Goal: Task Accomplishment & Management: Complete application form

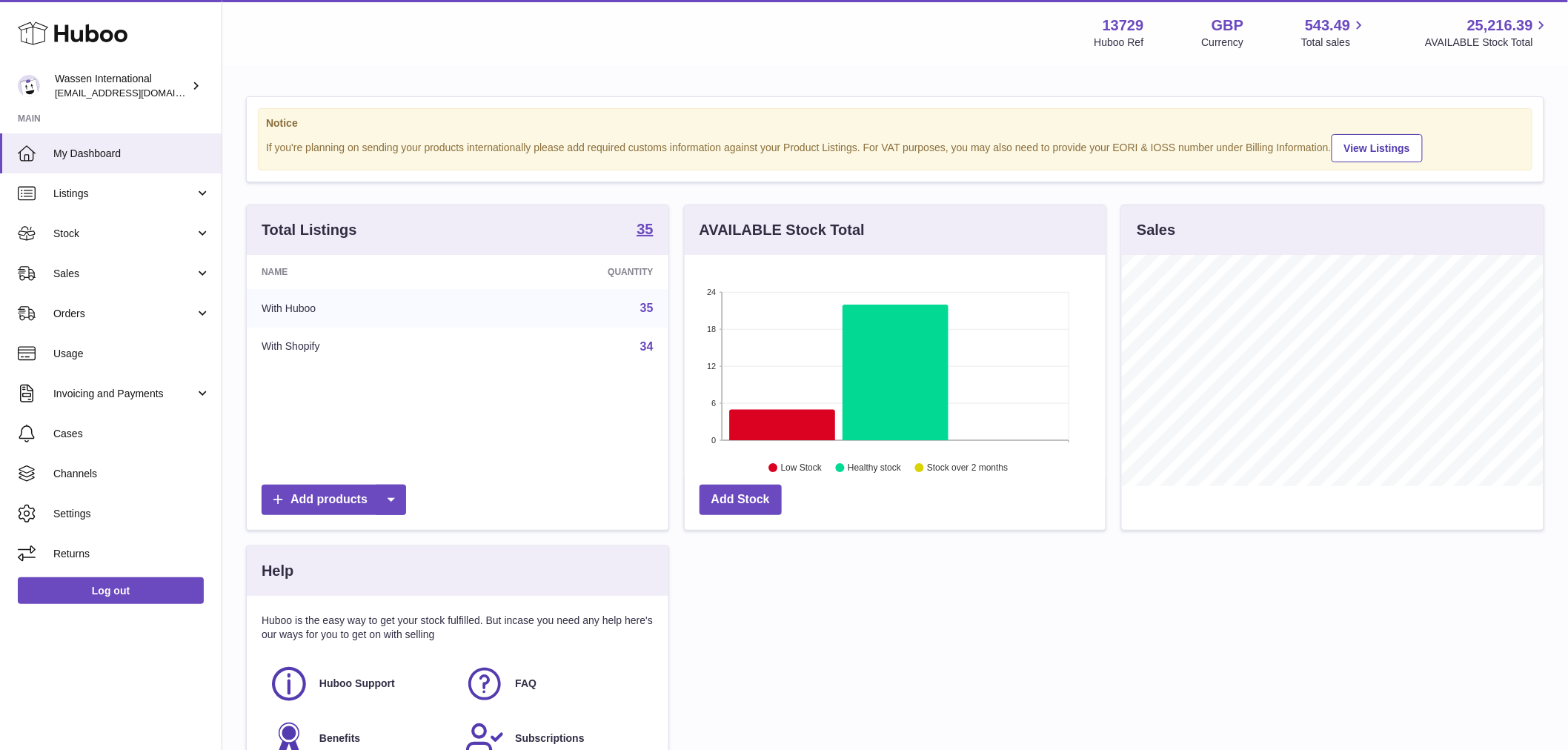
scroll to position [740904, 740559]
click at [769, 423] on icon at bounding box center [782, 425] width 106 height 31
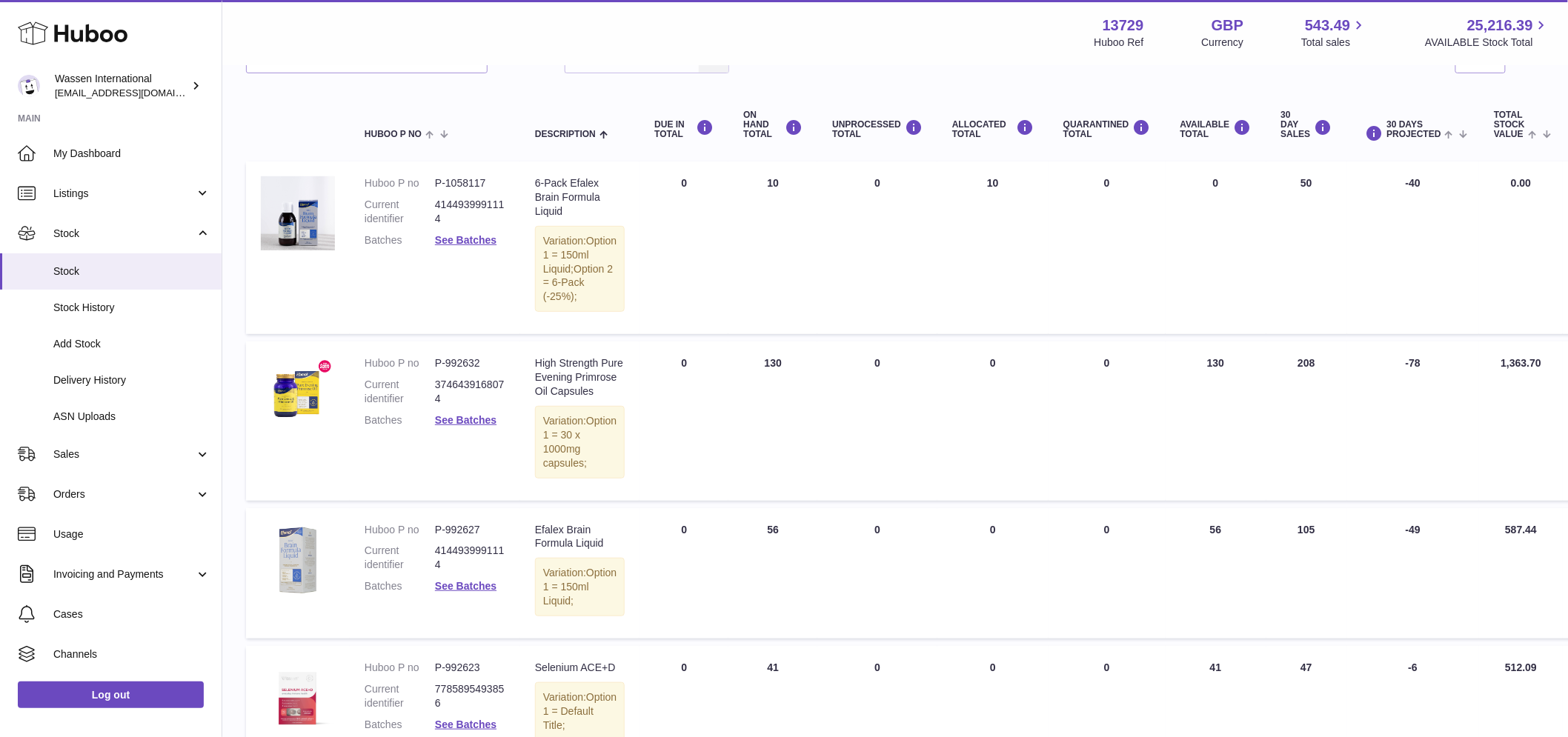
scroll to position [165, 0]
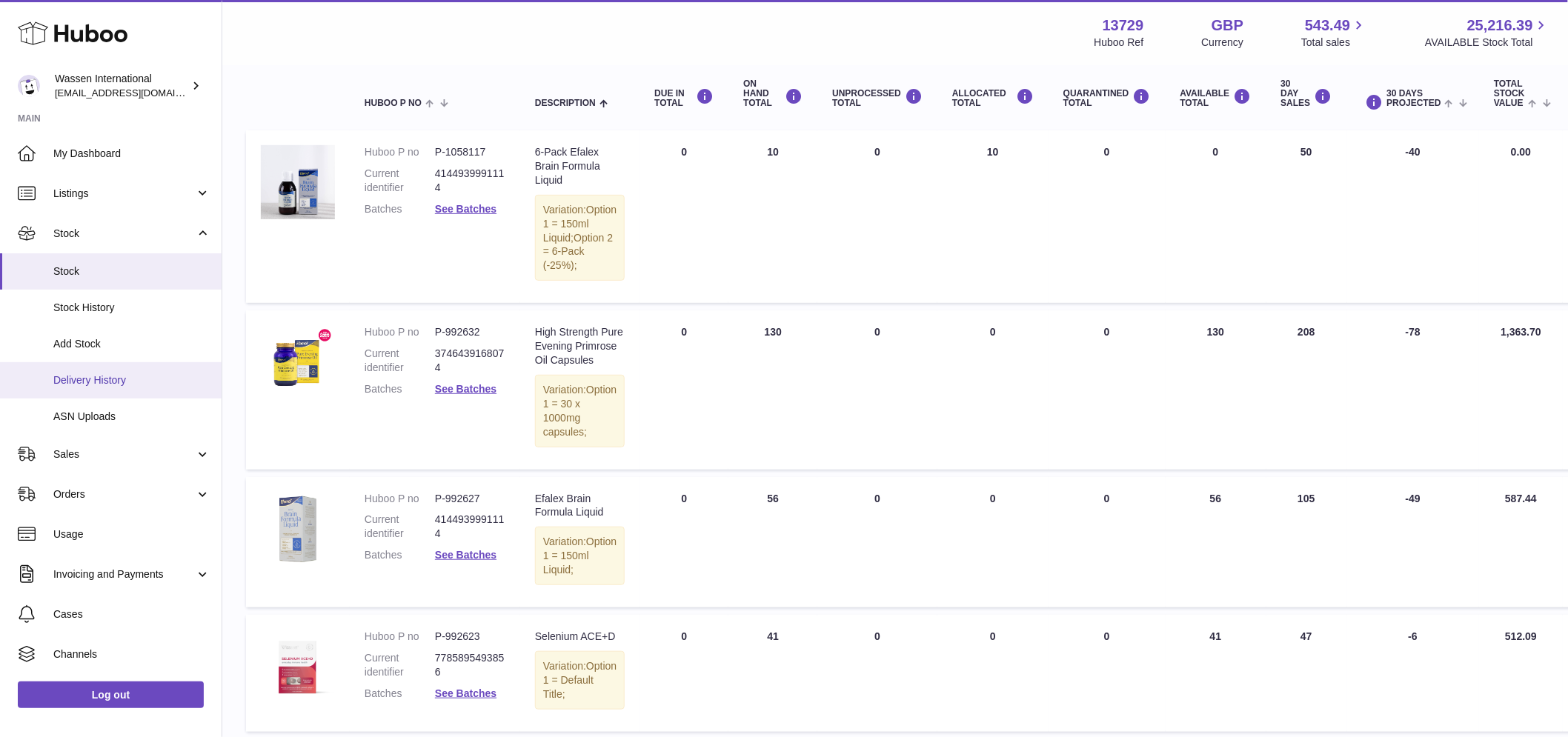
click at [109, 375] on span "Delivery History" at bounding box center [131, 381] width 157 height 14
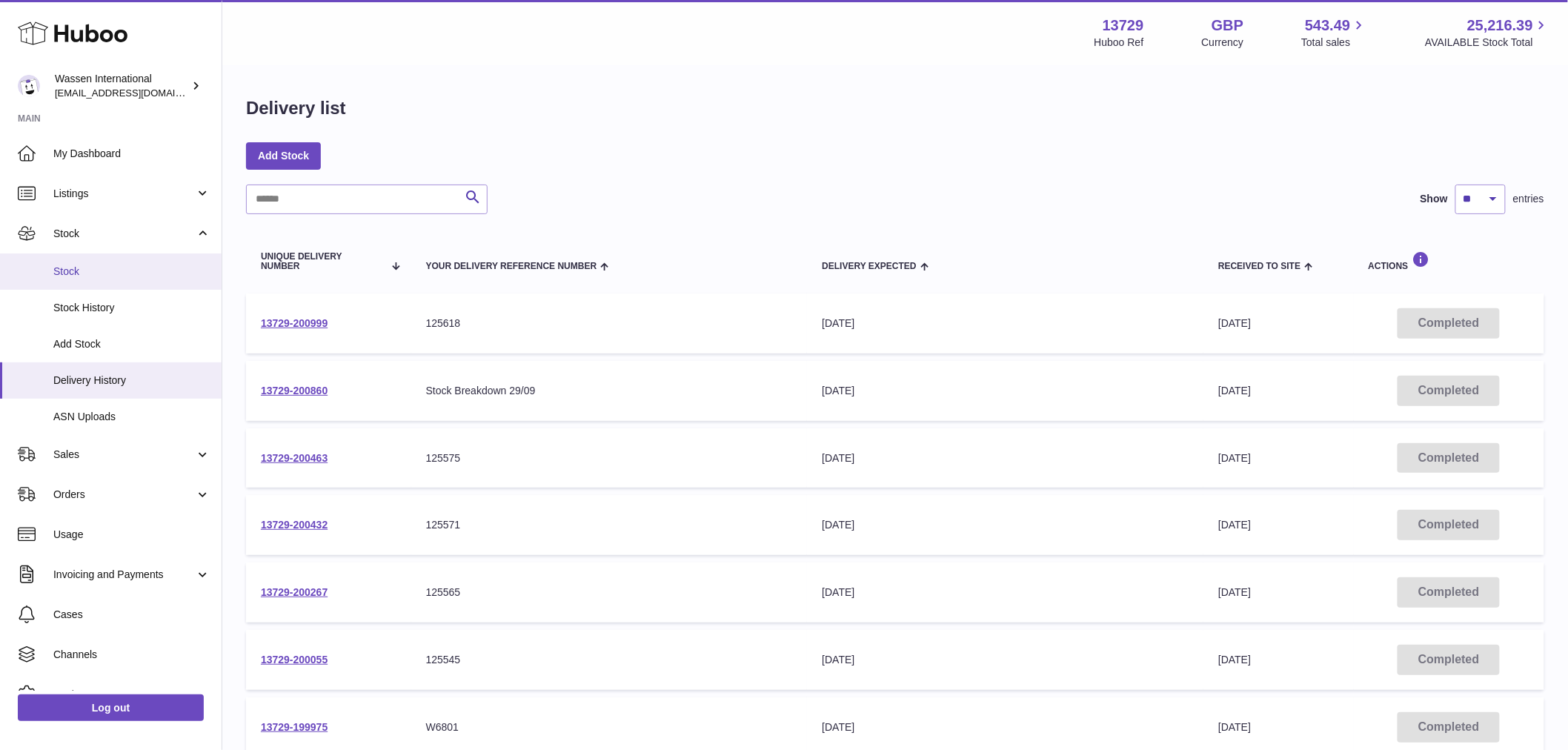
click at [76, 268] on span "Stock" at bounding box center [131, 272] width 157 height 14
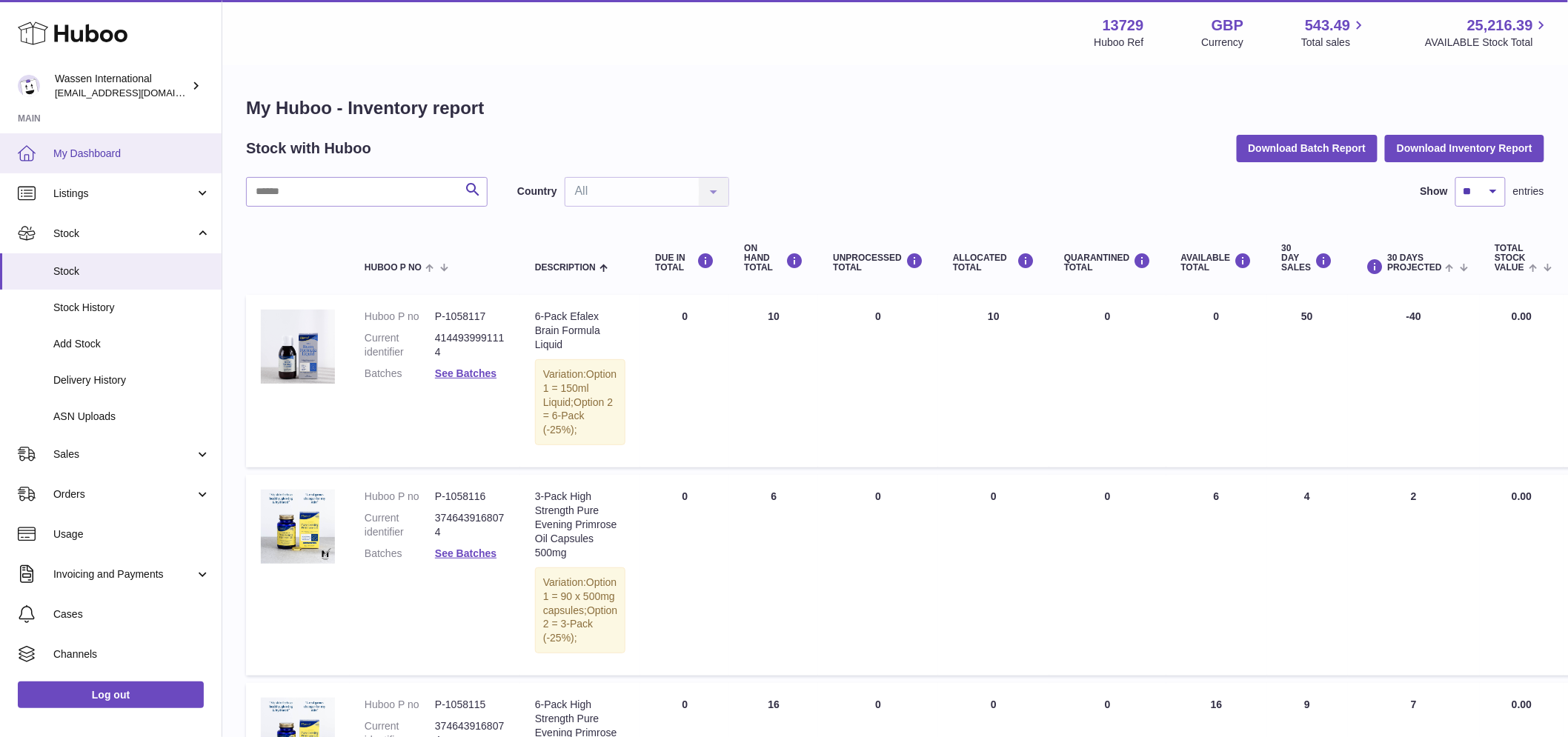
click at [94, 152] on span "My Dashboard" at bounding box center [131, 154] width 157 height 14
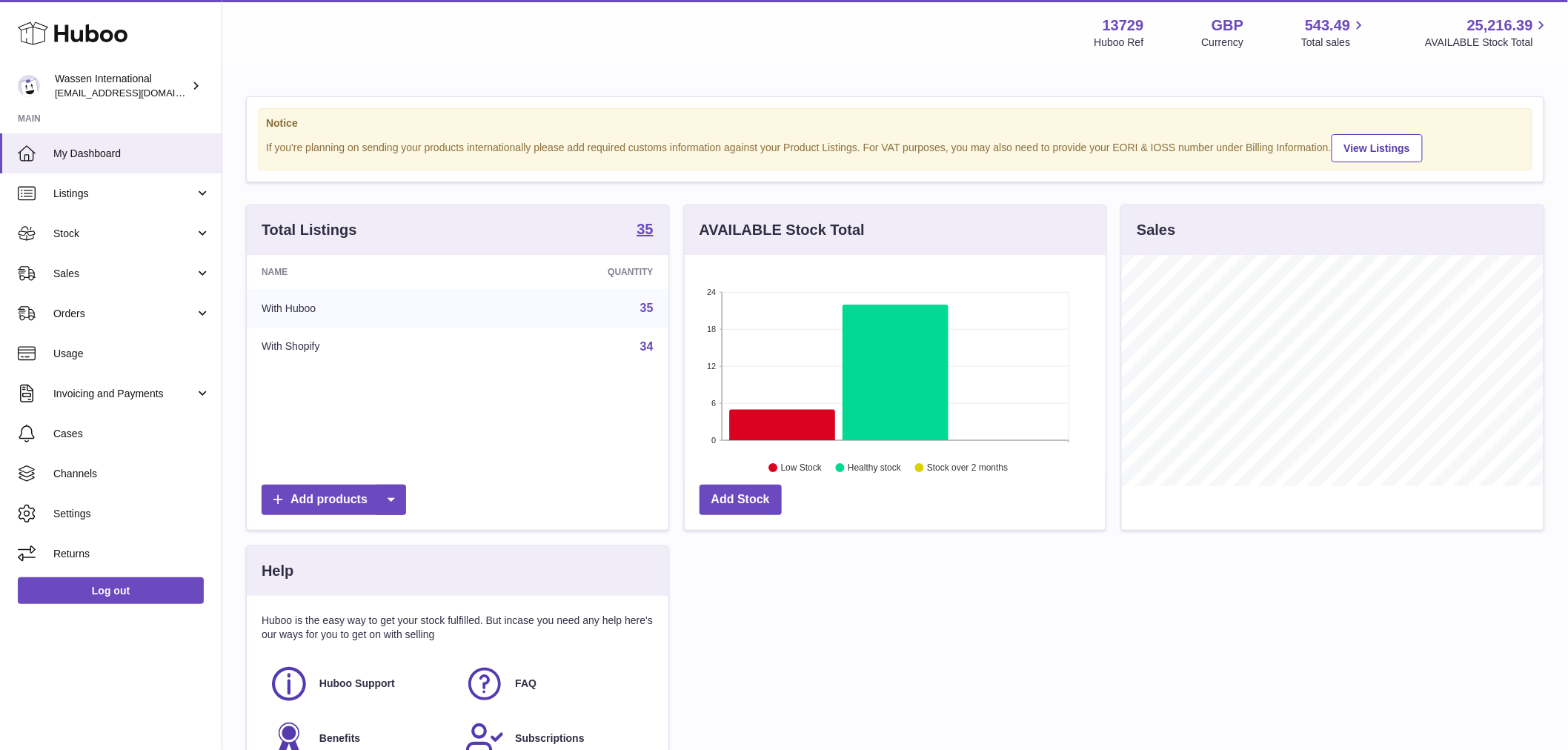
scroll to position [232, 421]
click at [744, 506] on link "Add Stock" at bounding box center [740, 500] width 82 height 31
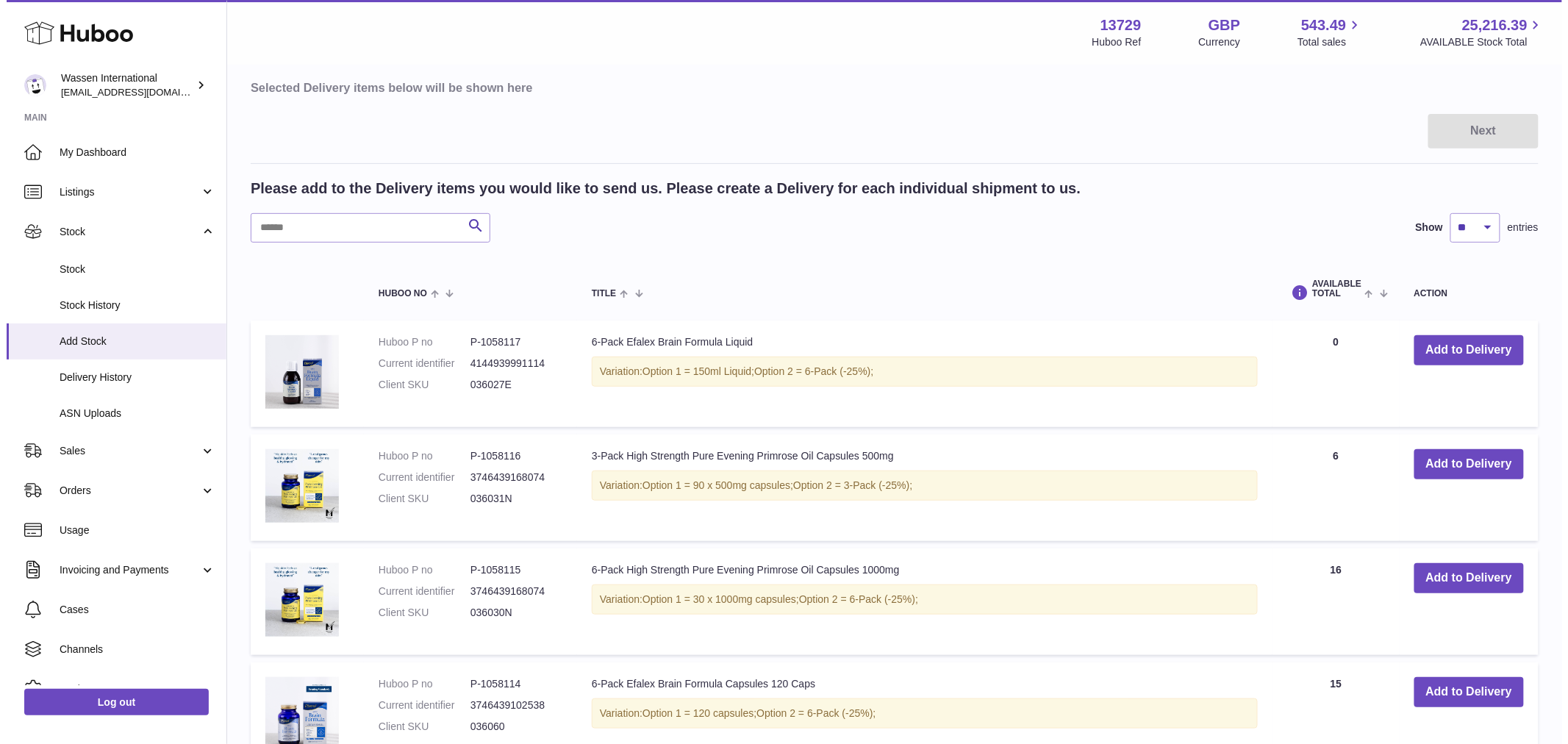
scroll to position [163, 0]
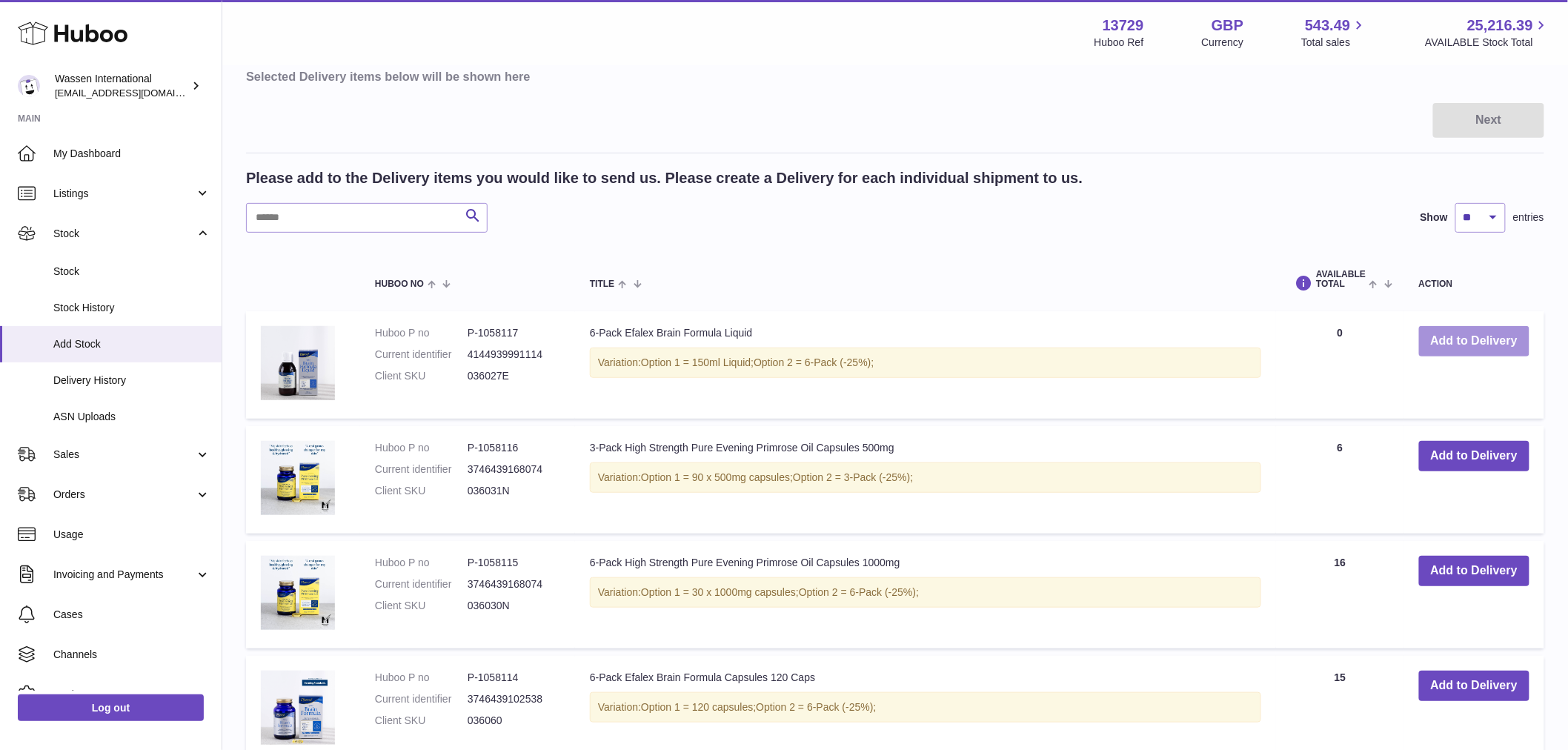
click at [1463, 341] on button "Add to Delivery" at bounding box center [1474, 342] width 110 height 31
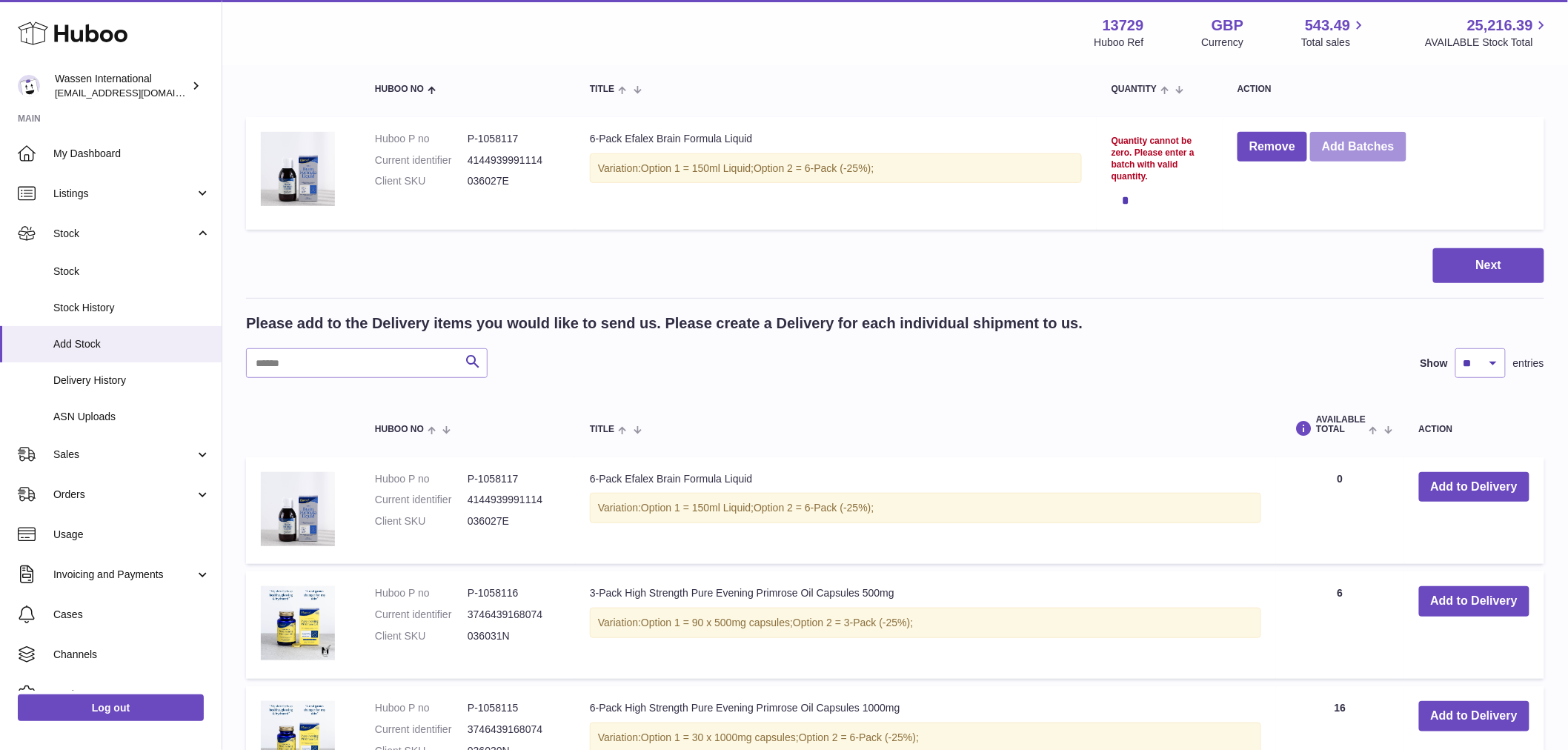
click at [1376, 144] on button "Add Batches" at bounding box center [1358, 147] width 96 height 31
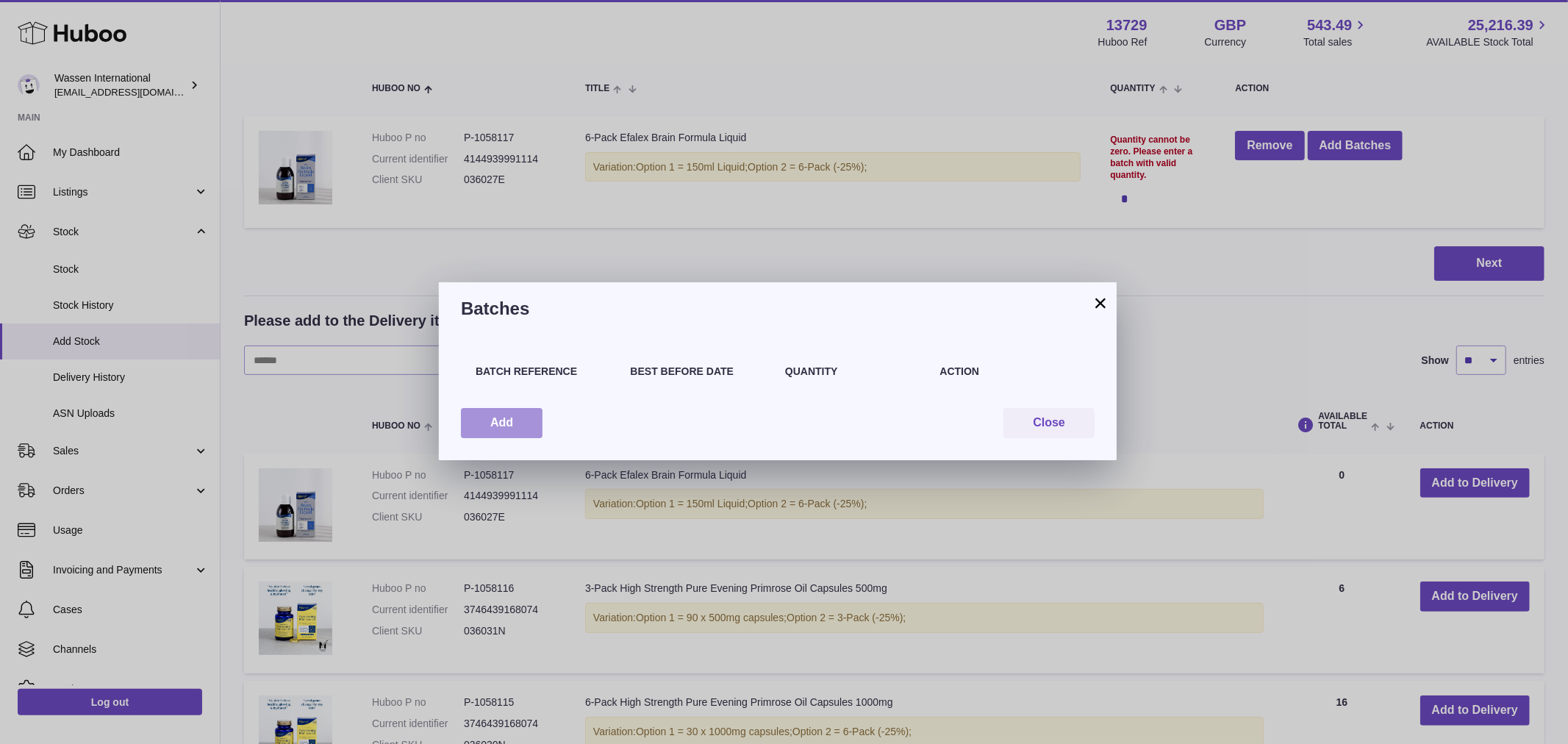
click at [505, 420] on button "Add" at bounding box center [501, 423] width 81 height 30
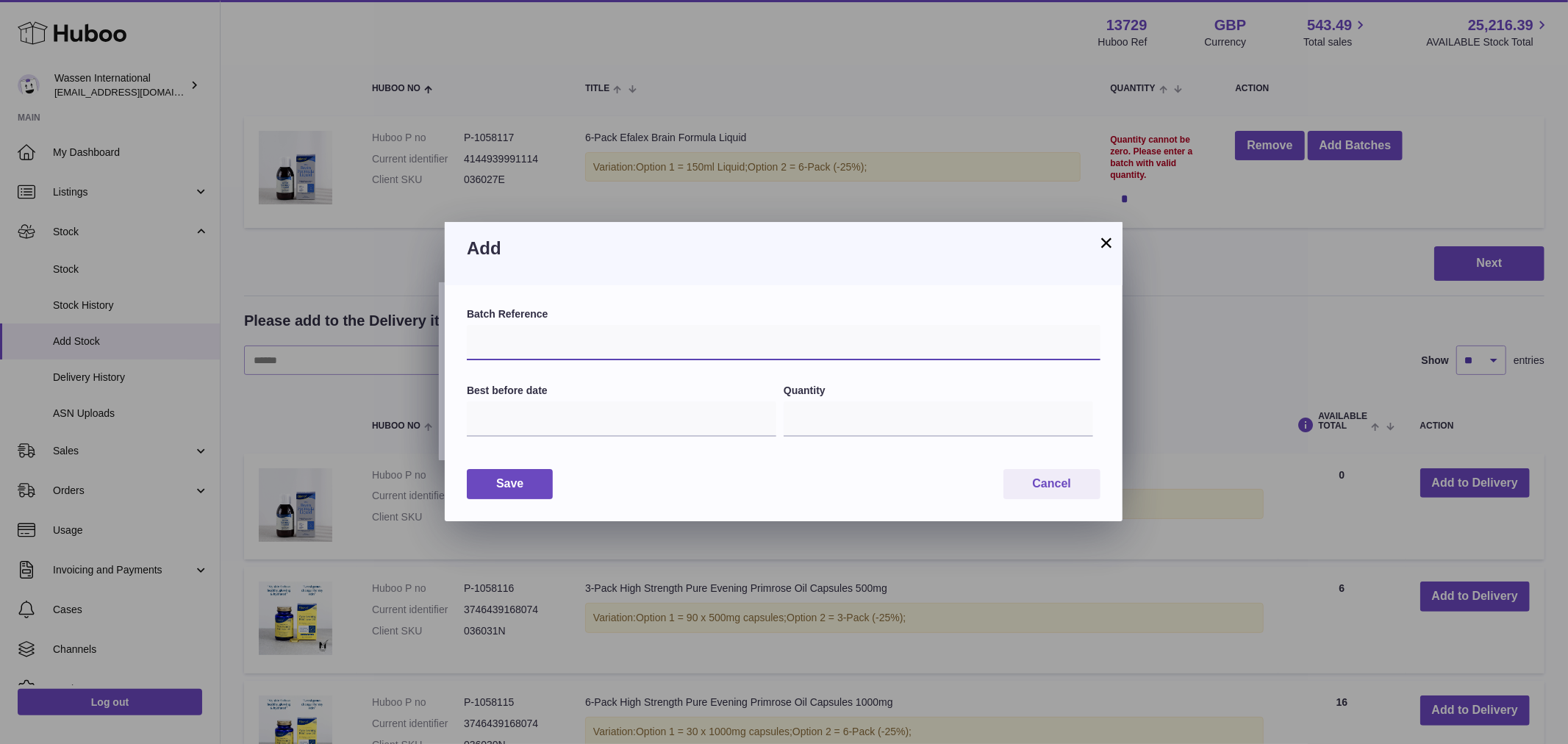
click at [524, 332] on input "text" at bounding box center [783, 343] width 634 height 35
type input "******"
click at [526, 419] on input "text" at bounding box center [621, 419] width 309 height 35
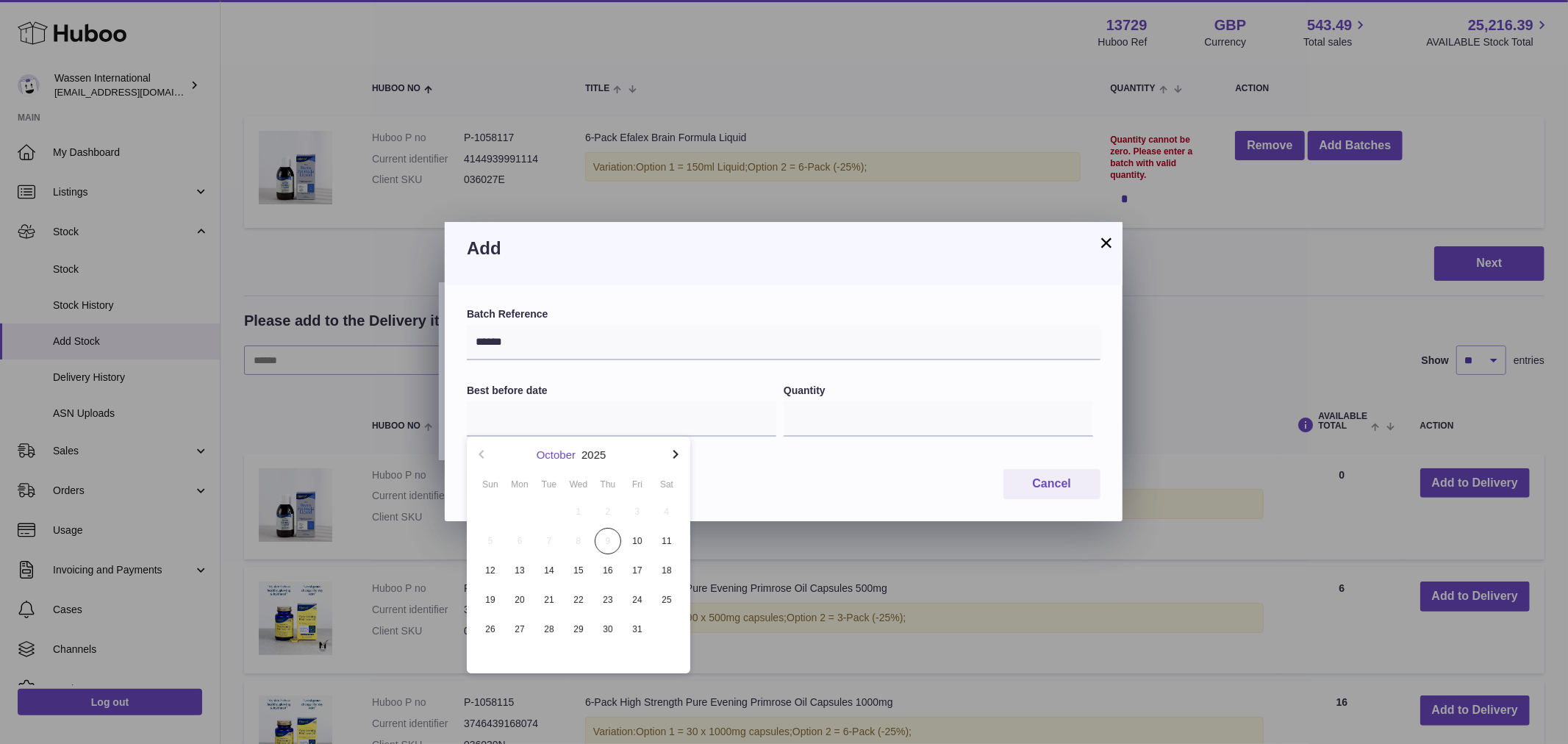
click at [551, 456] on button "October" at bounding box center [556, 455] width 39 height 11
click at [581, 452] on button "2025" at bounding box center [578, 455] width 24 height 11
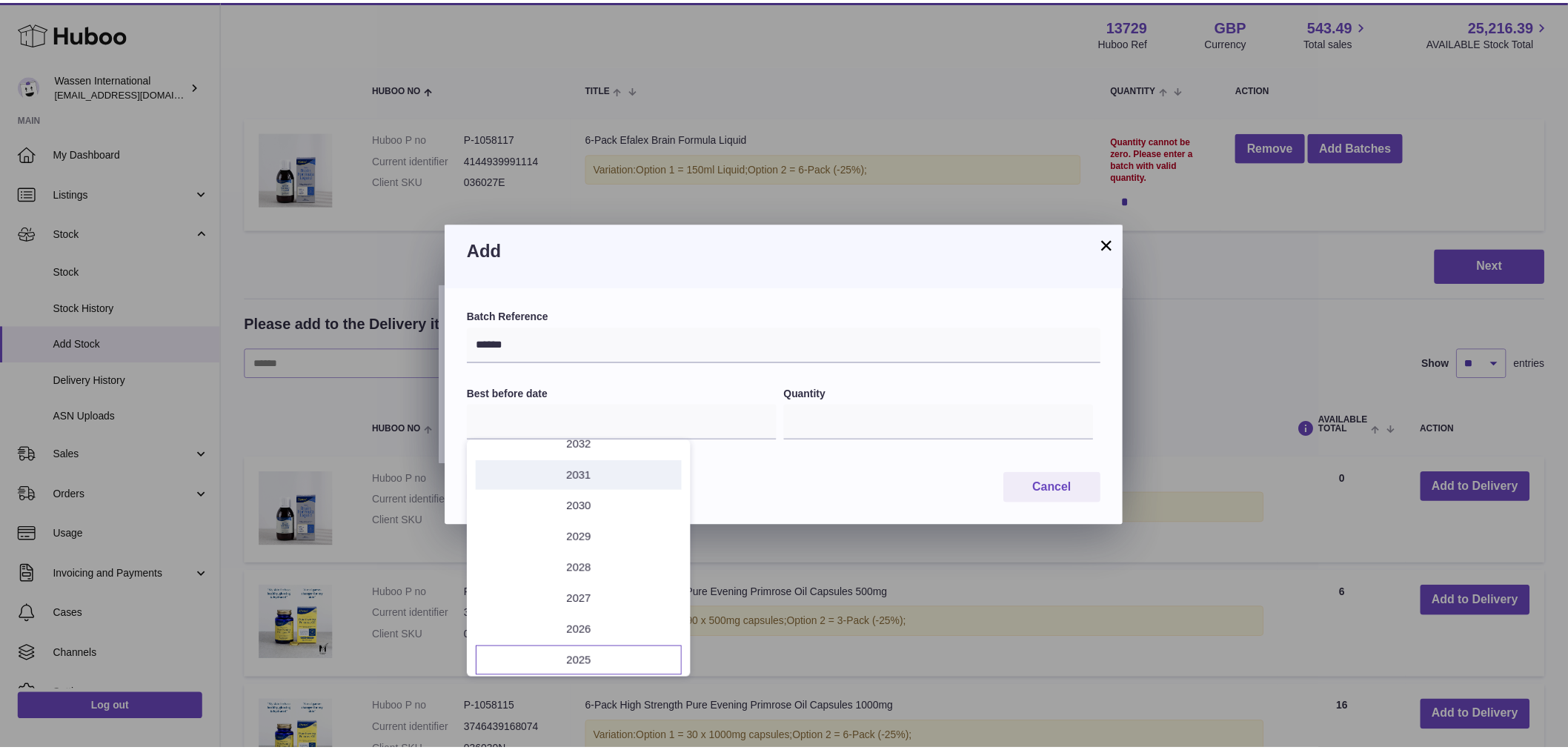
scroll to position [113, 0]
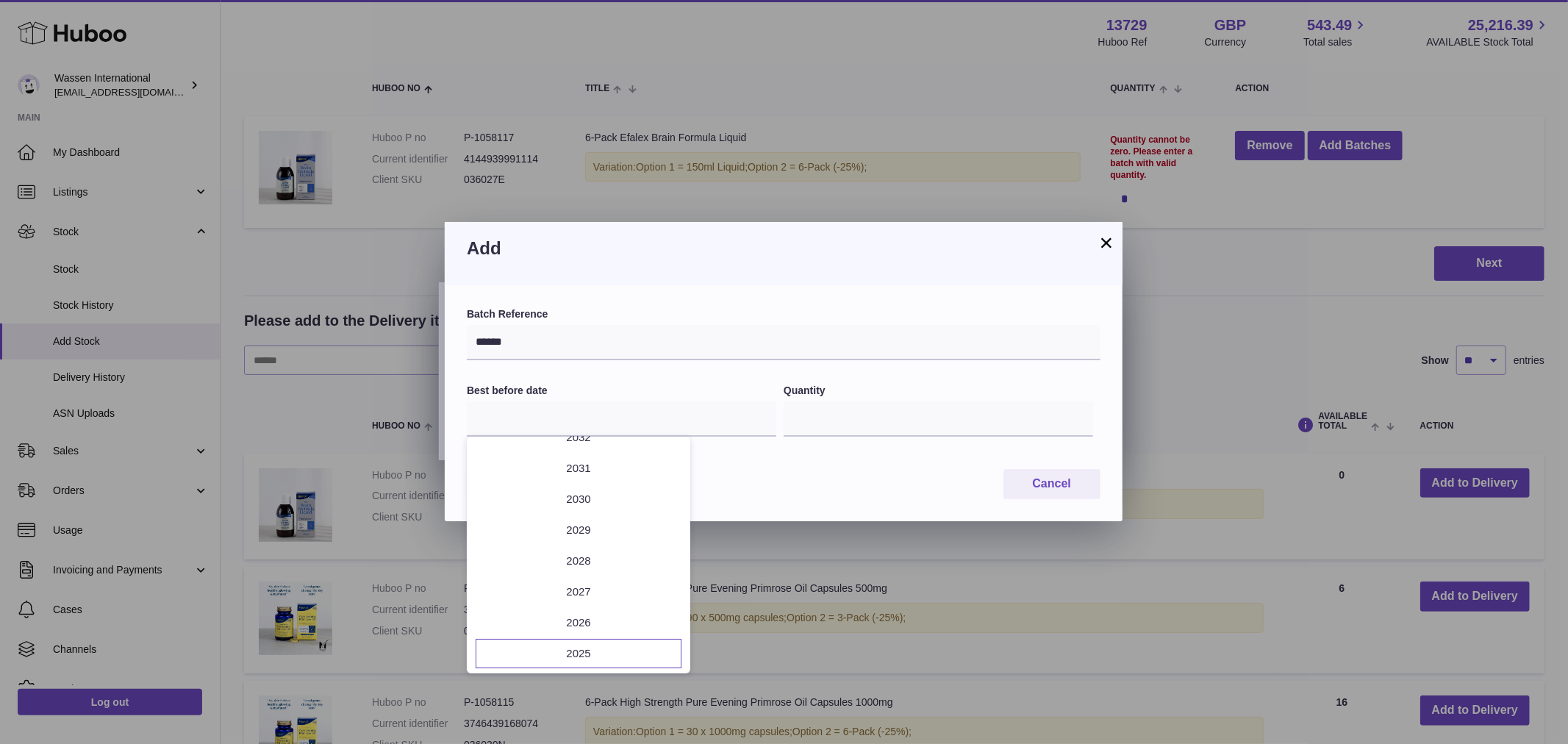
drag, startPoint x: 591, startPoint y: 585, endPoint x: 707, endPoint y: 579, distance: 116.2
click at [591, 585] on li "2027" at bounding box center [579, 592] width 206 height 30
click at [654, 495] on button "Mar" at bounding box center [653, 497] width 62 height 35
click at [580, 628] on span "31" at bounding box center [578, 629] width 26 height 26
type input "**********"
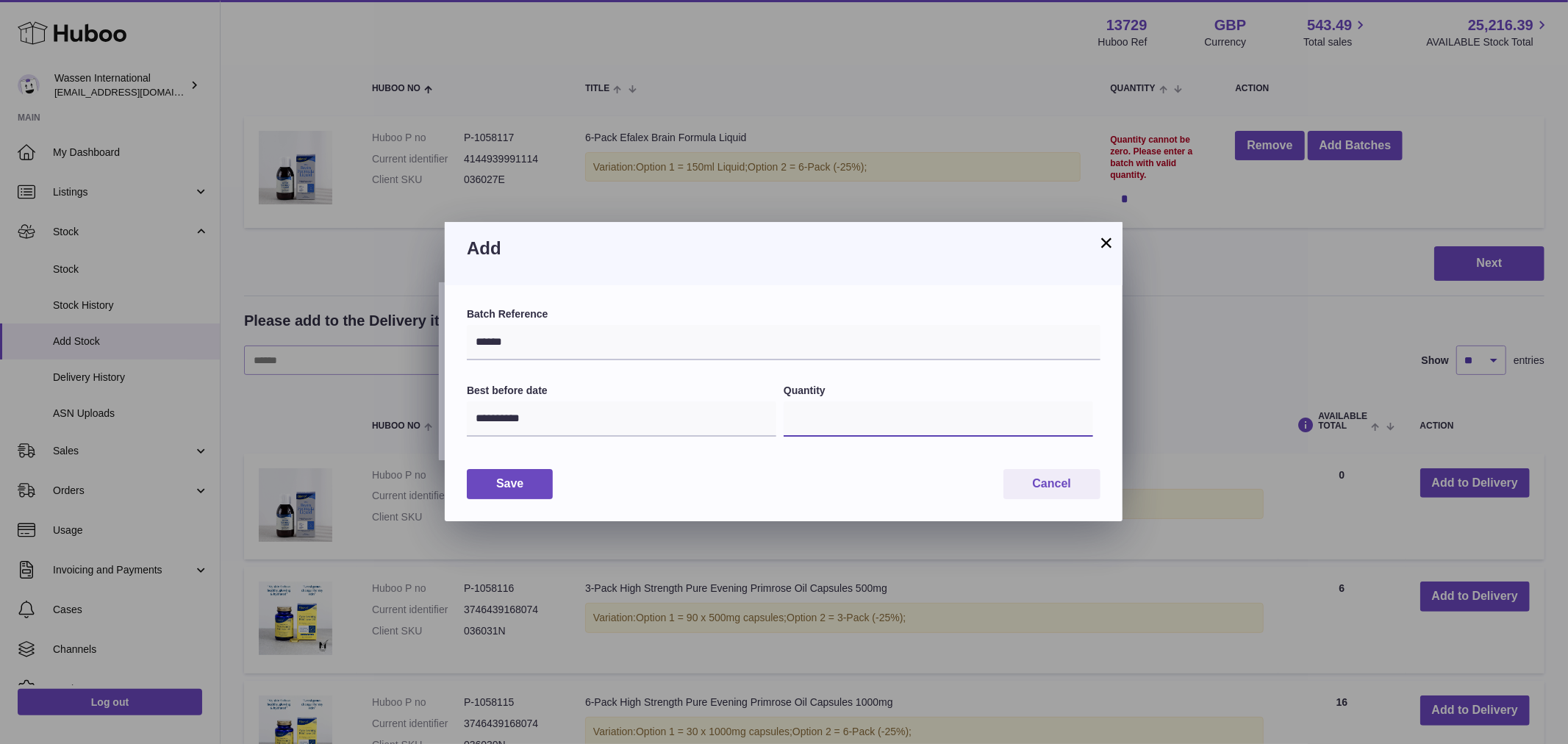
click at [818, 415] on input "*" at bounding box center [938, 419] width 309 height 35
click at [834, 422] on input "*" at bounding box center [938, 419] width 309 height 35
type input "**"
click at [522, 478] on button "Save" at bounding box center [509, 484] width 86 height 30
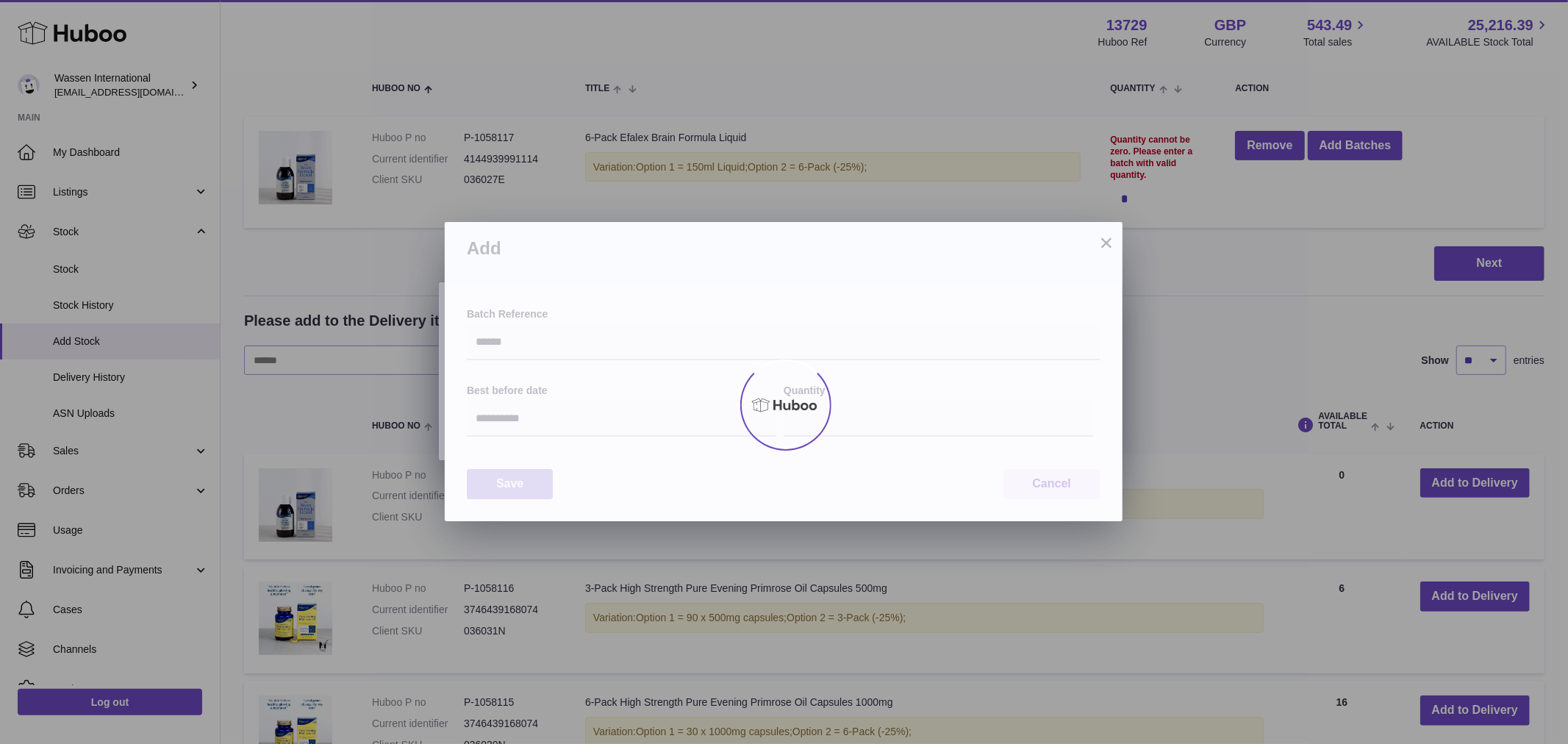
type input "**"
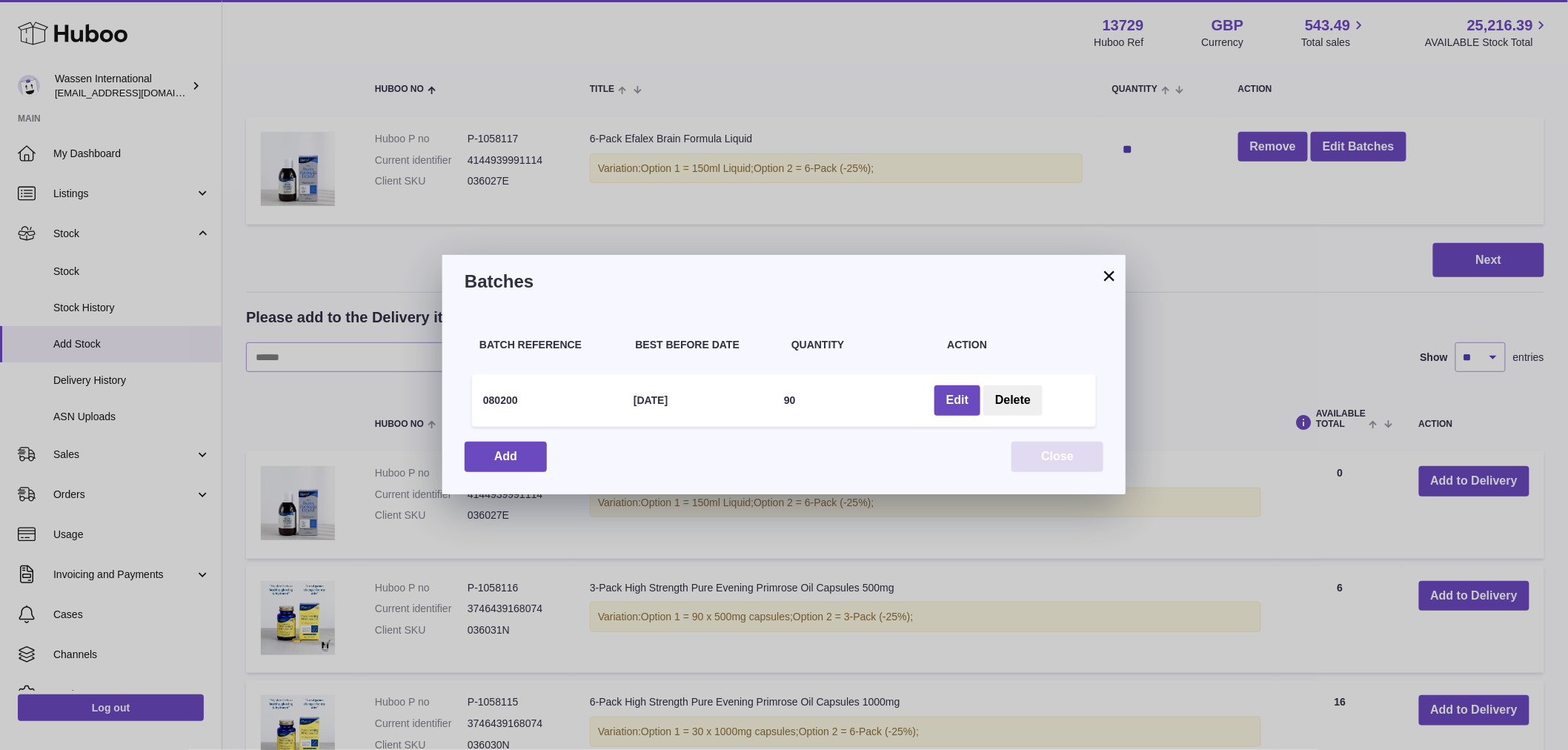
click at [1043, 458] on button "Close" at bounding box center [1057, 457] width 92 height 31
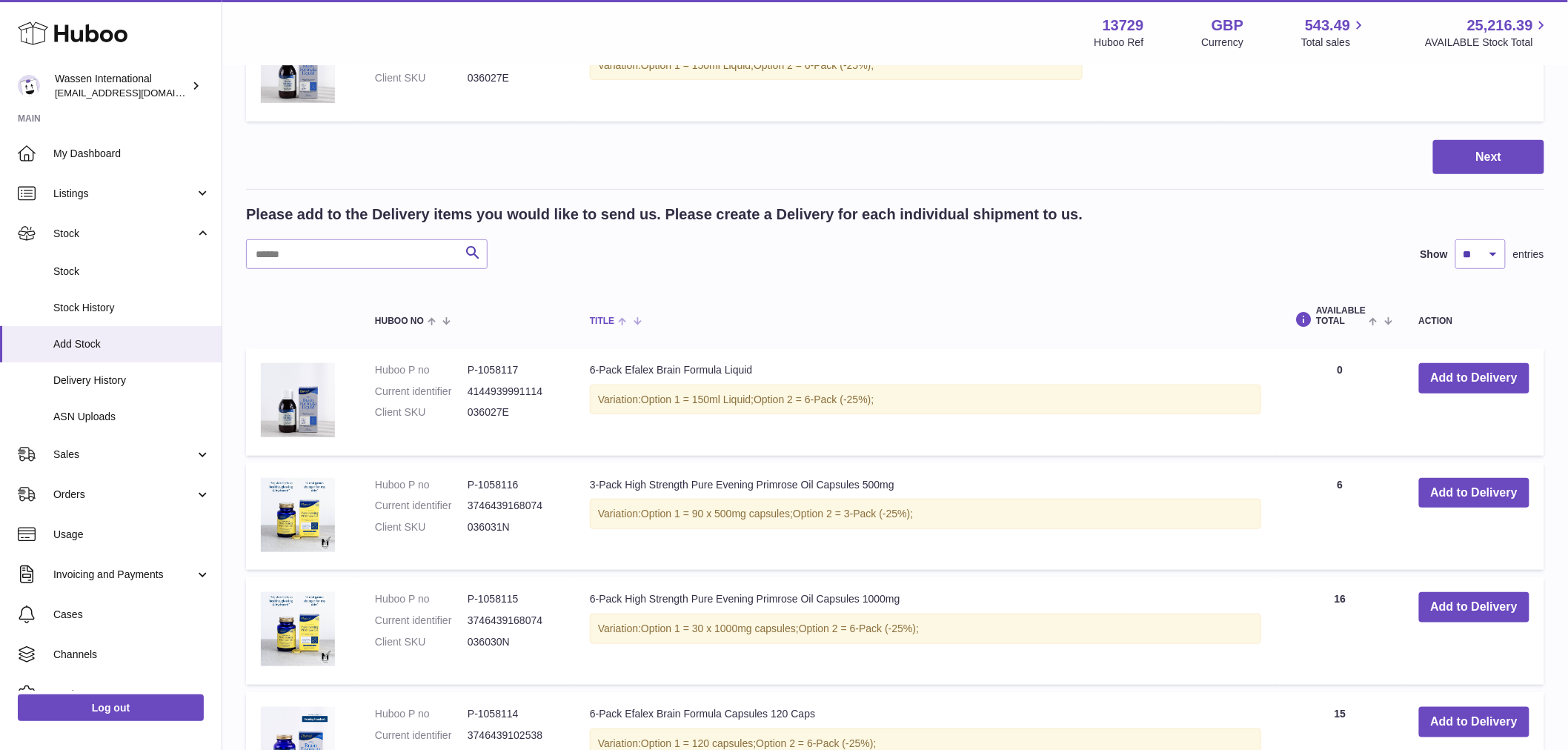
scroll to position [412, 0]
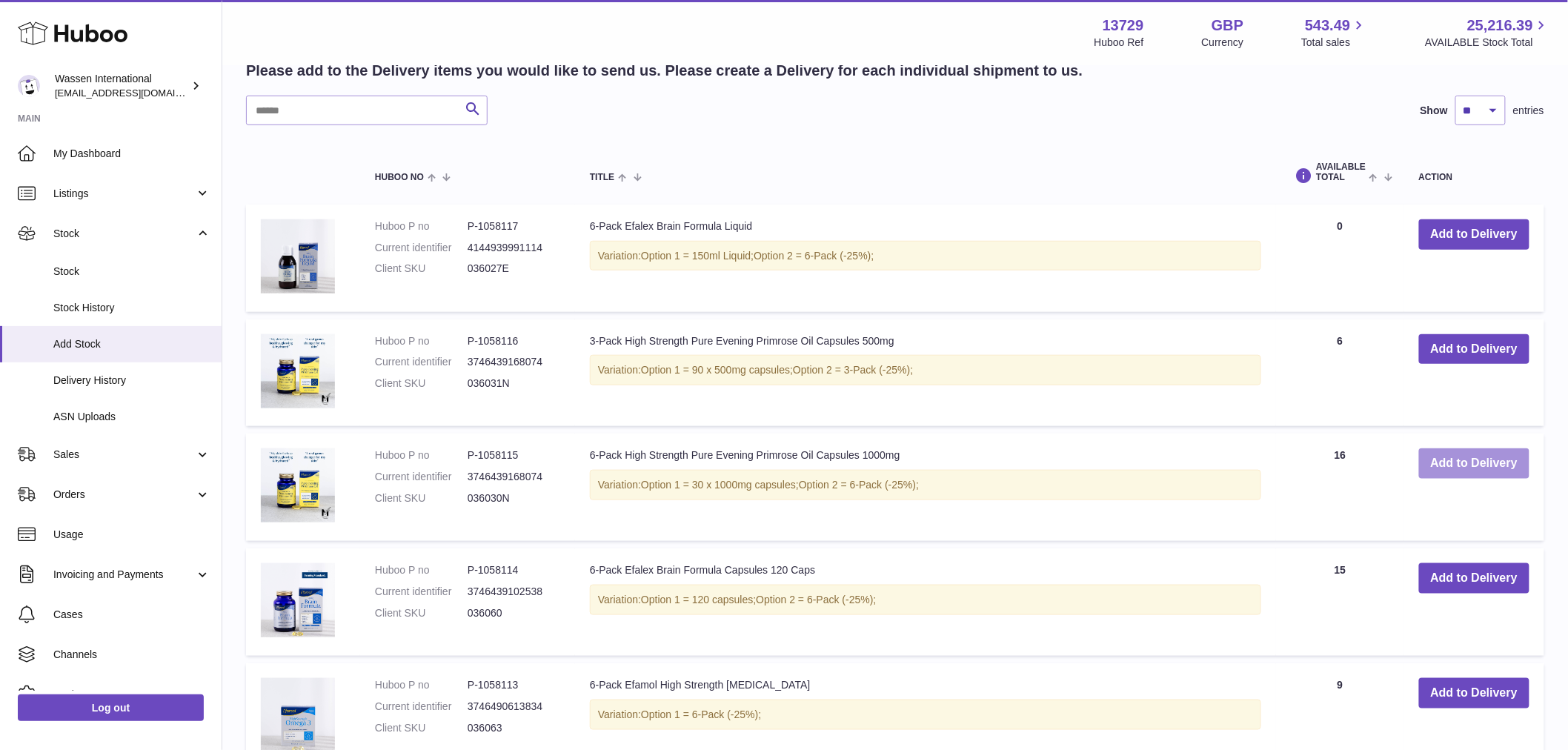
click at [1468, 469] on button "Add to Delivery" at bounding box center [1474, 464] width 110 height 31
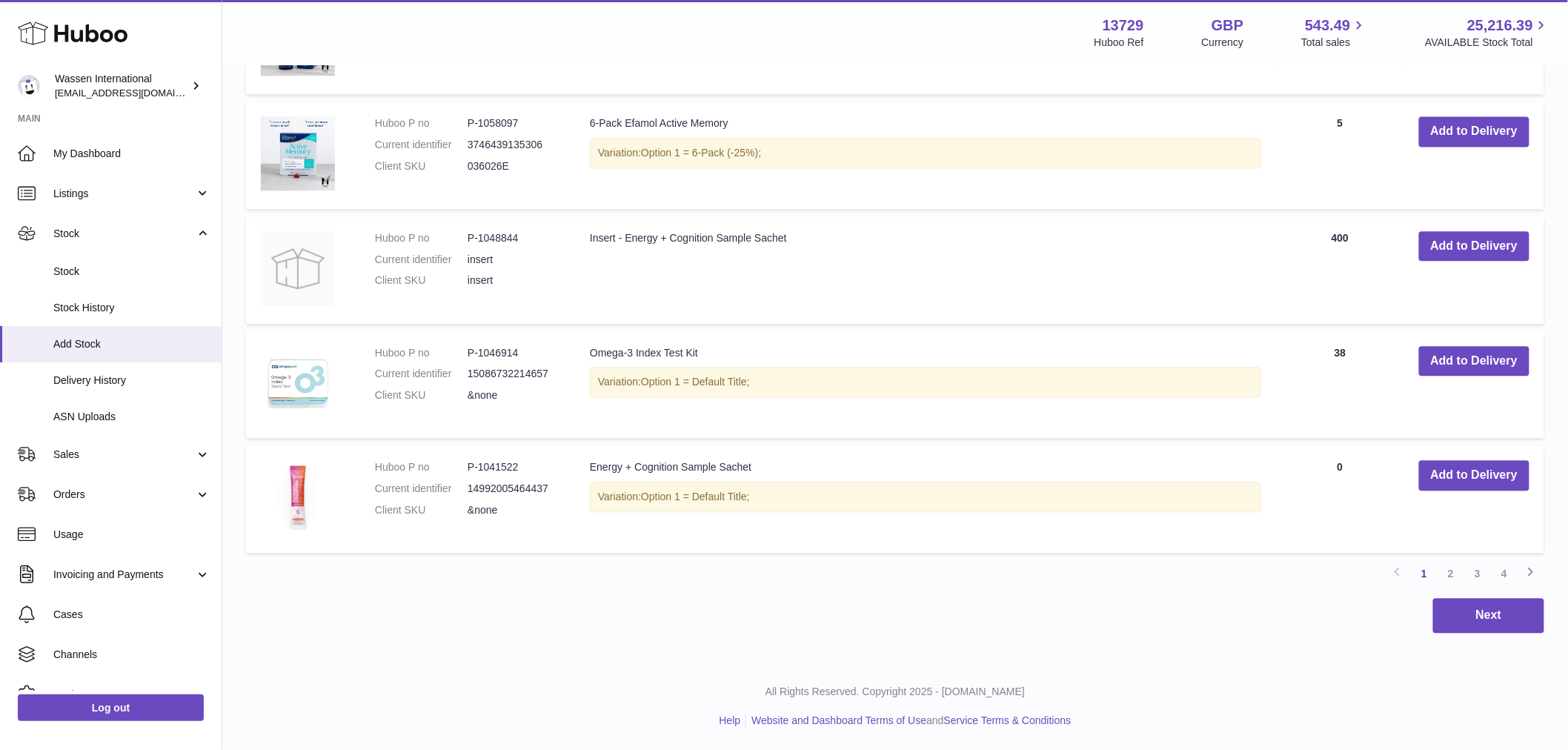
scroll to position [1329, 0]
drag, startPoint x: 1453, startPoint y: 572, endPoint x: 1435, endPoint y: 574, distance: 18.1
click at [1453, 572] on link "2" at bounding box center [1451, 573] width 27 height 27
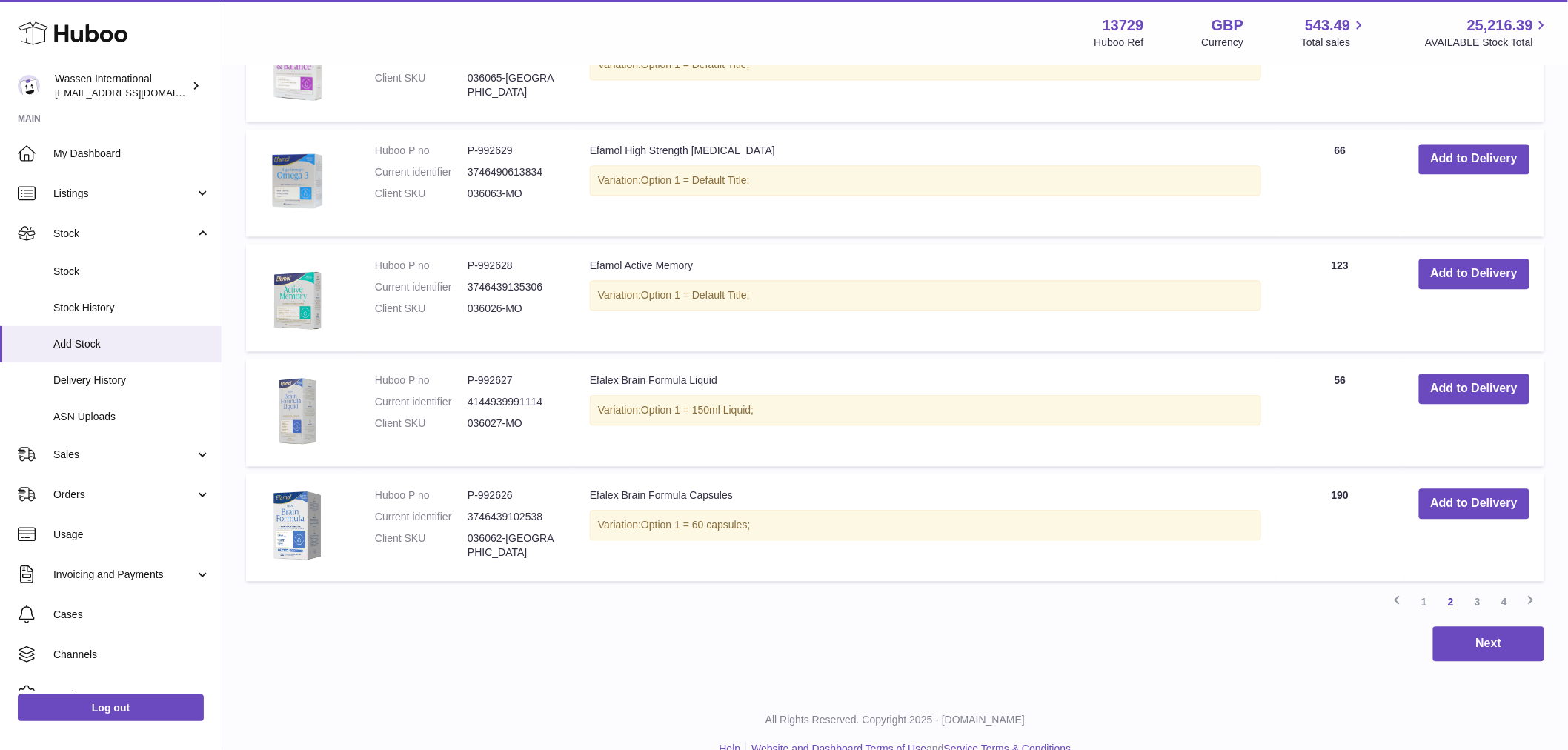
scroll to position [1301, 0]
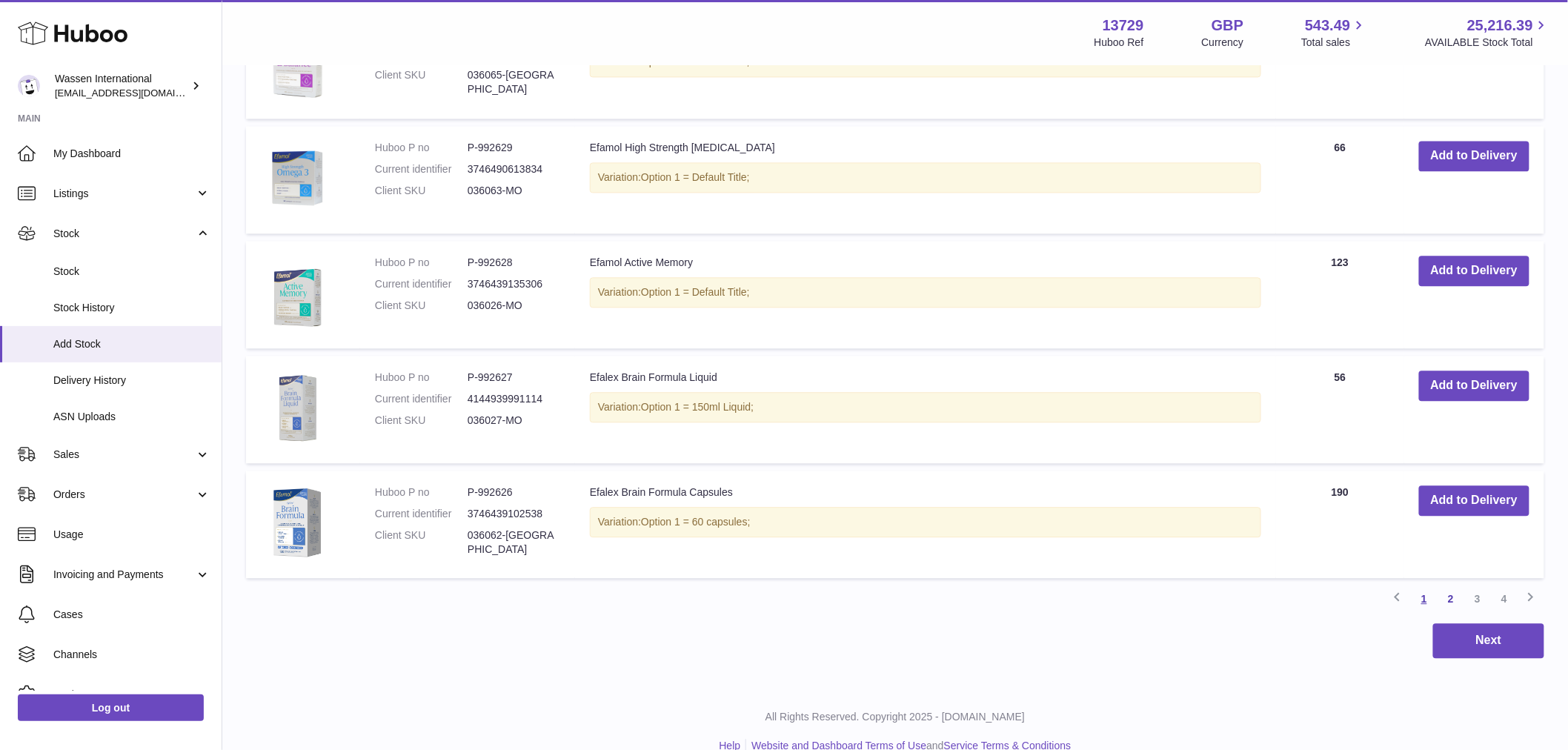
click at [1419, 598] on link "1" at bounding box center [1423, 598] width 27 height 27
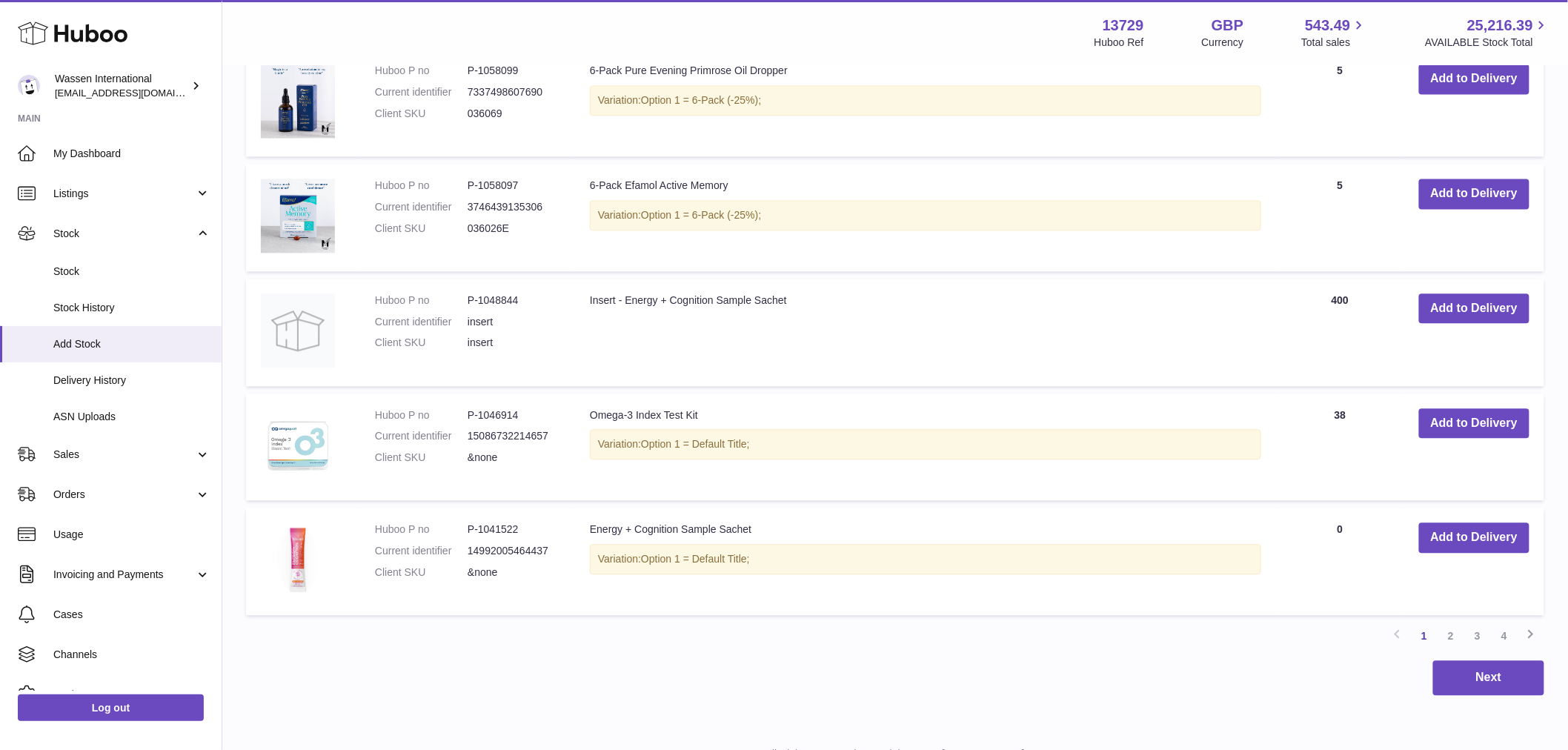
scroll to position [1329, 0]
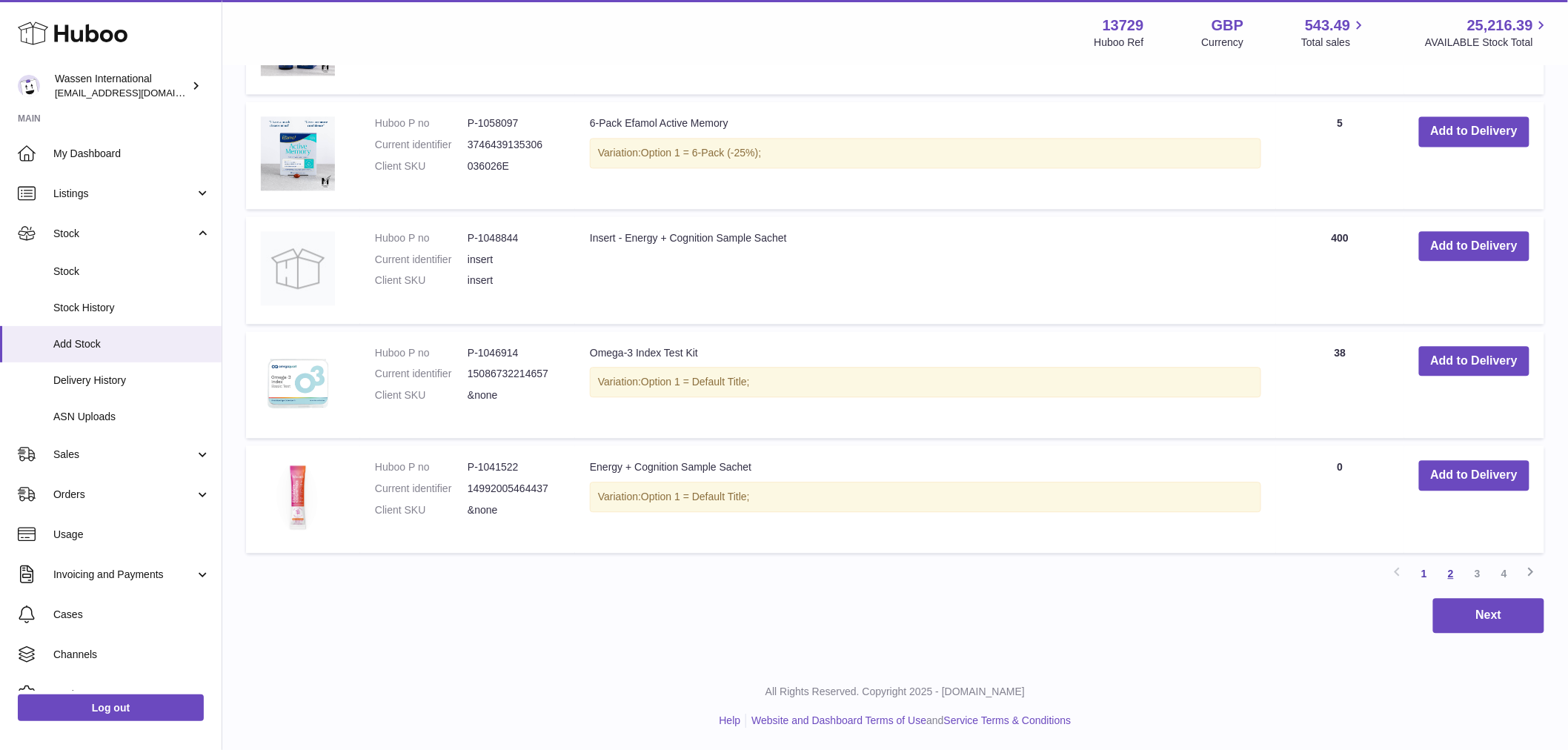
click at [1448, 573] on link "2" at bounding box center [1451, 573] width 27 height 27
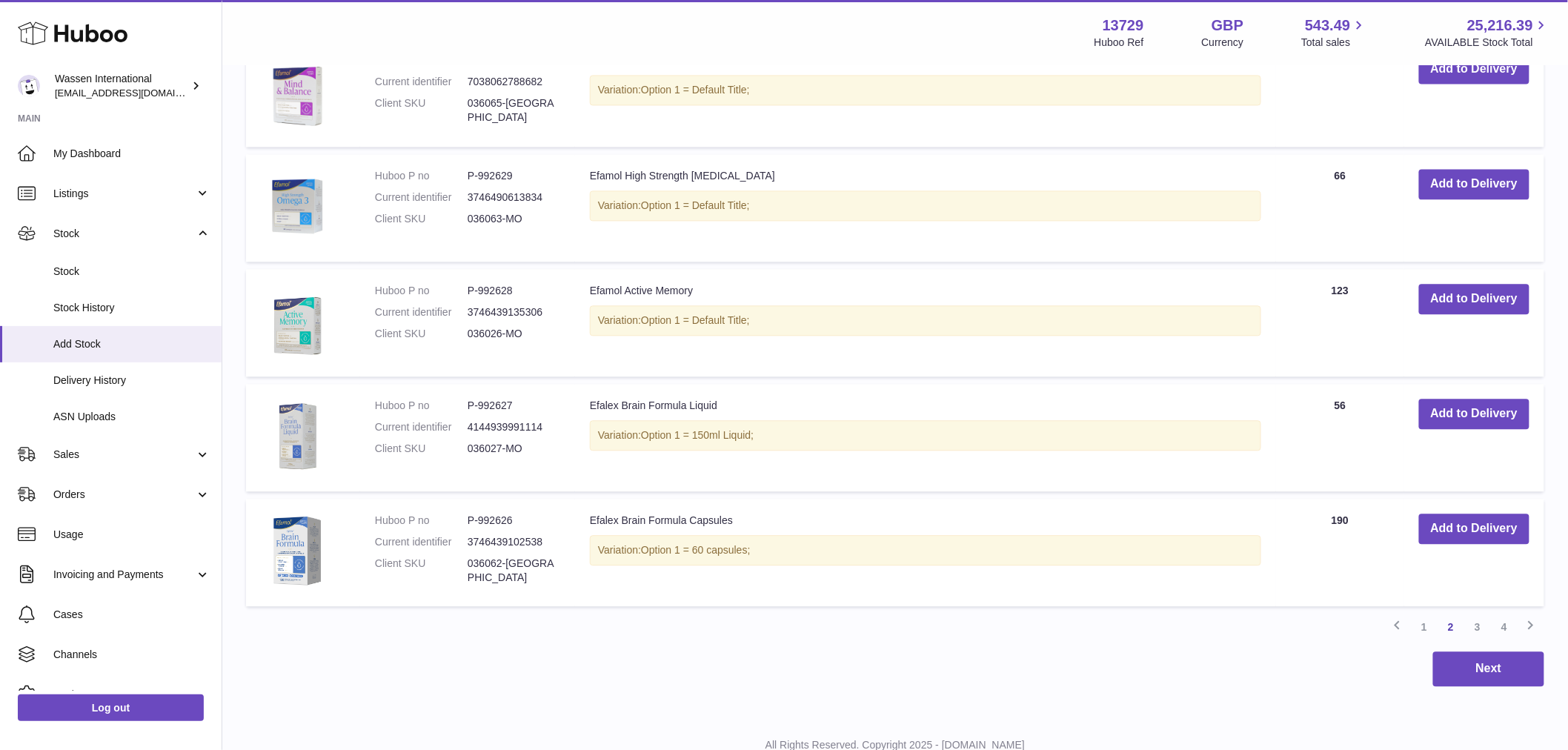
scroll to position [1301, 0]
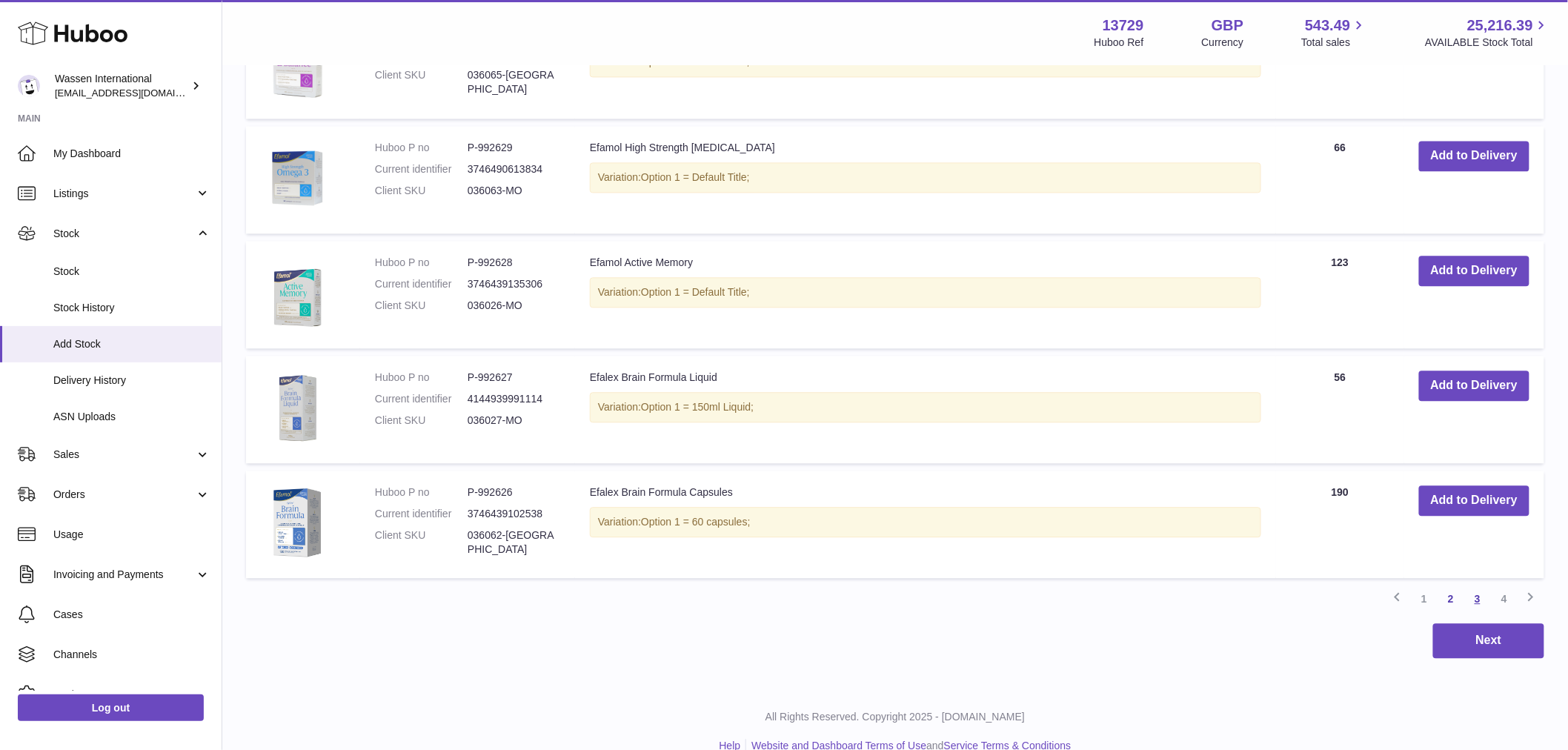
click at [1482, 603] on link "3" at bounding box center [1477, 598] width 27 height 27
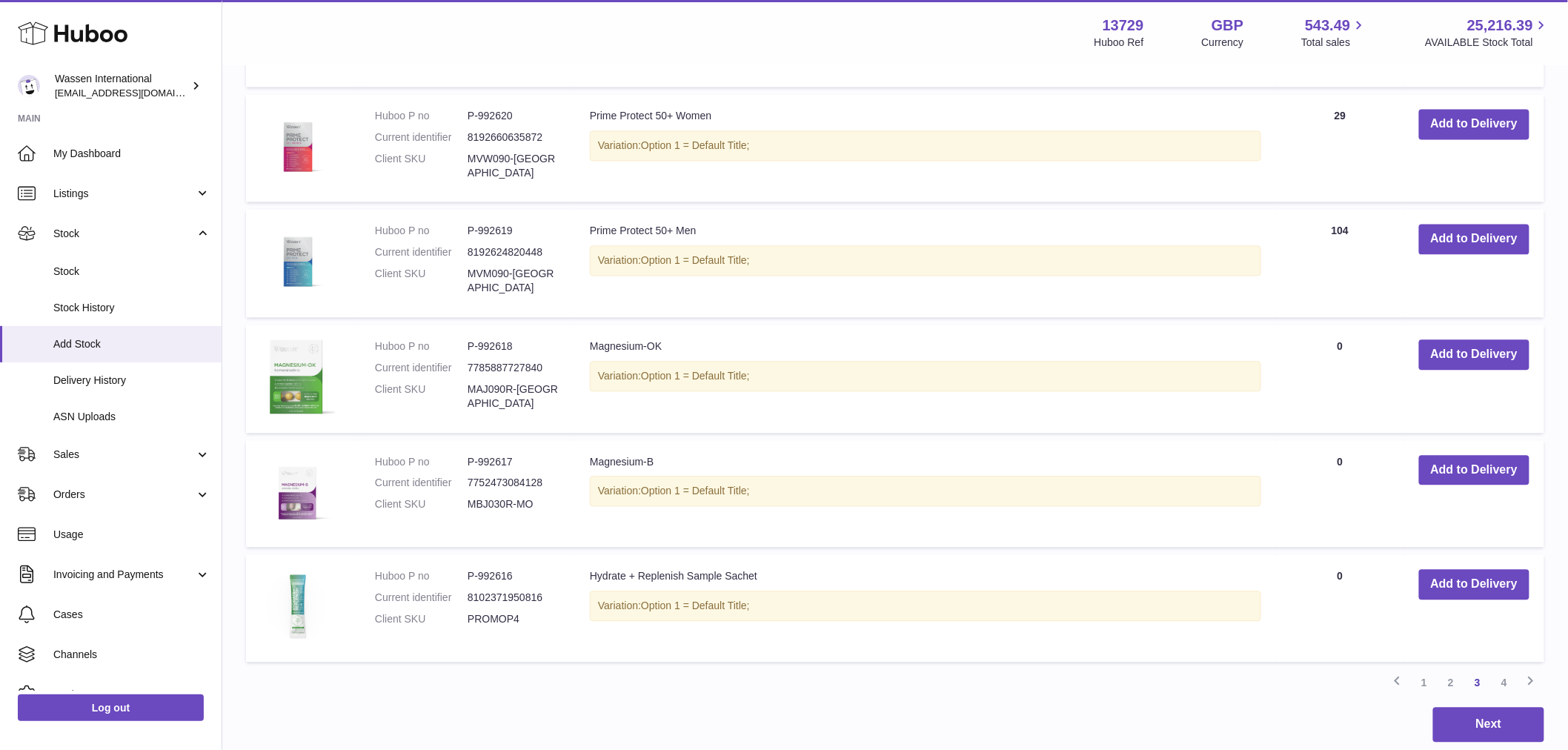
scroll to position [1219, 0]
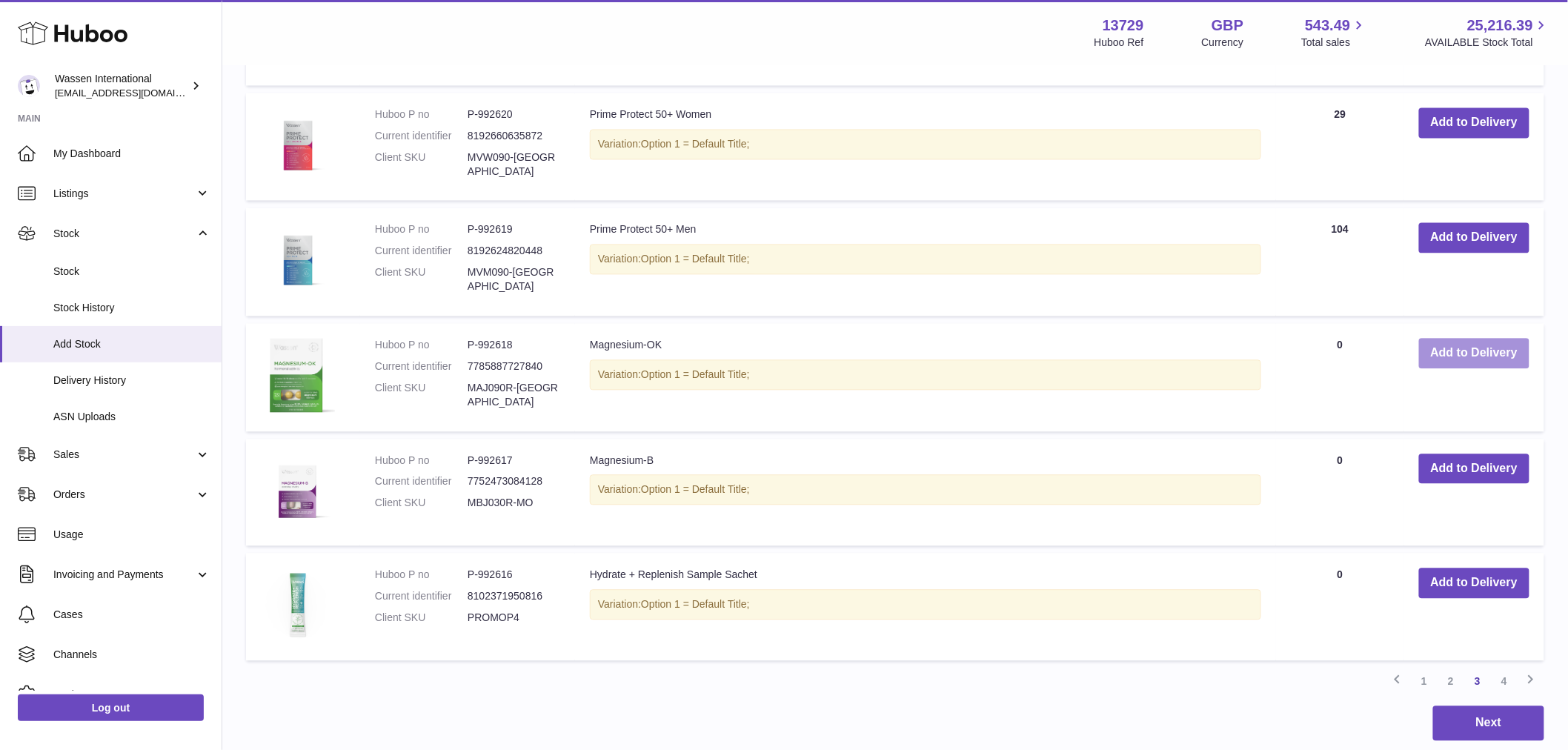
click at [1490, 346] on button "Add to Delivery" at bounding box center [1474, 353] width 110 height 31
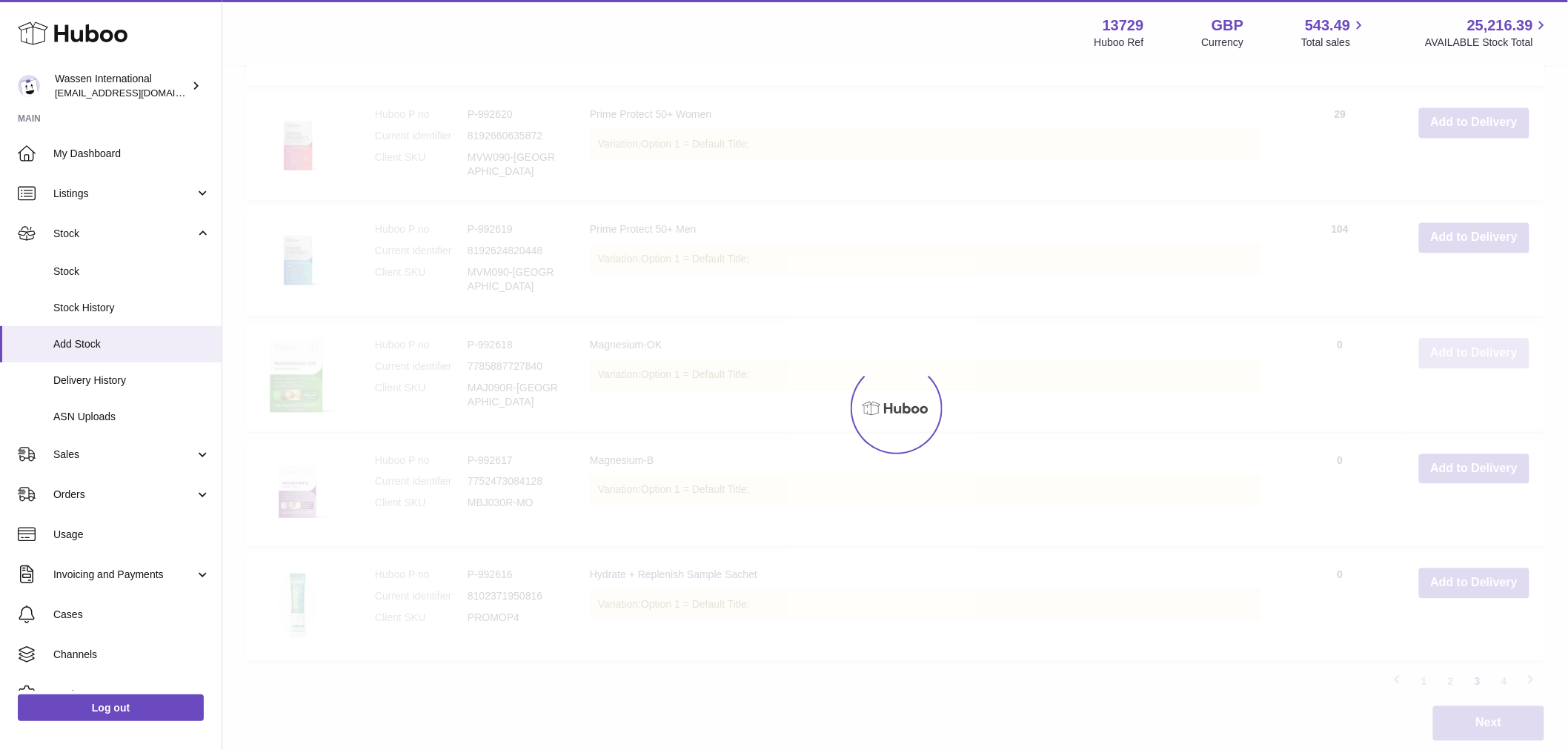
scroll to position [1339, 0]
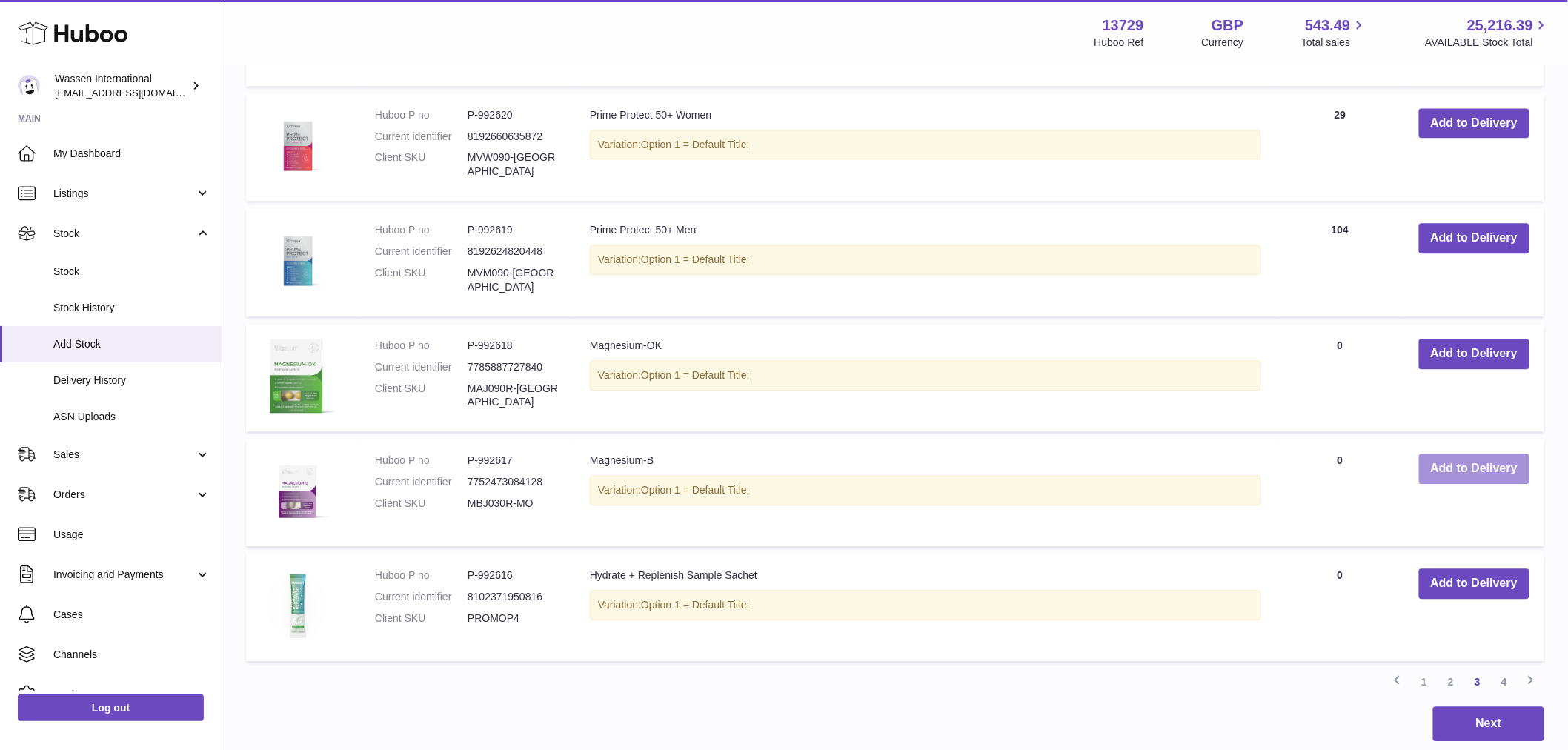
click at [1460, 469] on button "Add to Delivery" at bounding box center [1474, 469] width 110 height 31
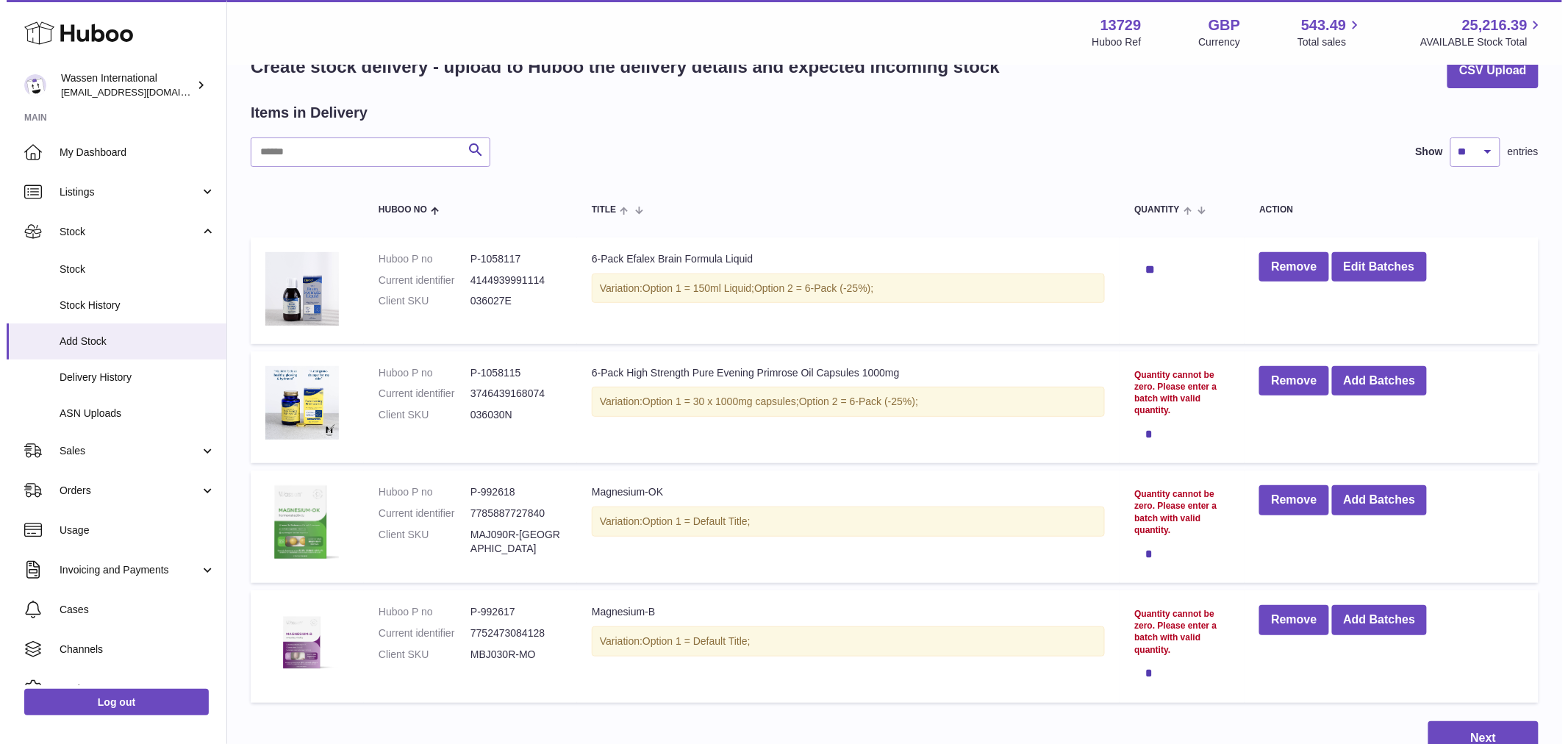
scroll to position [81, 0]
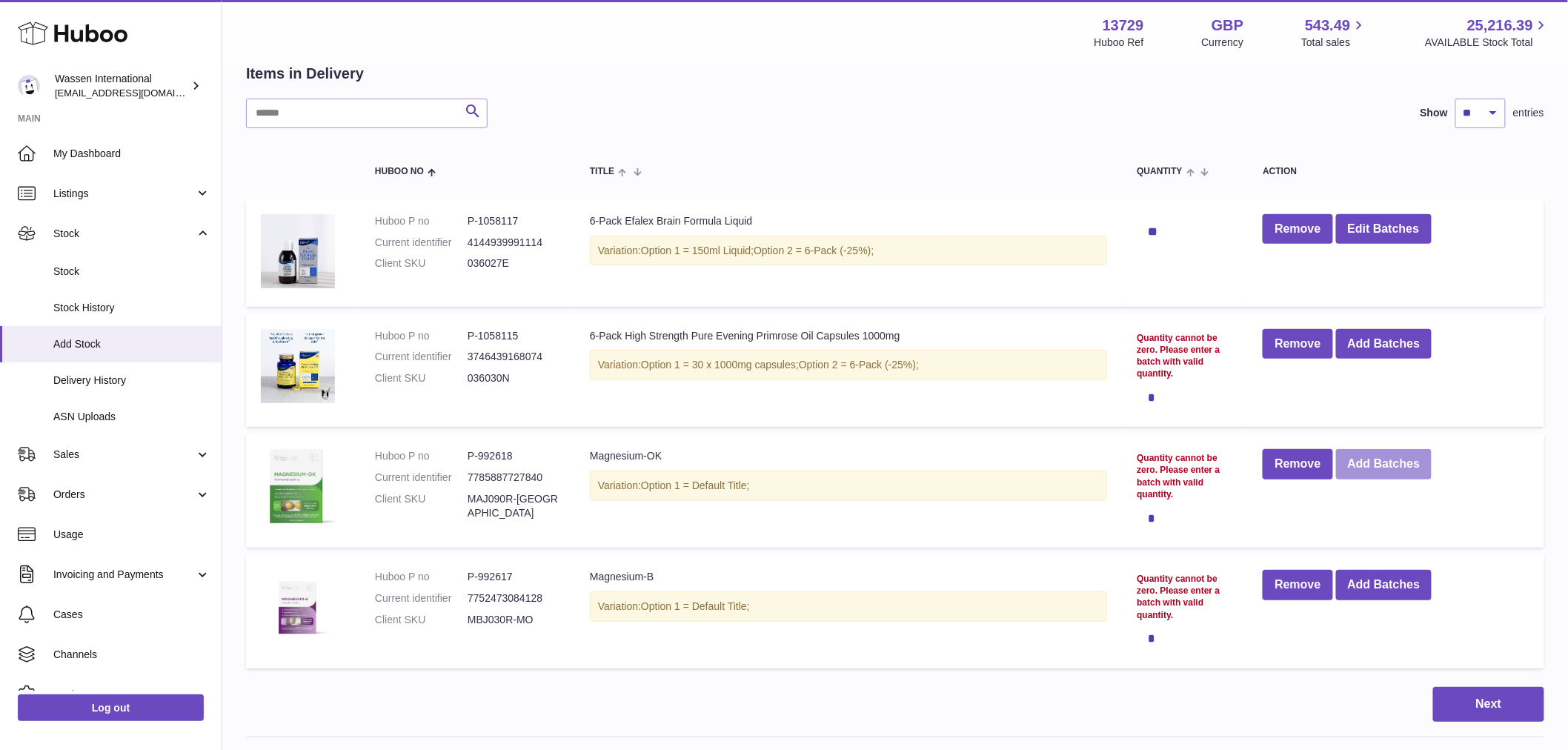
click at [1394, 462] on button "Add Batches" at bounding box center [1384, 465] width 96 height 31
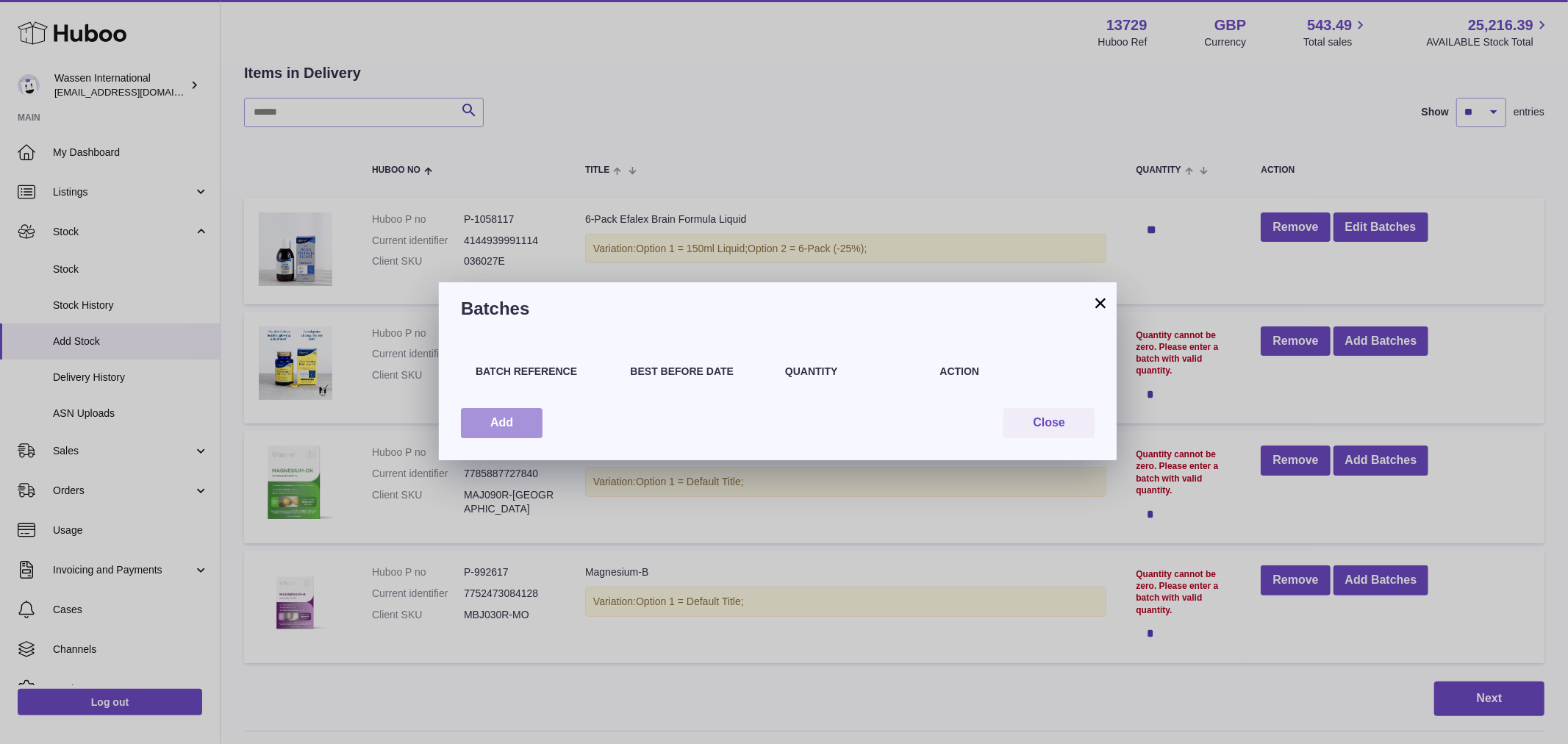
click at [509, 427] on button "Add" at bounding box center [501, 423] width 81 height 30
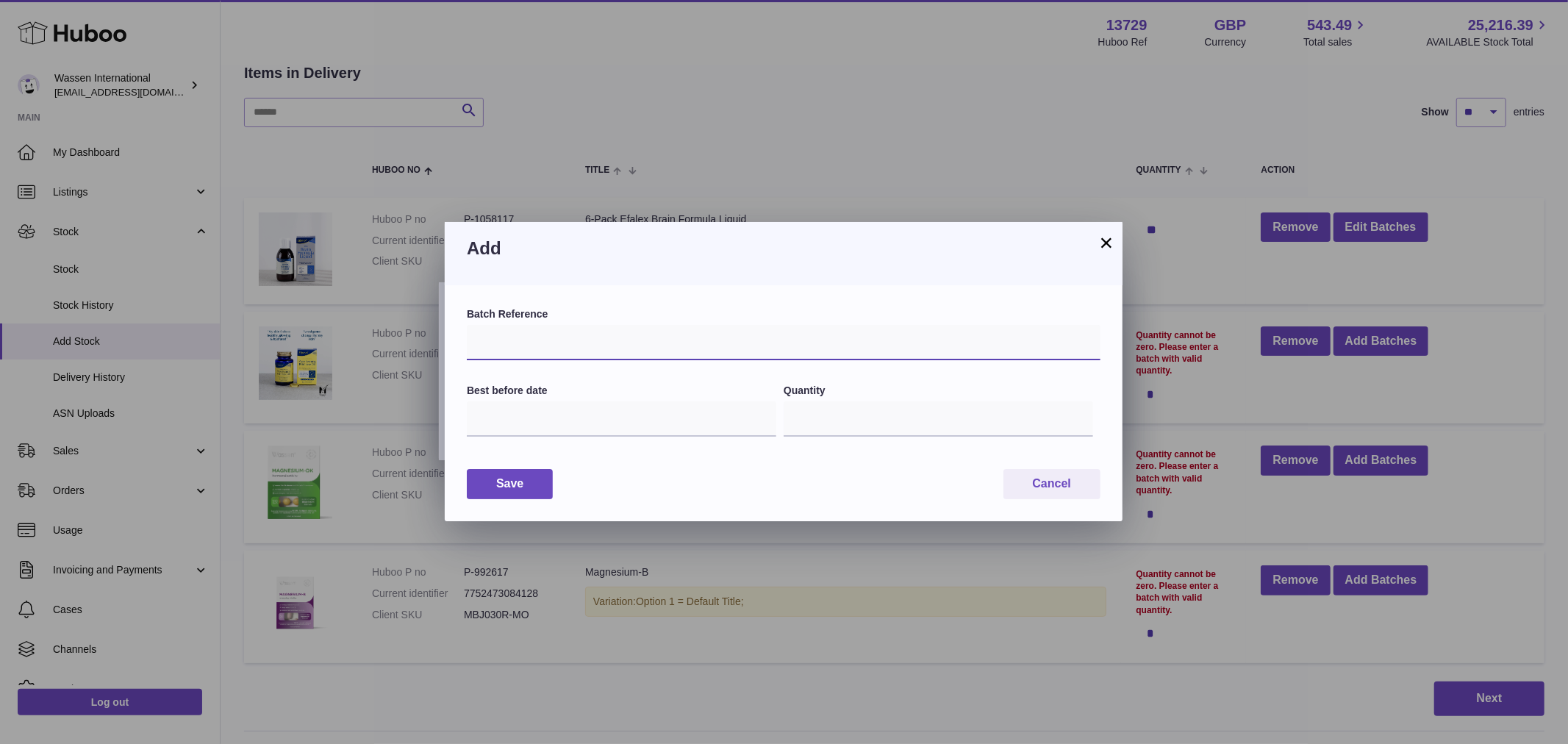
click at [501, 341] on input "text" at bounding box center [783, 343] width 634 height 35
type input "*****"
click at [486, 424] on input "text" at bounding box center [621, 419] width 309 height 35
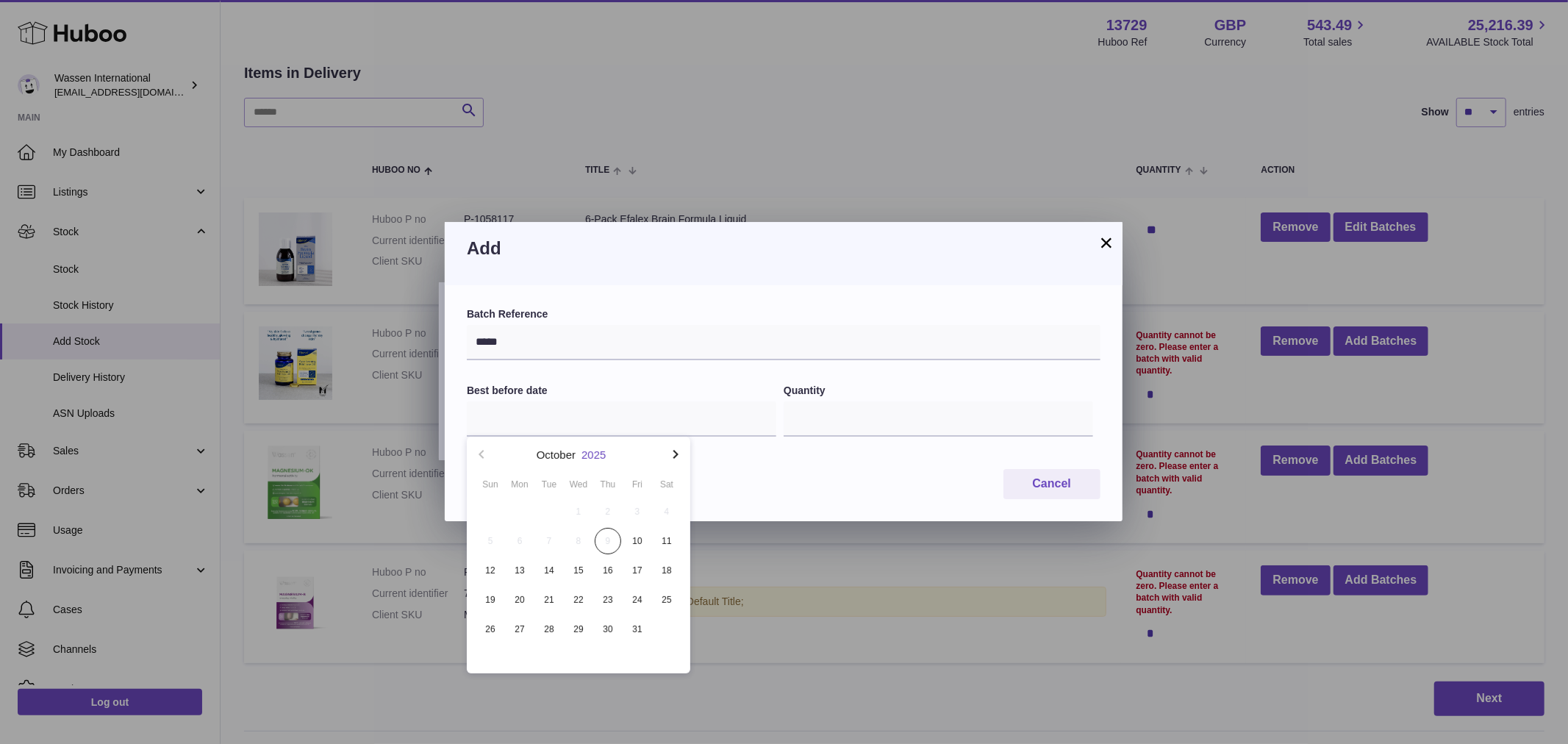
click at [596, 454] on button "2025" at bounding box center [593, 455] width 24 height 11
click at [580, 561] on li "2028" at bounding box center [579, 561] width 206 height 30
click at [574, 592] on button "Aug" at bounding box center [578, 597] width 62 height 35
click at [614, 626] on span "31" at bounding box center [607, 629] width 26 height 26
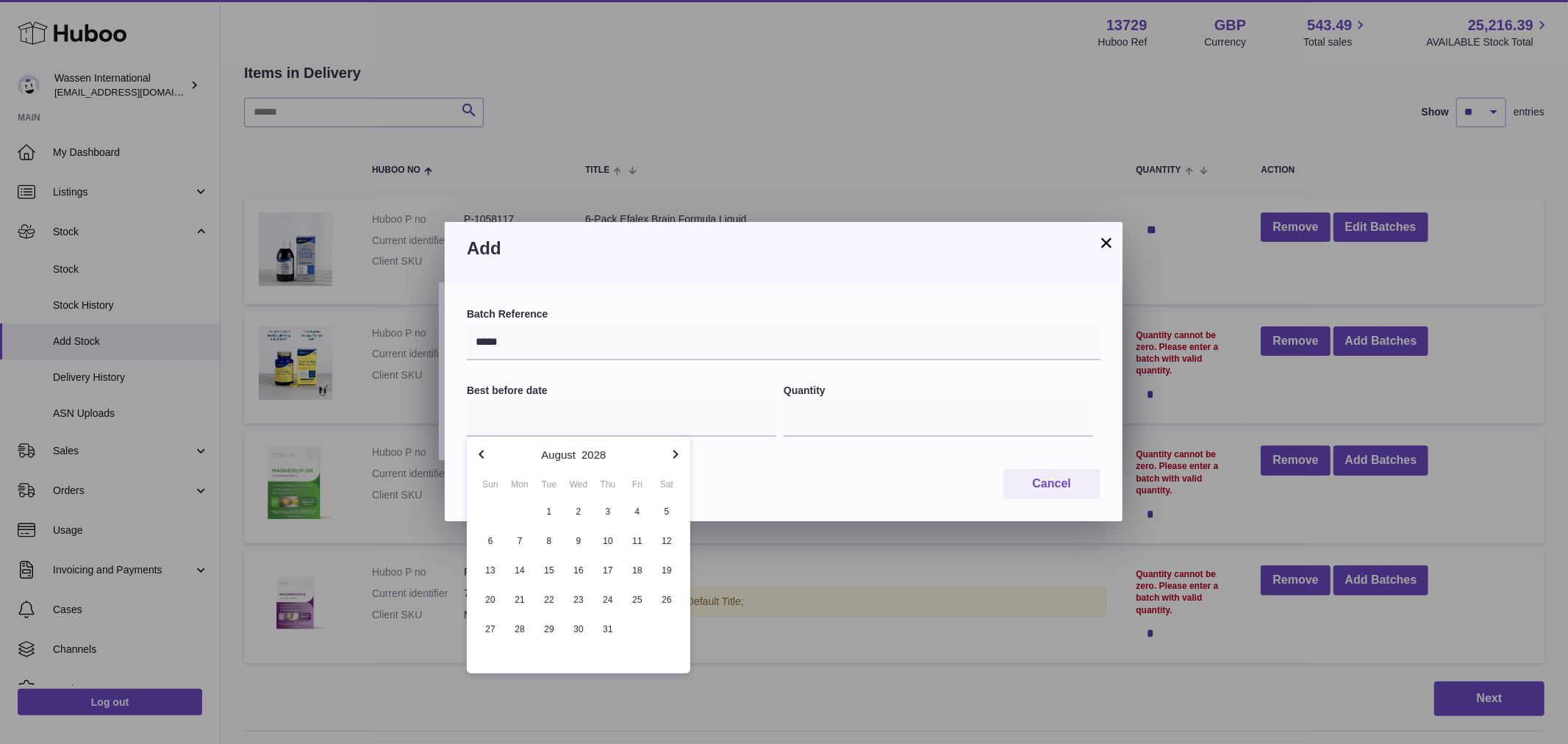
type input "**********"
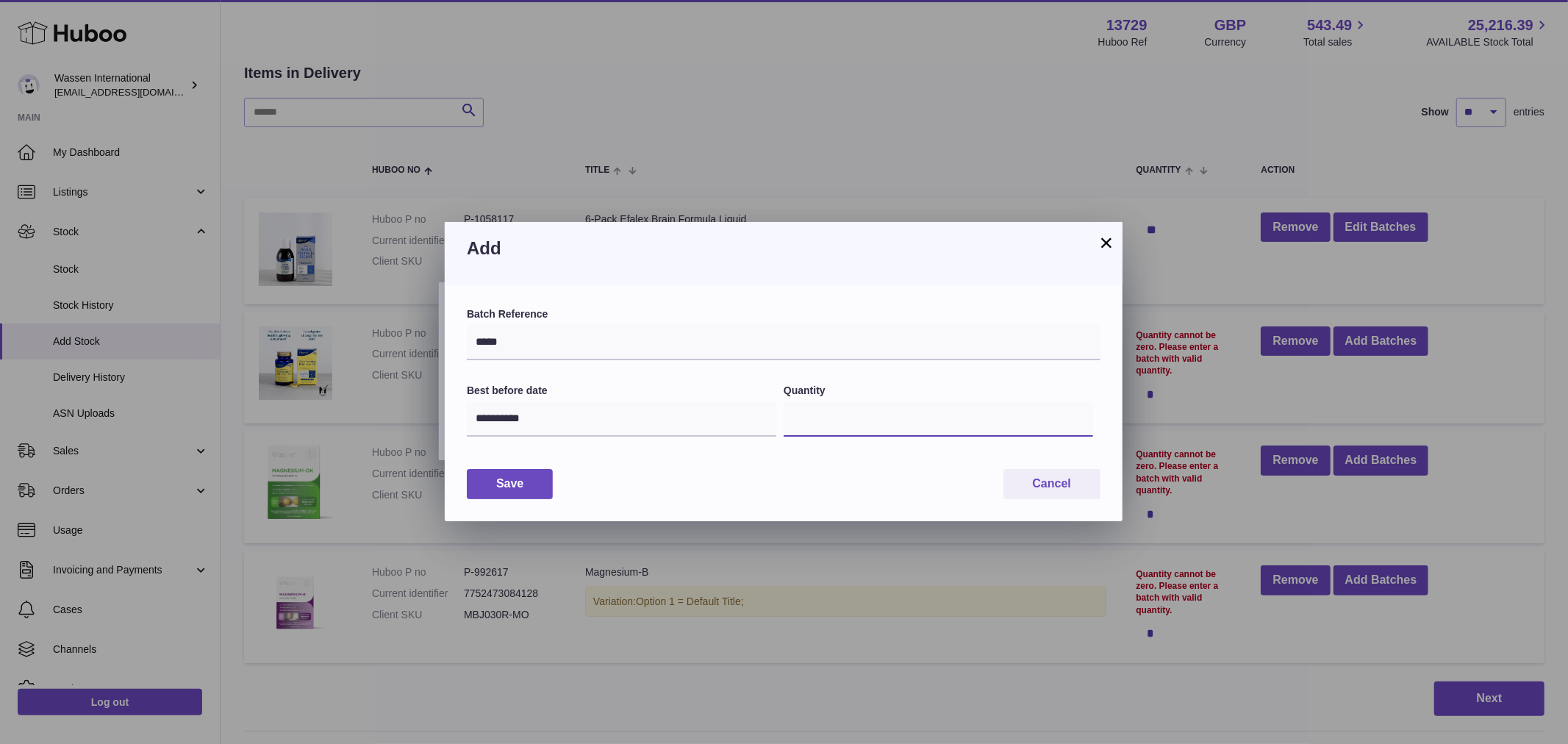
click at [821, 418] on input "*" at bounding box center [938, 419] width 309 height 35
drag, startPoint x: 828, startPoint y: 423, endPoint x: 835, endPoint y: 436, distance: 14.8
click at [829, 423] on input "*" at bounding box center [938, 419] width 309 height 35
type input "***"
click at [518, 473] on button "Save" at bounding box center [509, 484] width 86 height 30
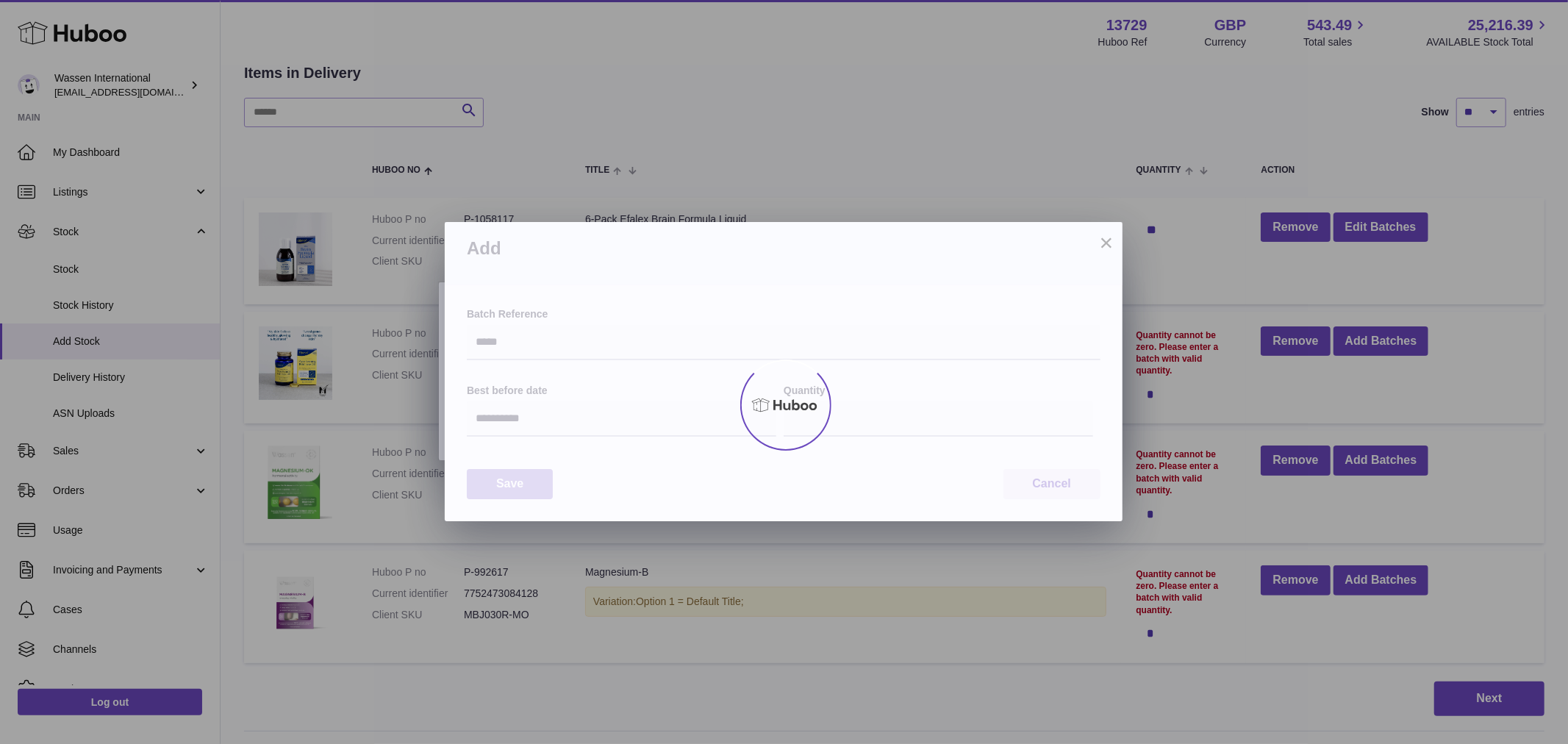
type input "***"
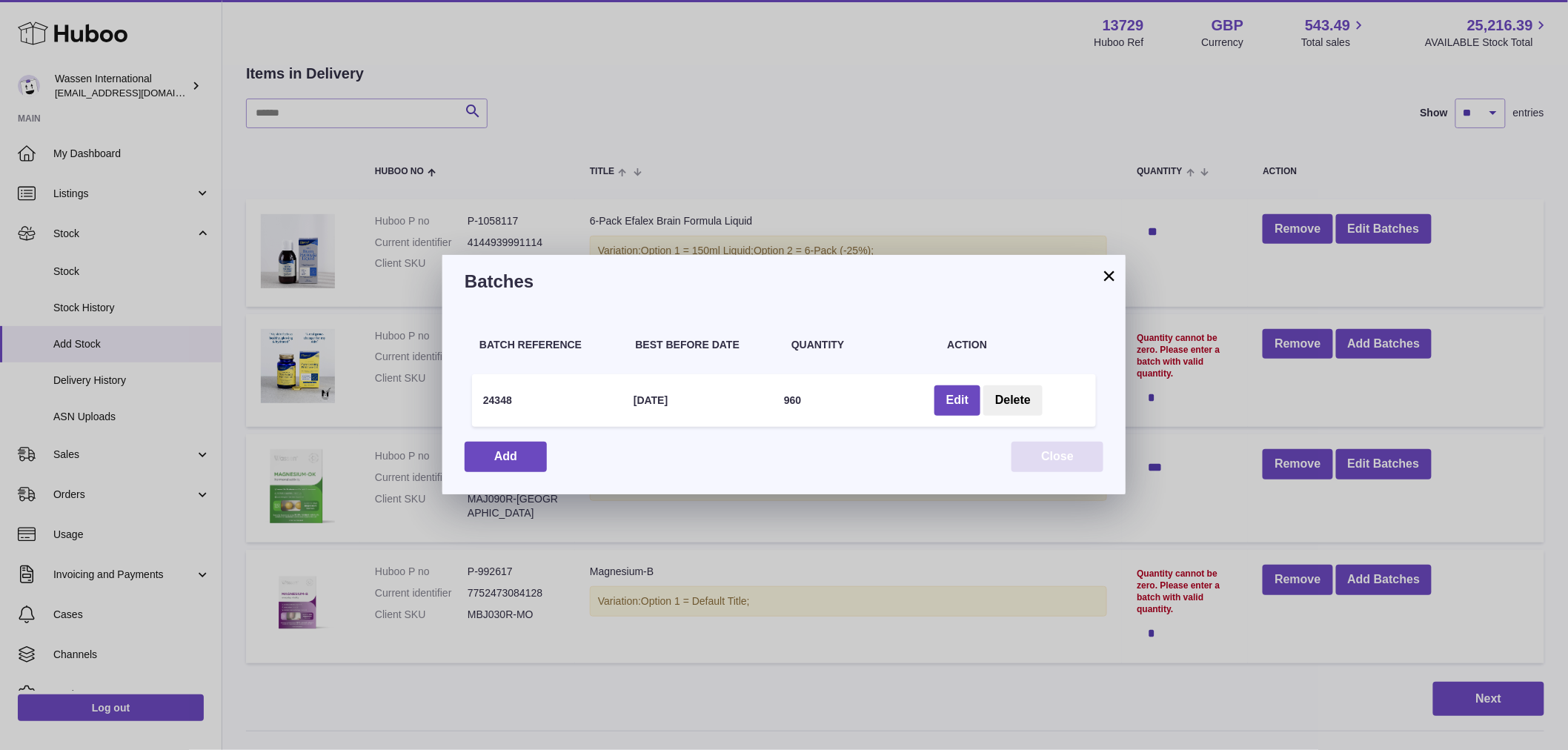
click at [1050, 460] on button "Close" at bounding box center [1057, 457] width 92 height 31
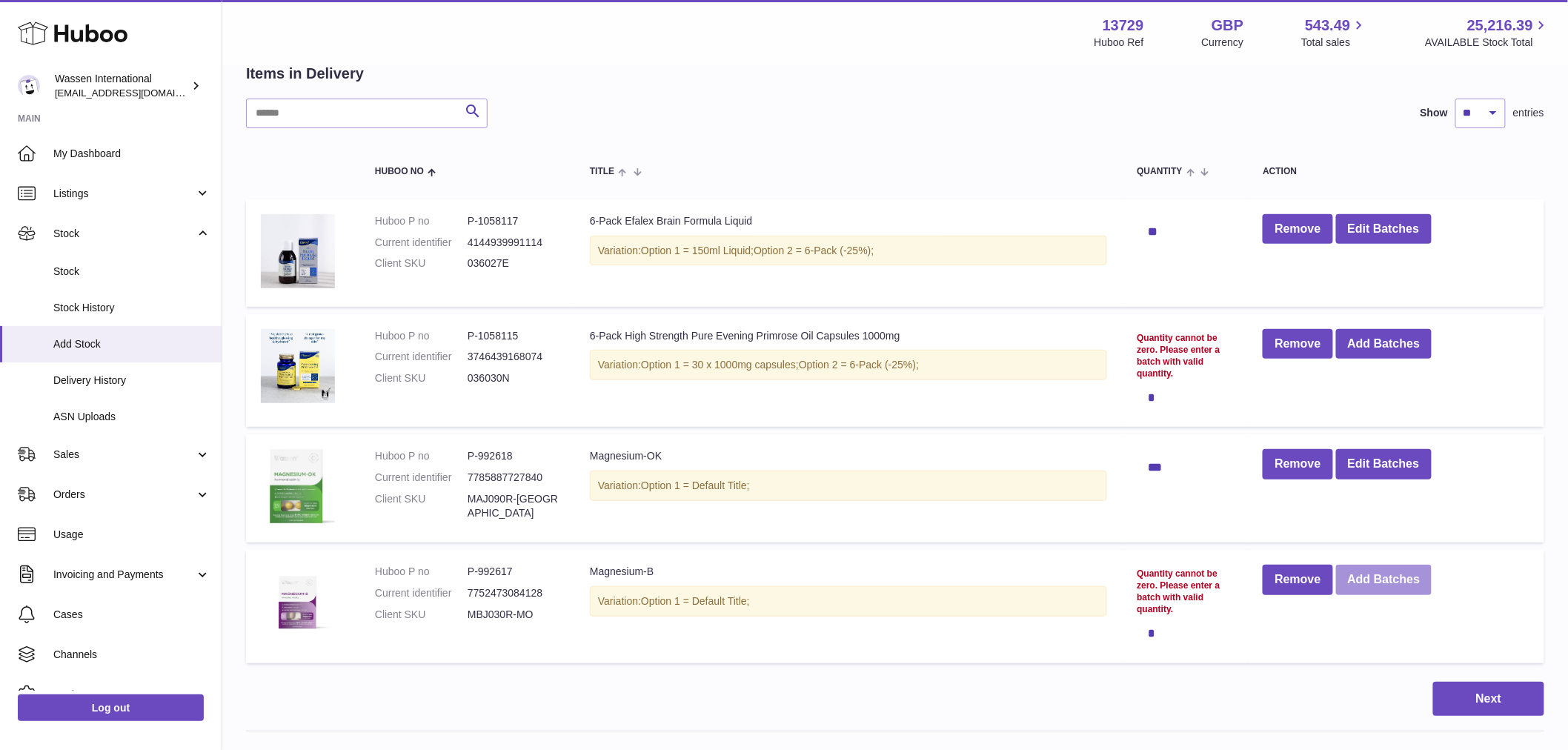
click at [1391, 576] on button "Add Batches" at bounding box center [1384, 580] width 96 height 31
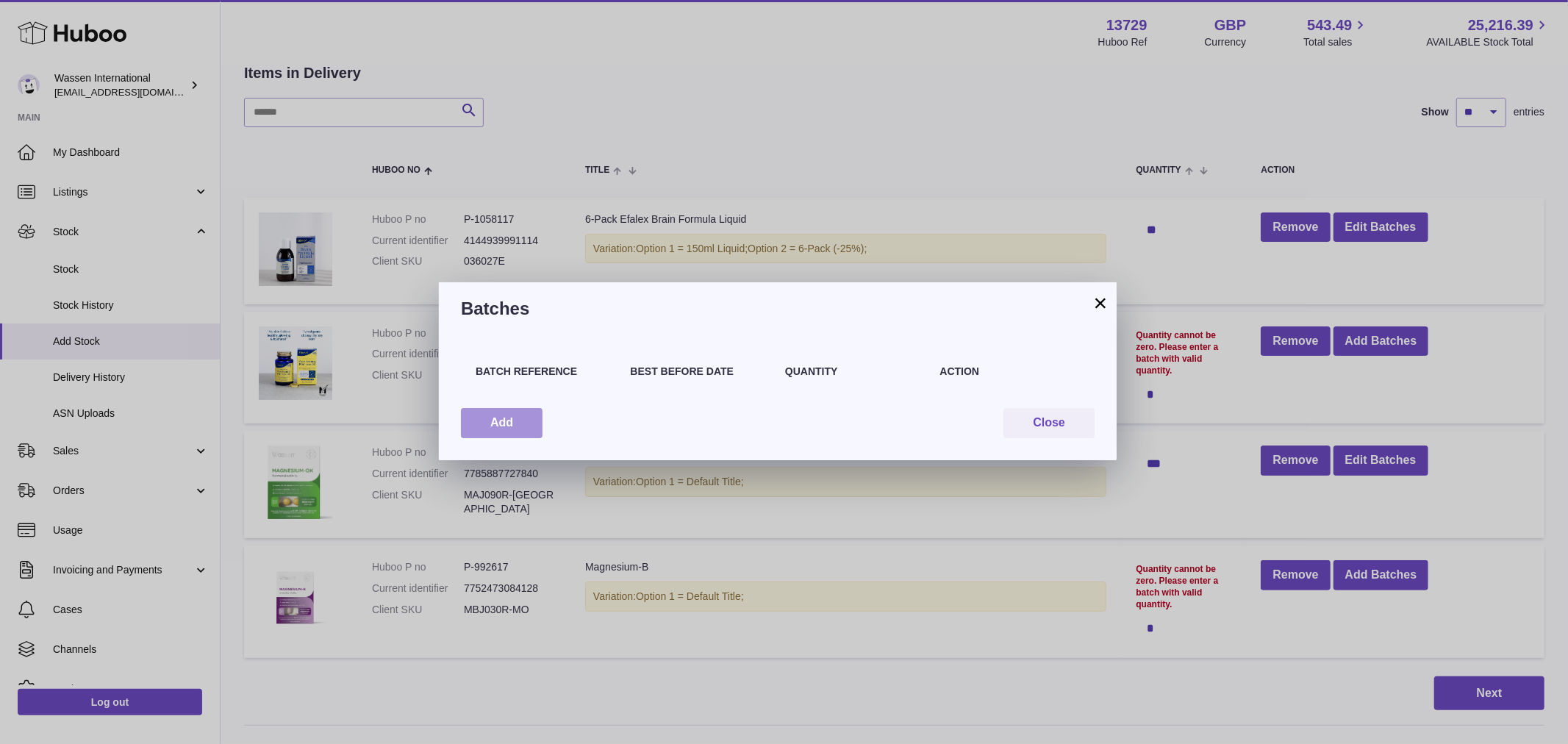
click at [525, 418] on button "Add" at bounding box center [501, 423] width 81 height 30
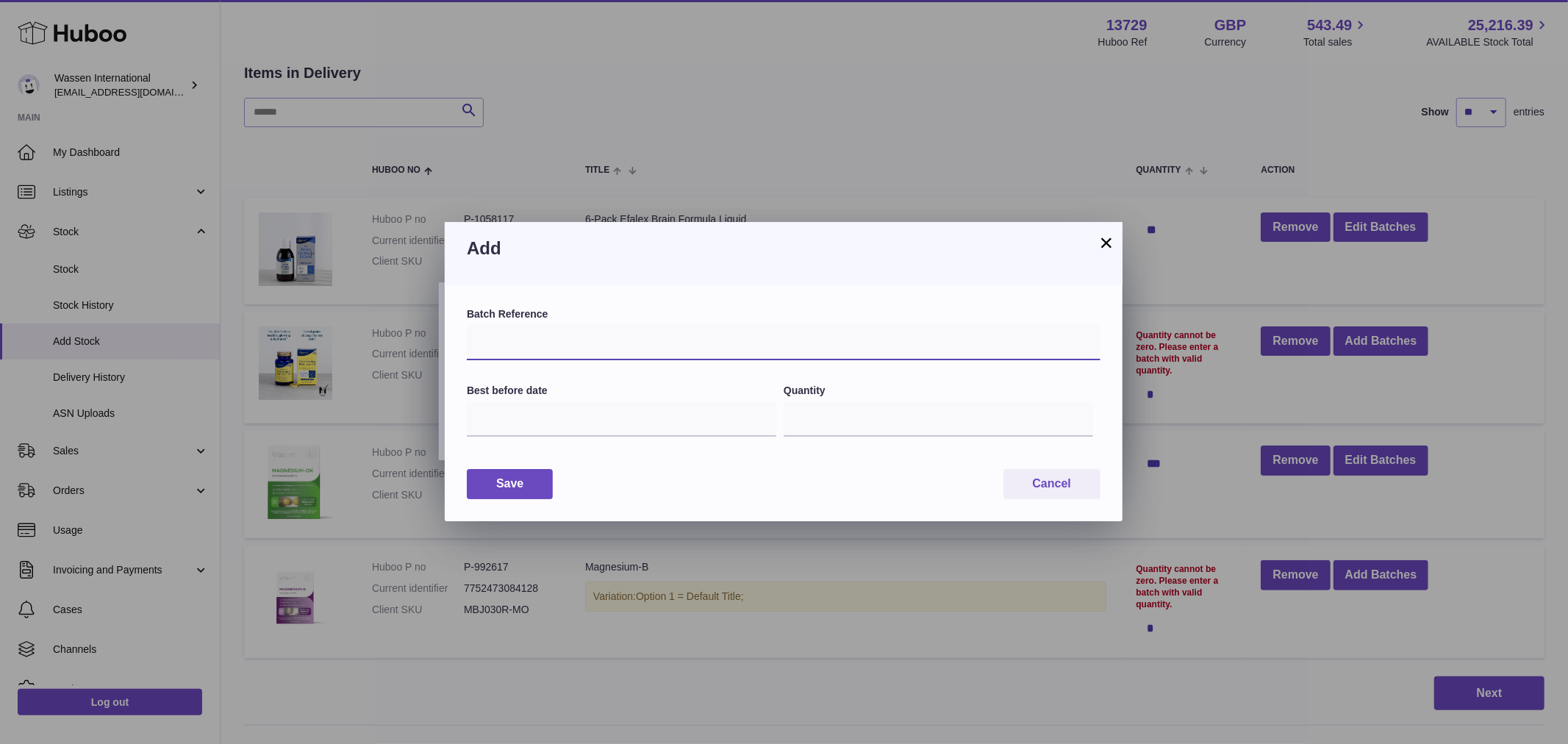
click at [504, 336] on input "text" at bounding box center [783, 343] width 634 height 35
type input "*****"
click at [510, 411] on input "text" at bounding box center [621, 419] width 309 height 35
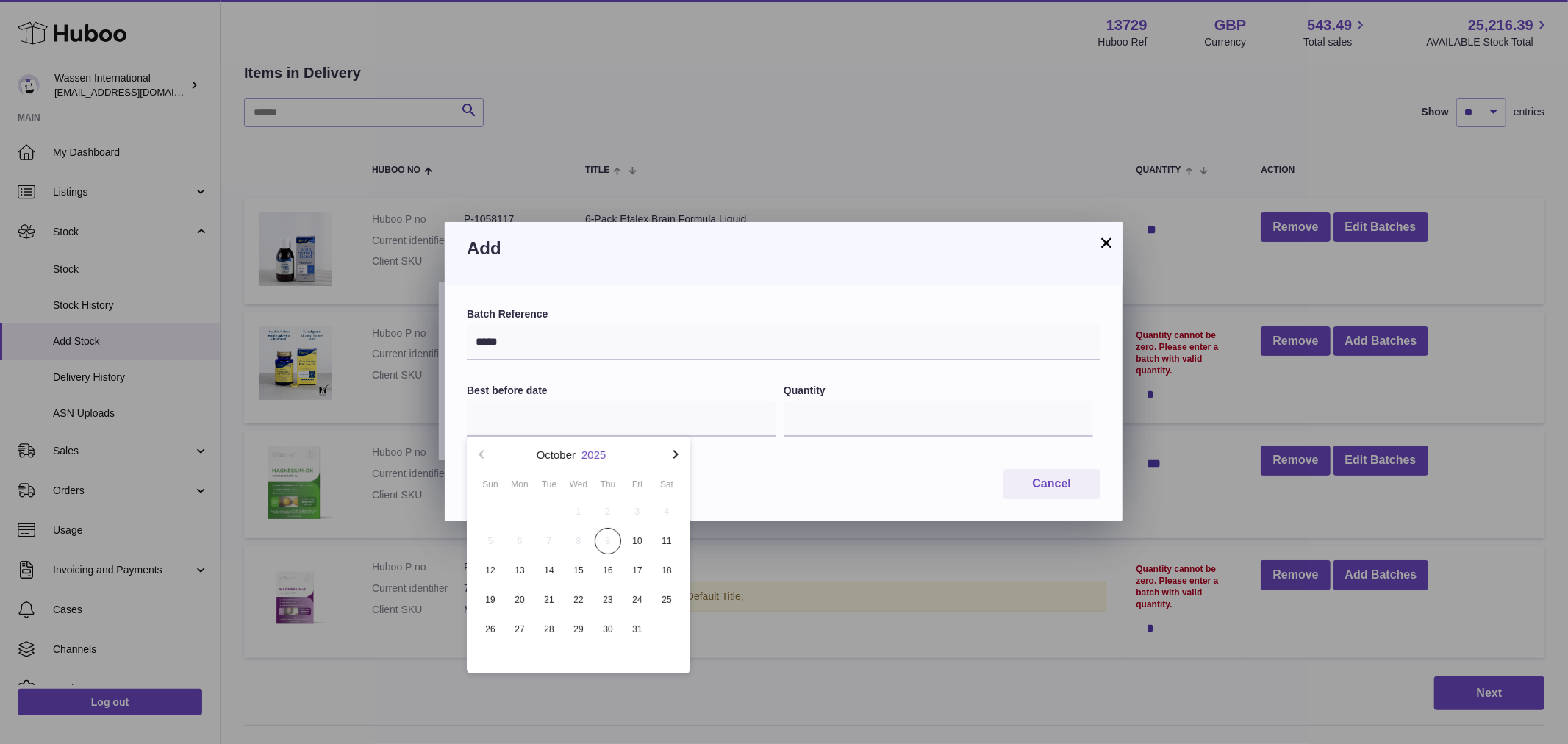
click at [587, 453] on button "2025" at bounding box center [593, 455] width 24 height 11
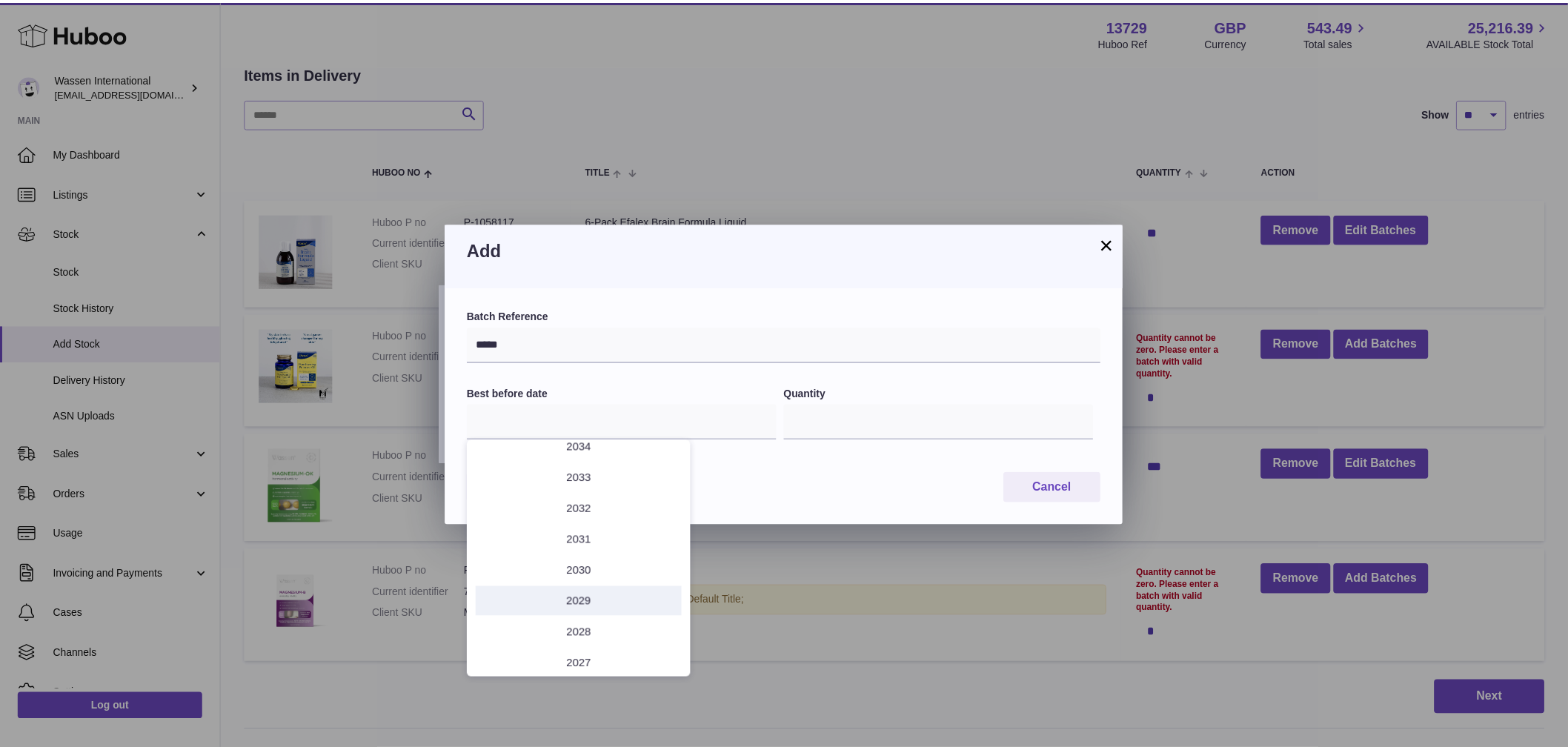
scroll to position [82, 0]
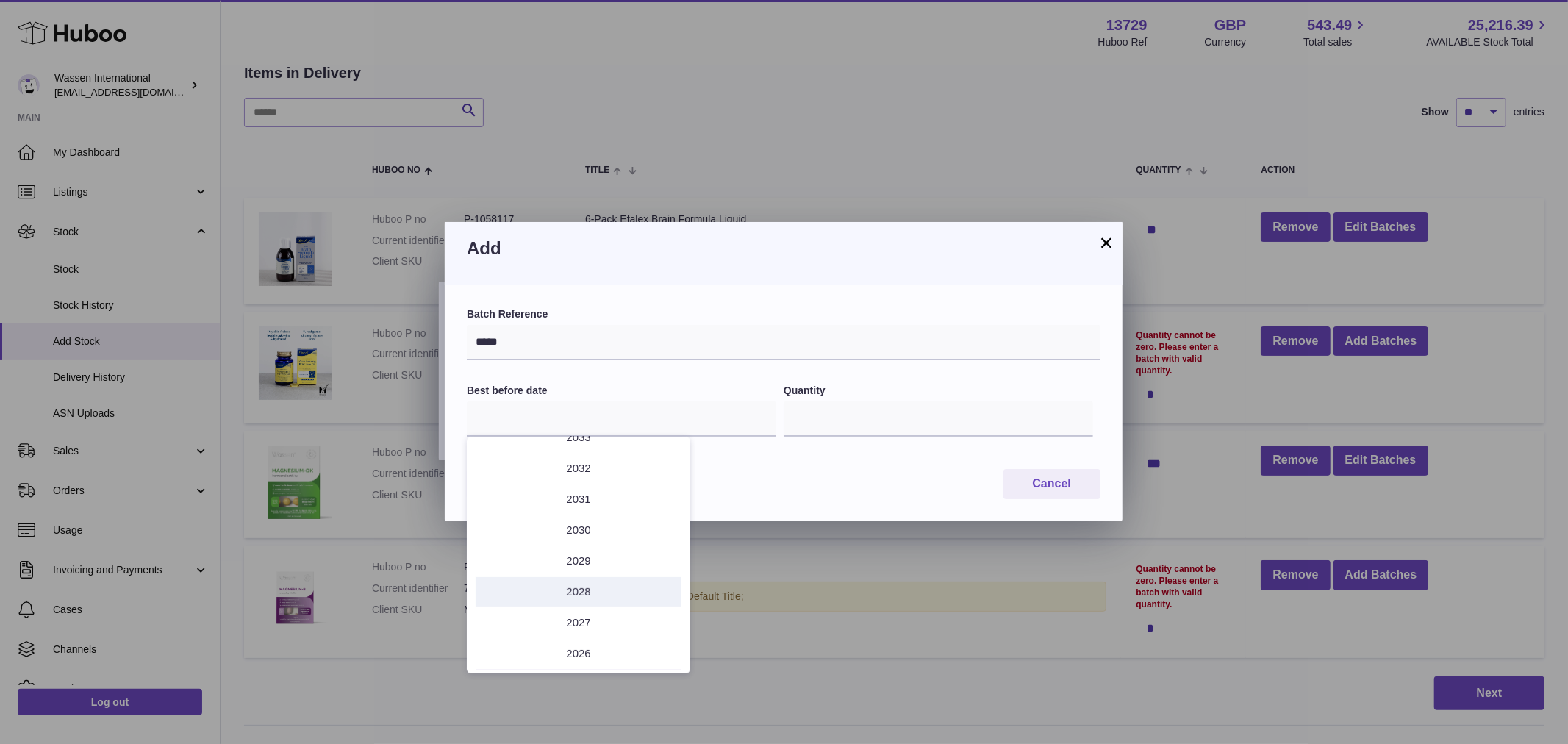
click at [574, 591] on li "2028" at bounding box center [579, 592] width 206 height 30
click at [504, 598] on button "Jul" at bounding box center [504, 597] width 62 height 35
click at [518, 655] on span "31" at bounding box center [519, 658] width 26 height 26
type input "**********"
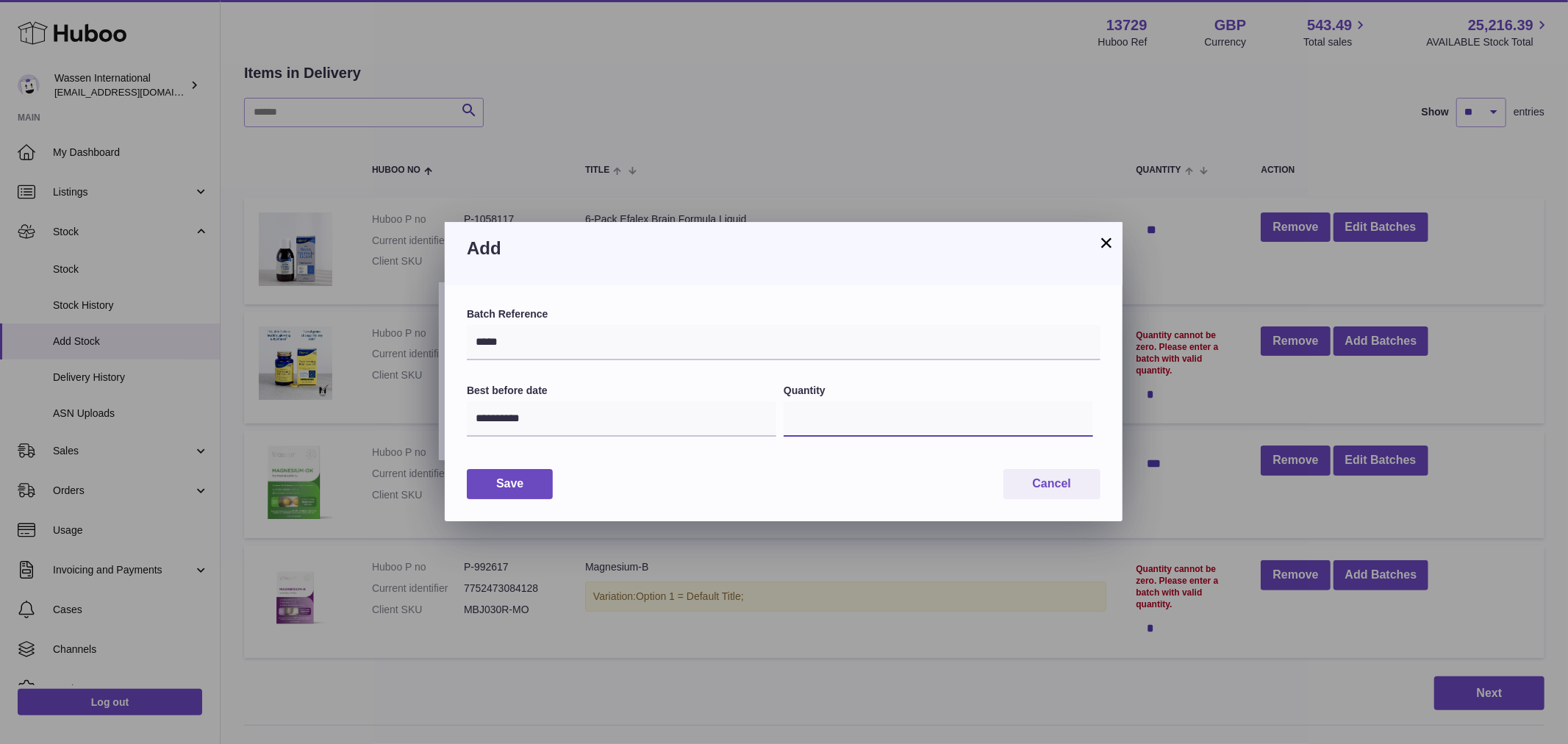
click at [815, 423] on input "*" at bounding box center [938, 419] width 309 height 35
click at [845, 425] on input "*" at bounding box center [938, 419] width 309 height 35
type input "***"
click at [521, 482] on button "Save" at bounding box center [509, 484] width 86 height 30
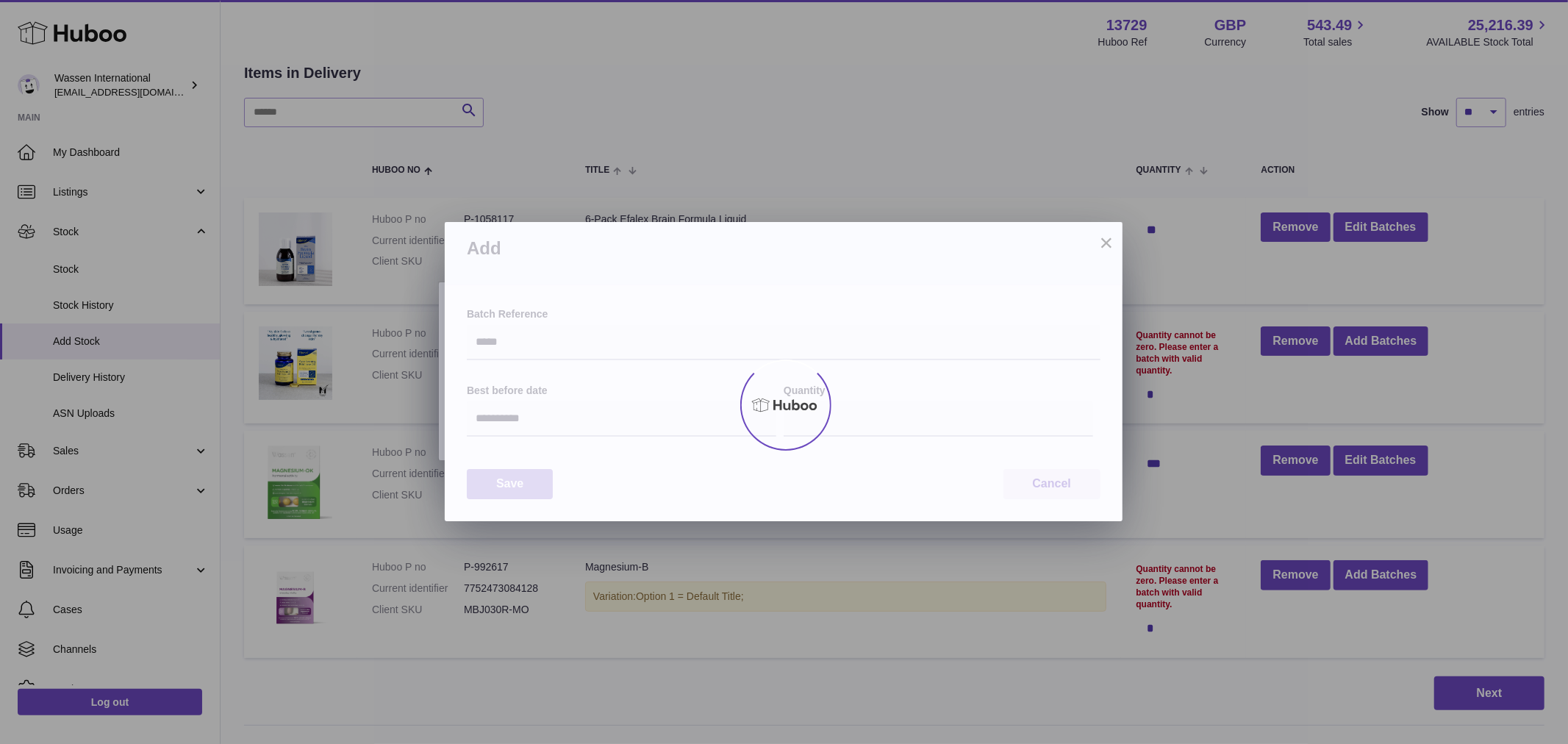
type input "***"
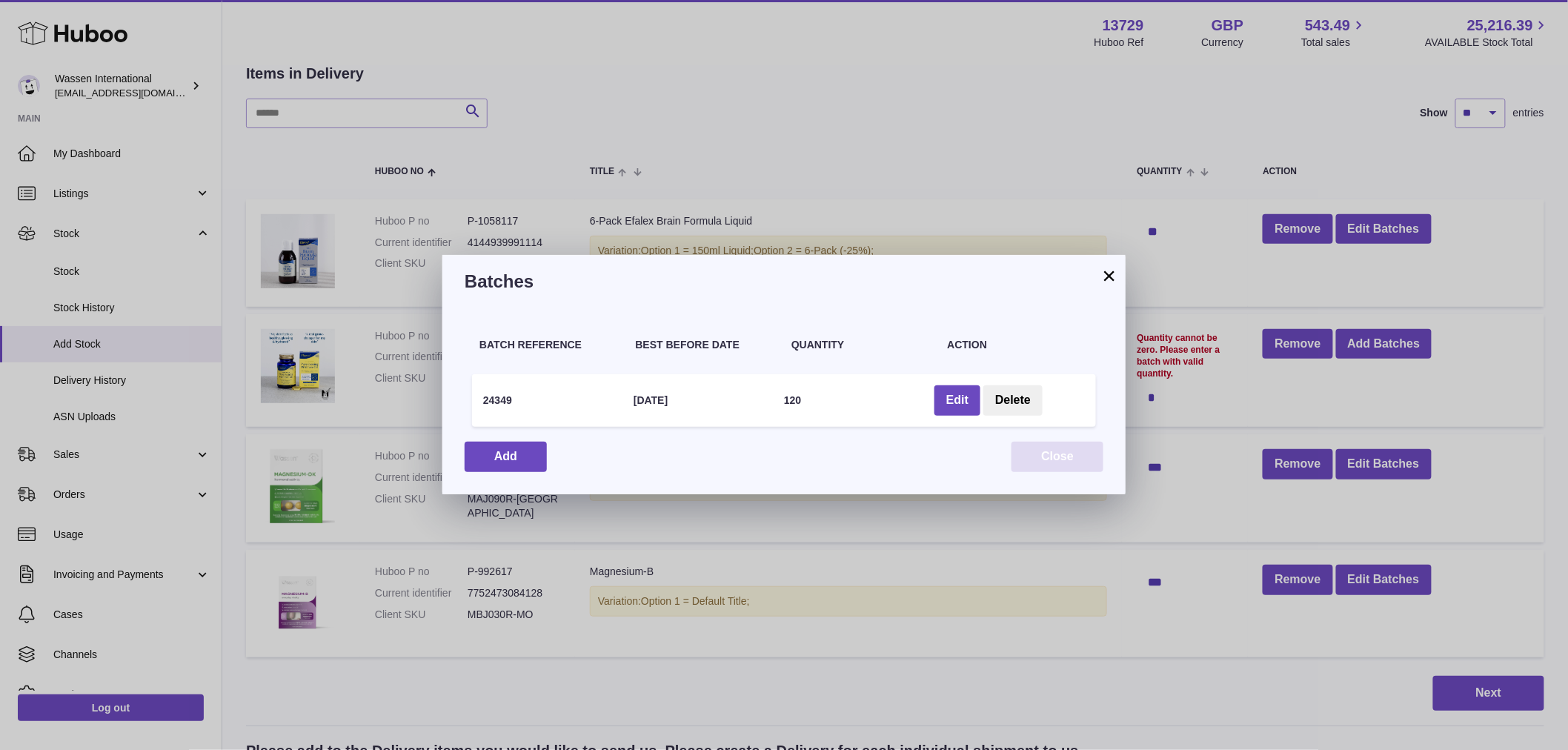
click at [1061, 455] on button "Close" at bounding box center [1057, 457] width 92 height 31
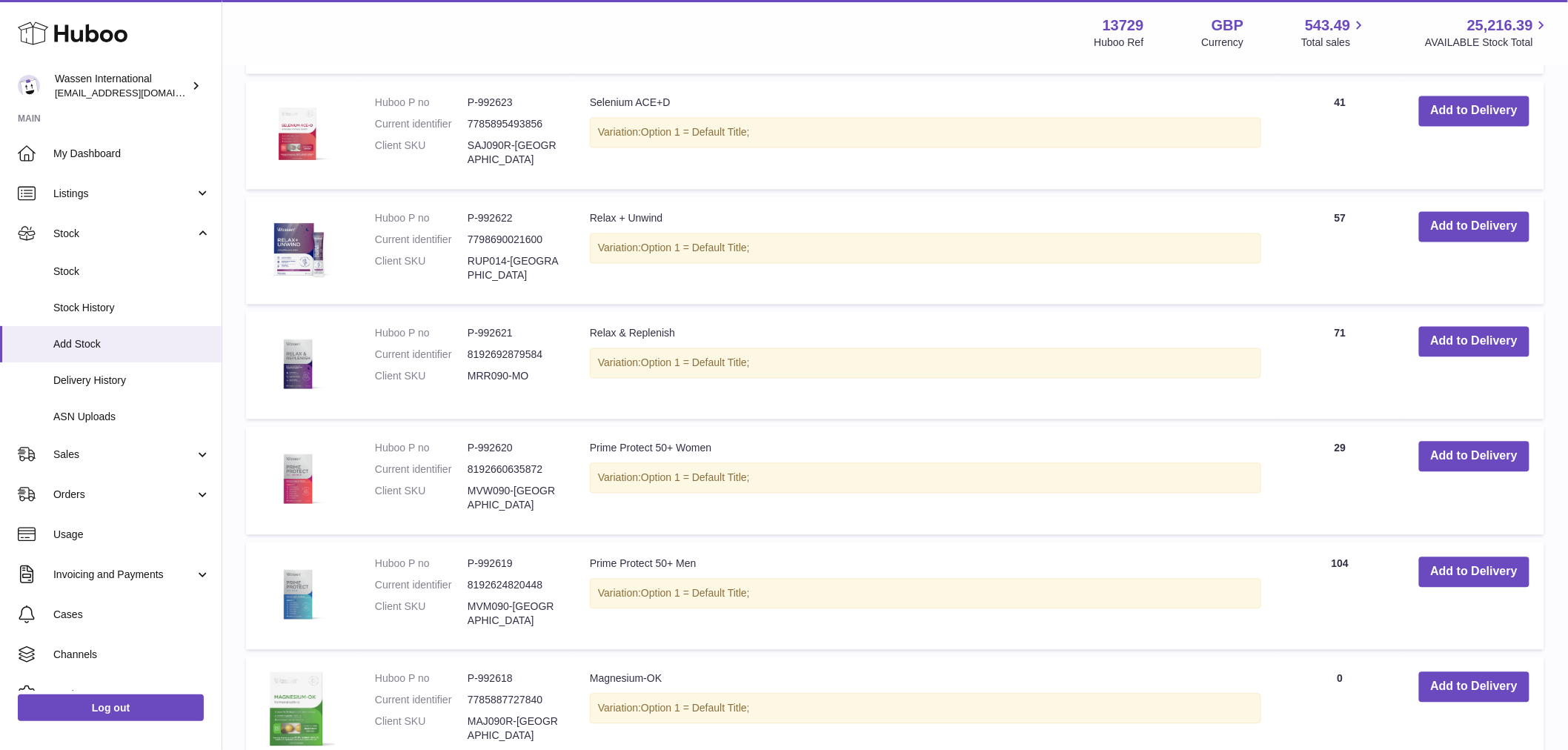
scroll to position [1559, 0]
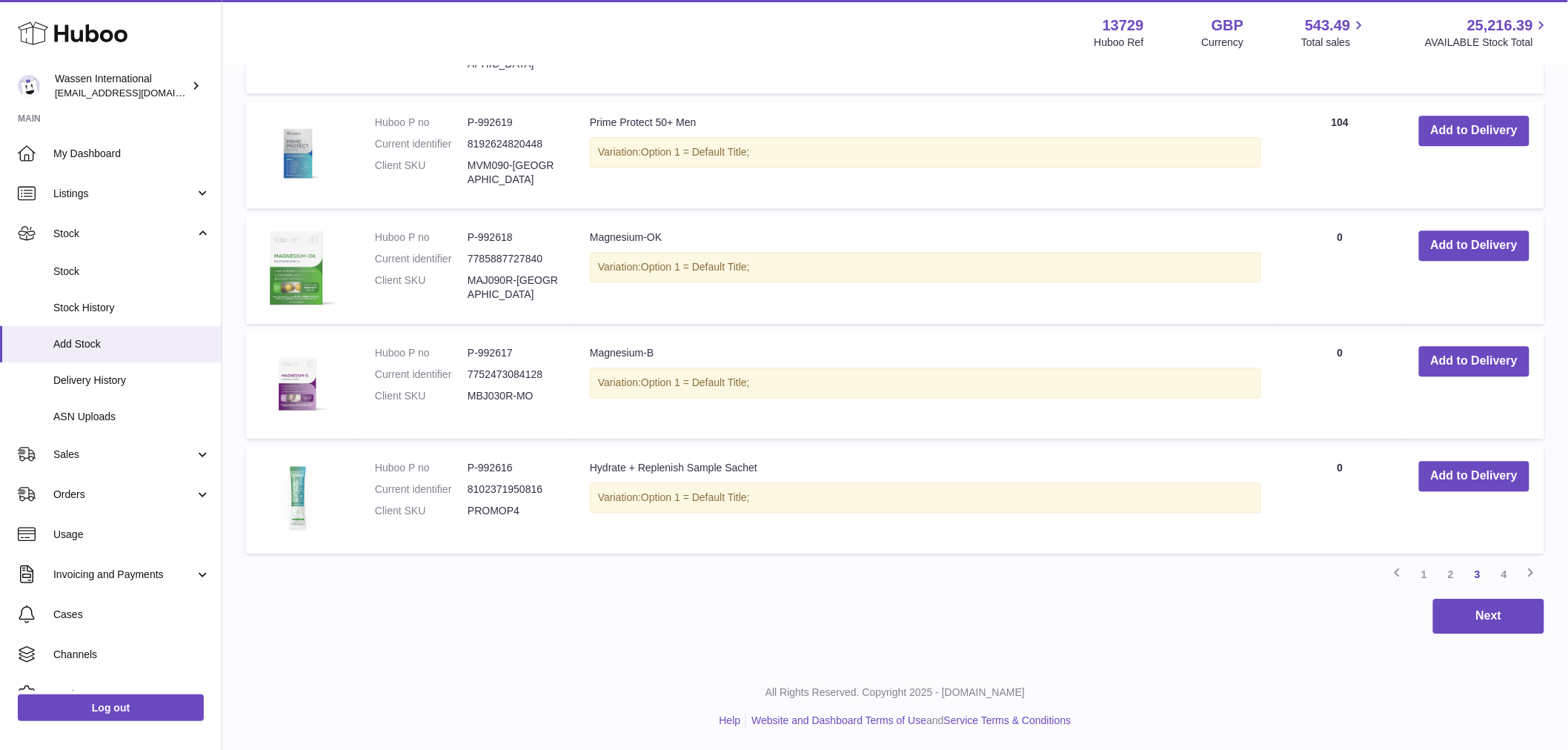
drag, startPoint x: 1423, startPoint y: 576, endPoint x: 1406, endPoint y: 579, distance: 17.3
click at [1423, 576] on link "1" at bounding box center [1423, 574] width 27 height 27
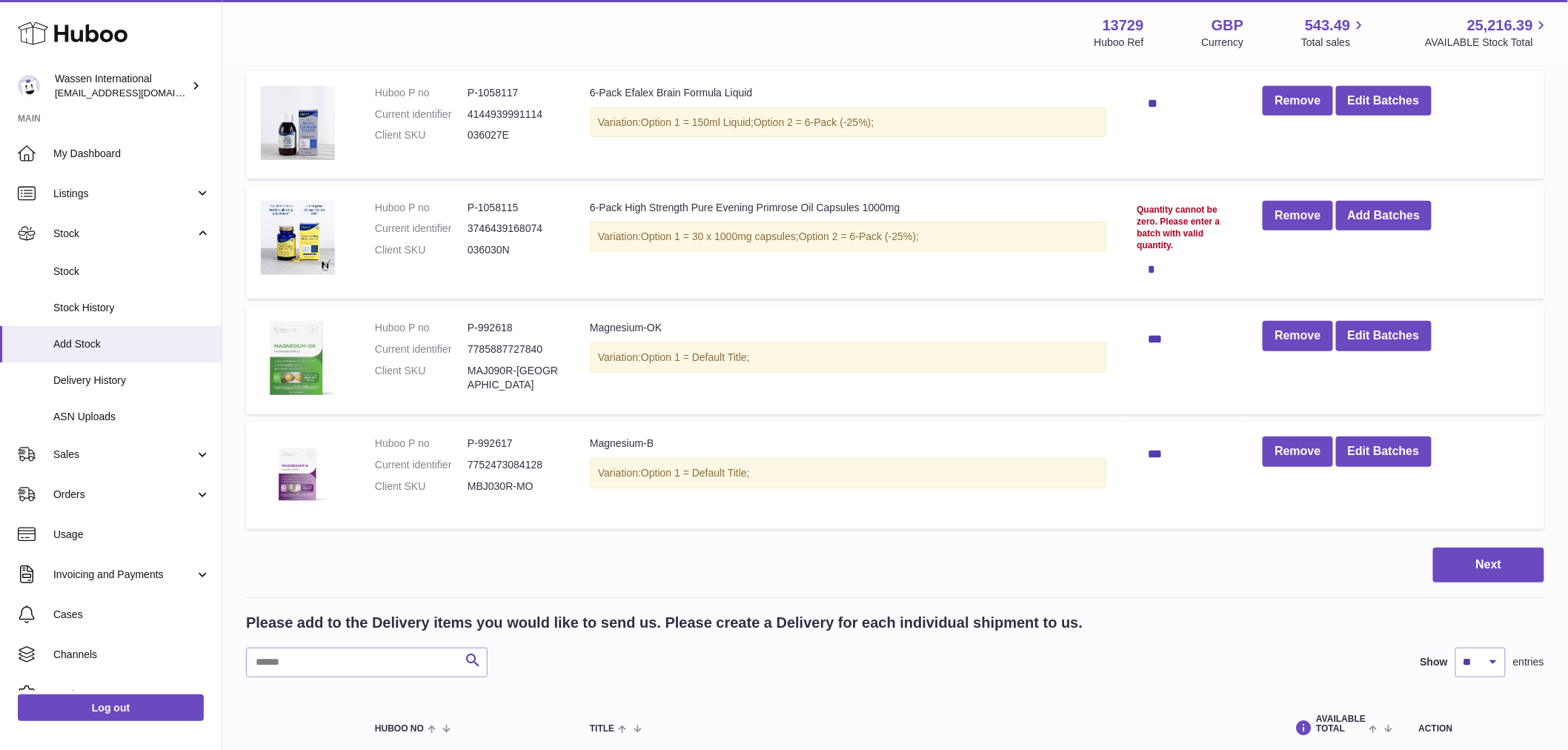
scroll to position [149, 0]
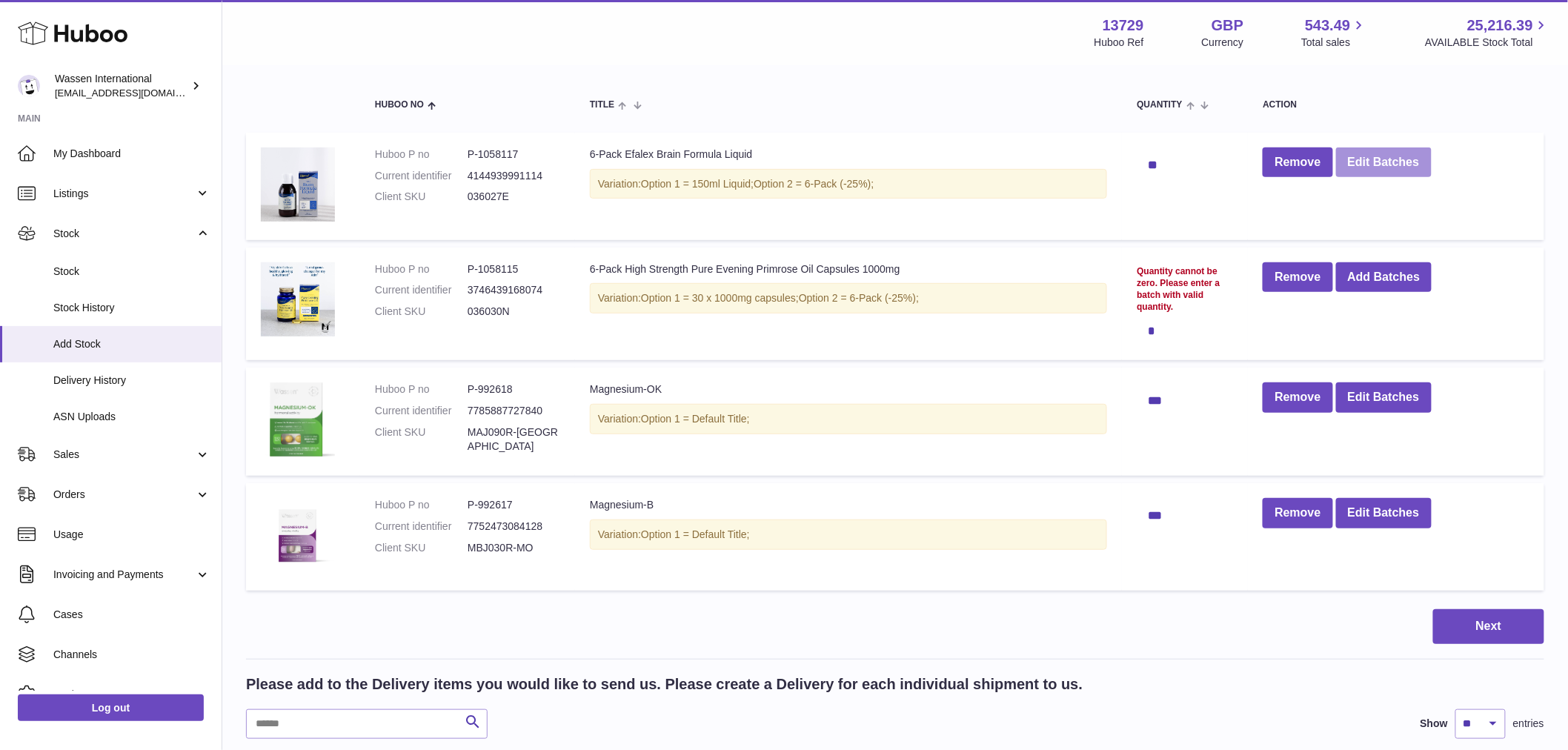
click at [1382, 158] on button "Edit Batches" at bounding box center [1383, 162] width 96 height 31
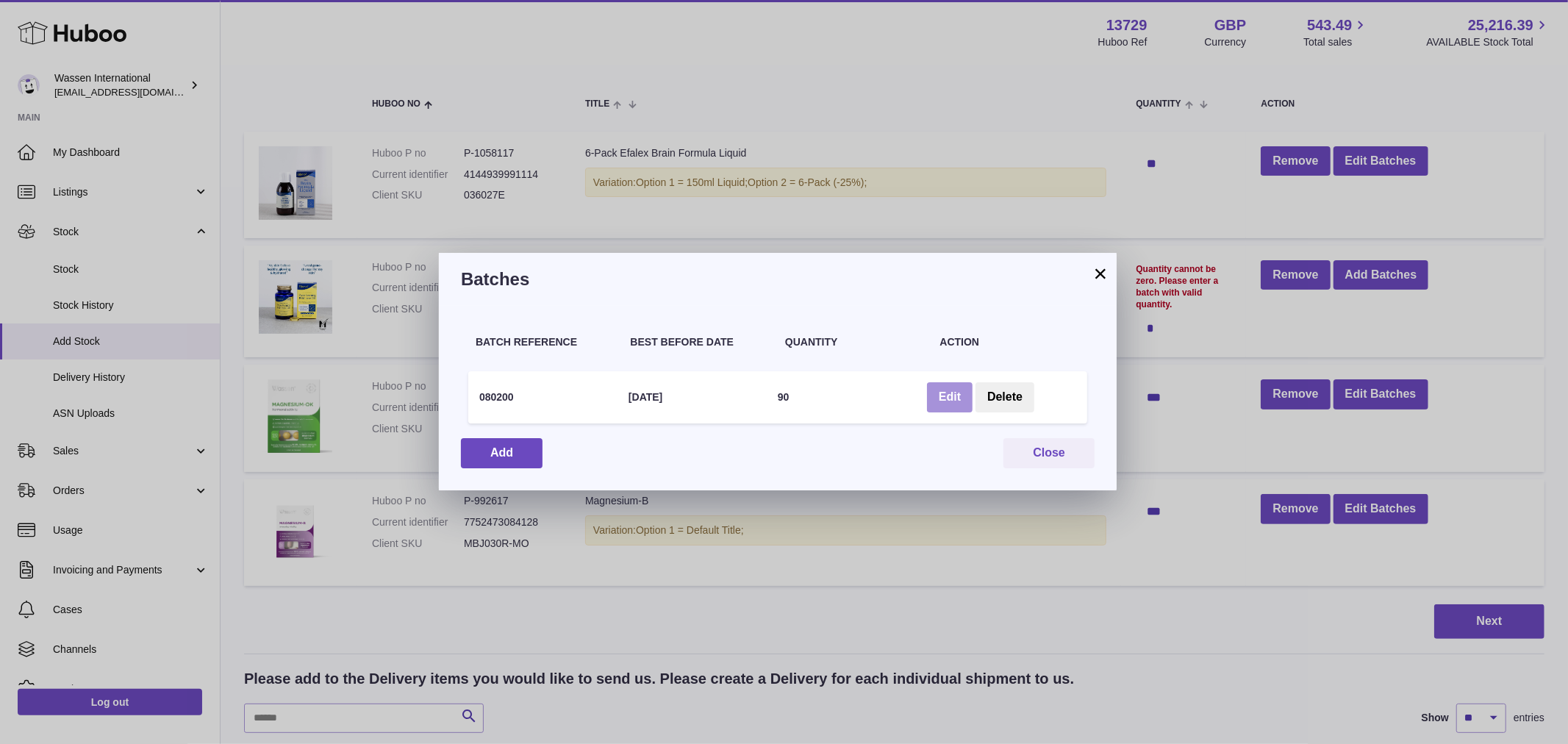
click at [950, 396] on button "Edit" at bounding box center [949, 397] width 45 height 30
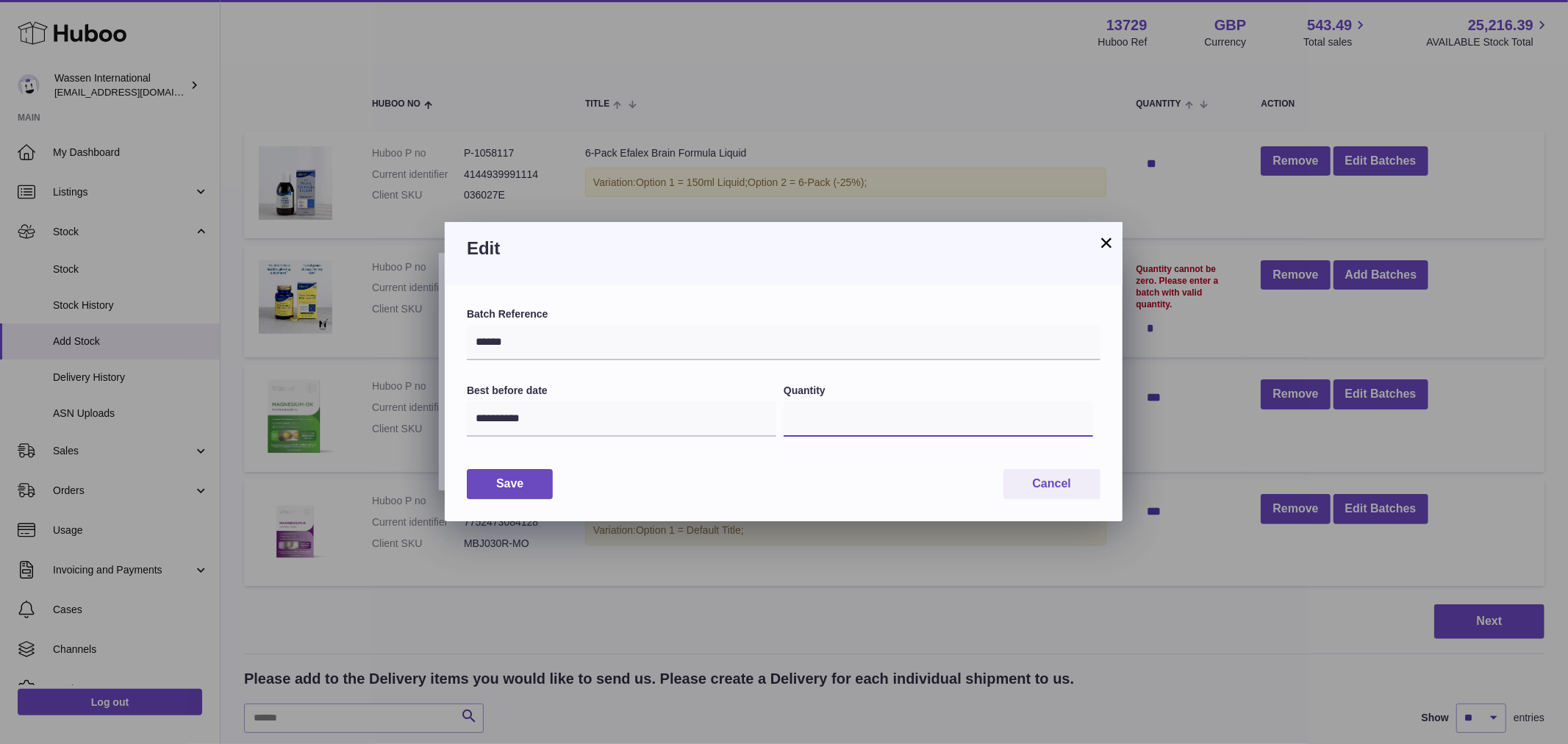
drag, startPoint x: 820, startPoint y: 417, endPoint x: 912, endPoint y: 423, distance: 92.2
click at [822, 417] on input "**" at bounding box center [938, 419] width 309 height 35
type input "*"
type input "**"
click at [501, 486] on button "Save" at bounding box center [509, 484] width 86 height 30
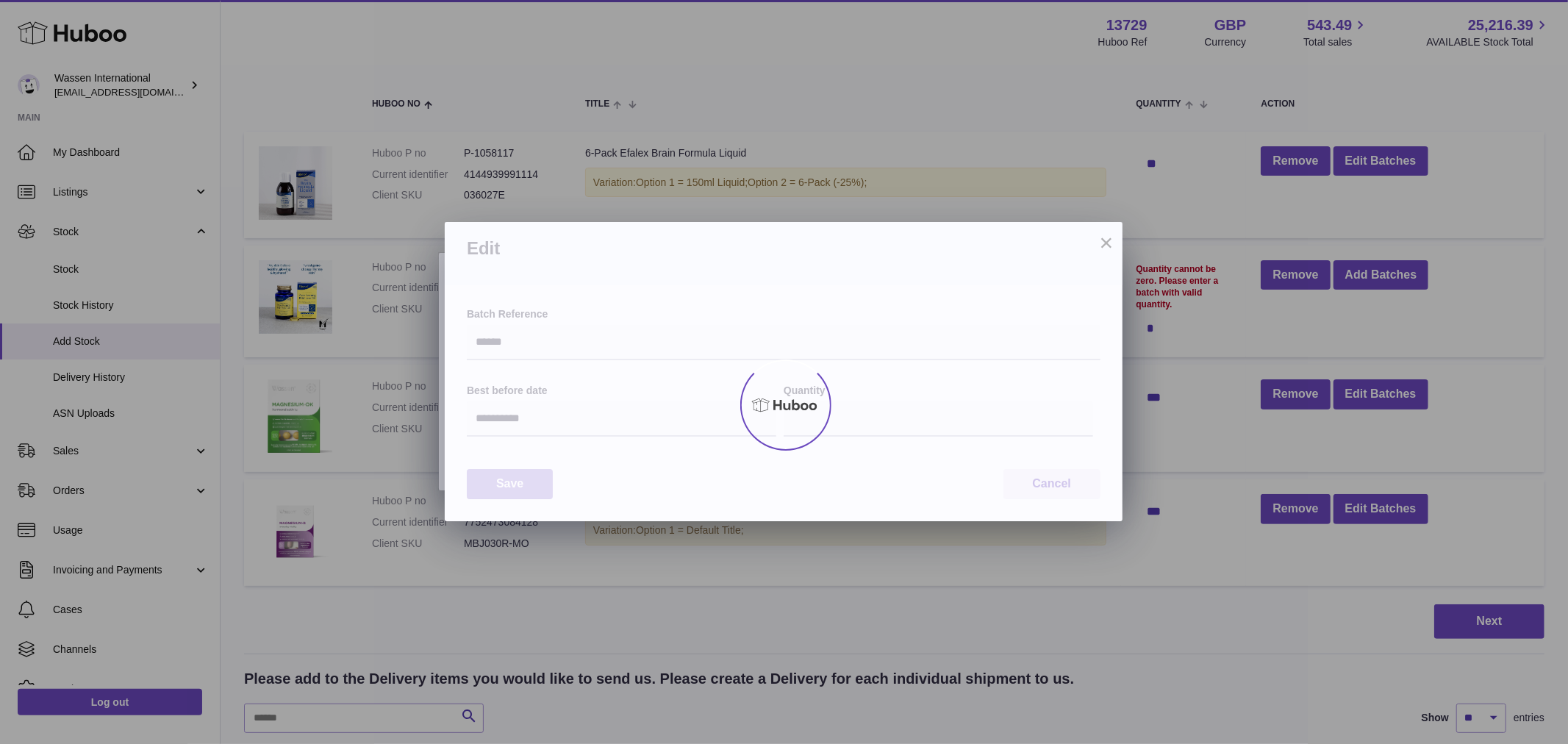
type input "**"
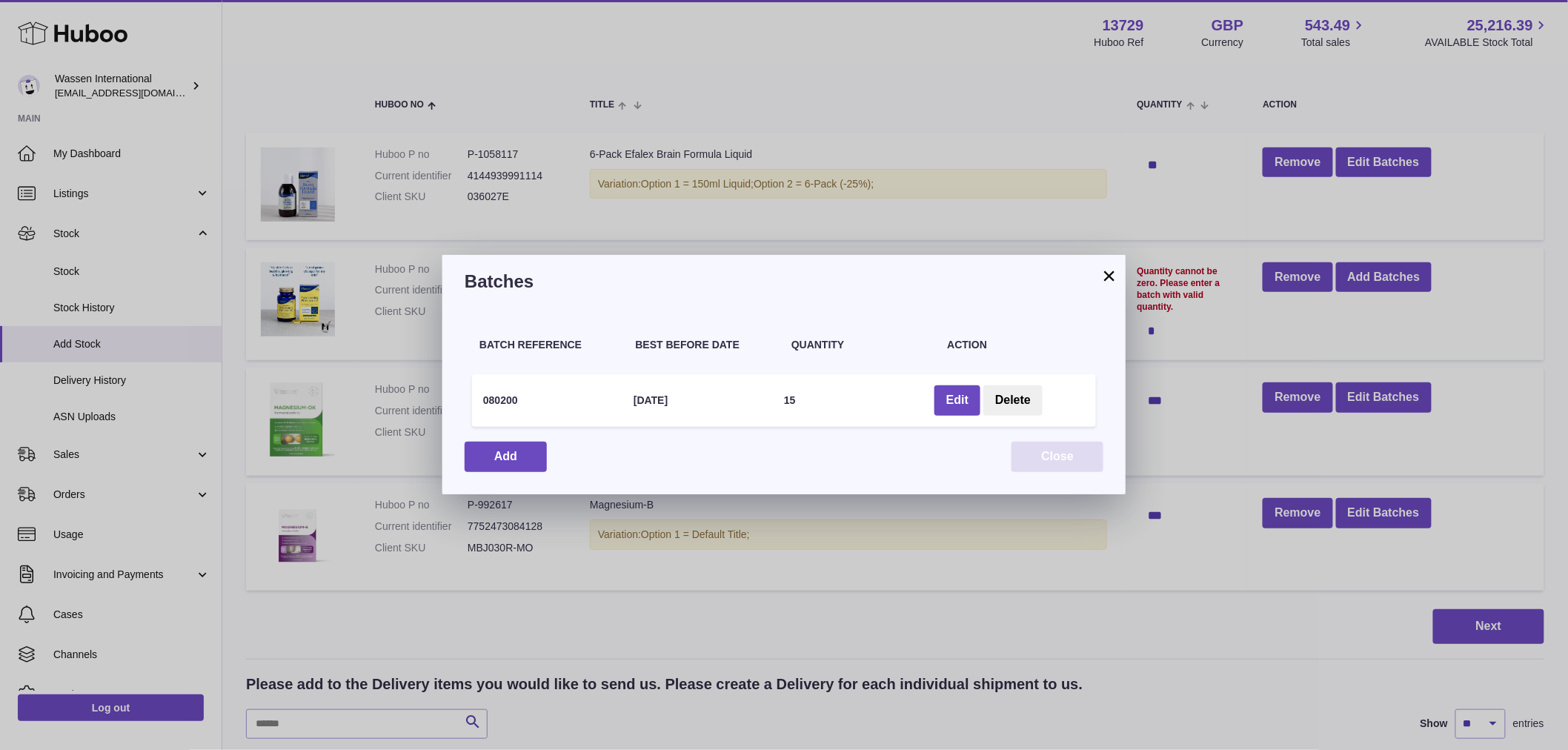
click at [1089, 463] on button "Close" at bounding box center [1057, 457] width 92 height 31
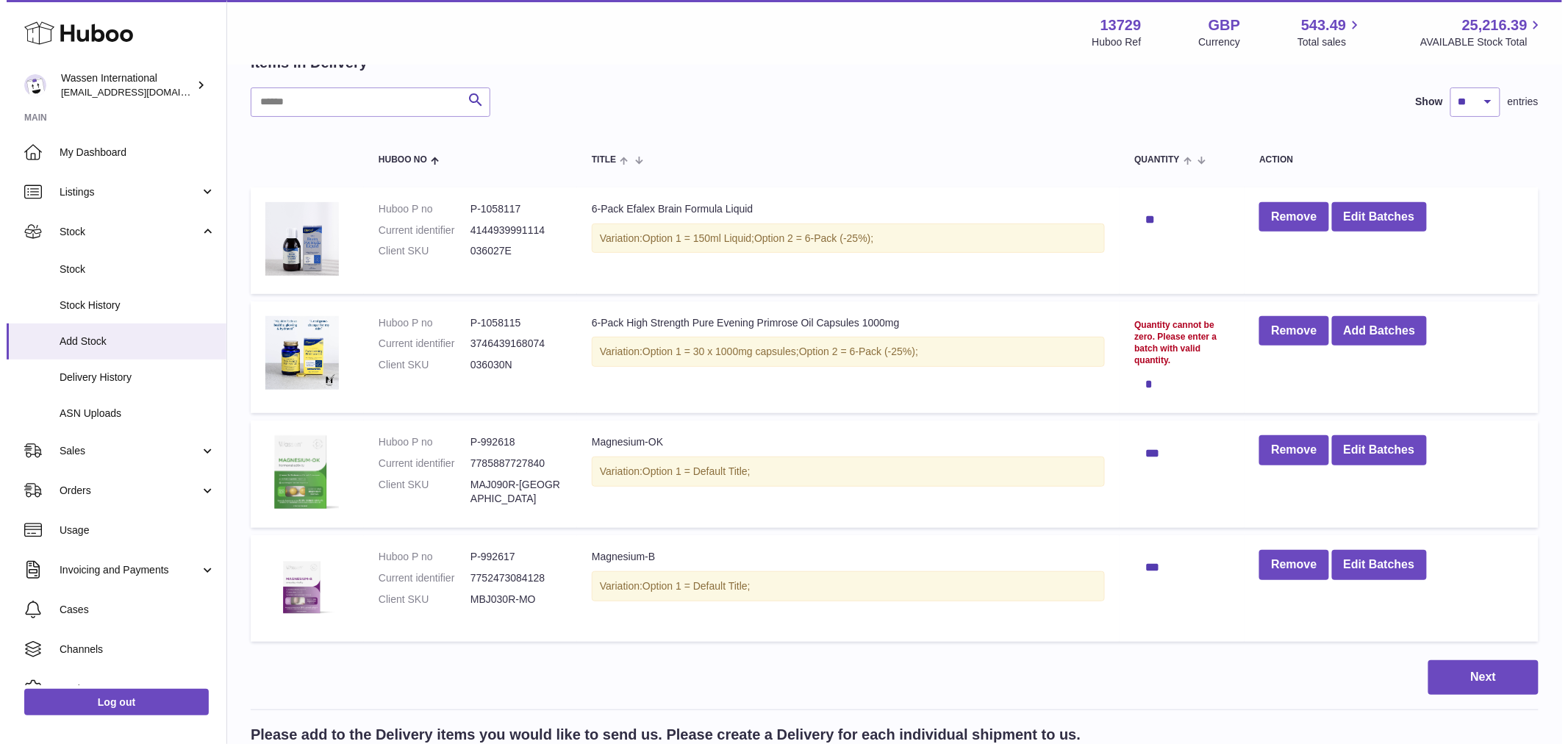
scroll to position [81, 0]
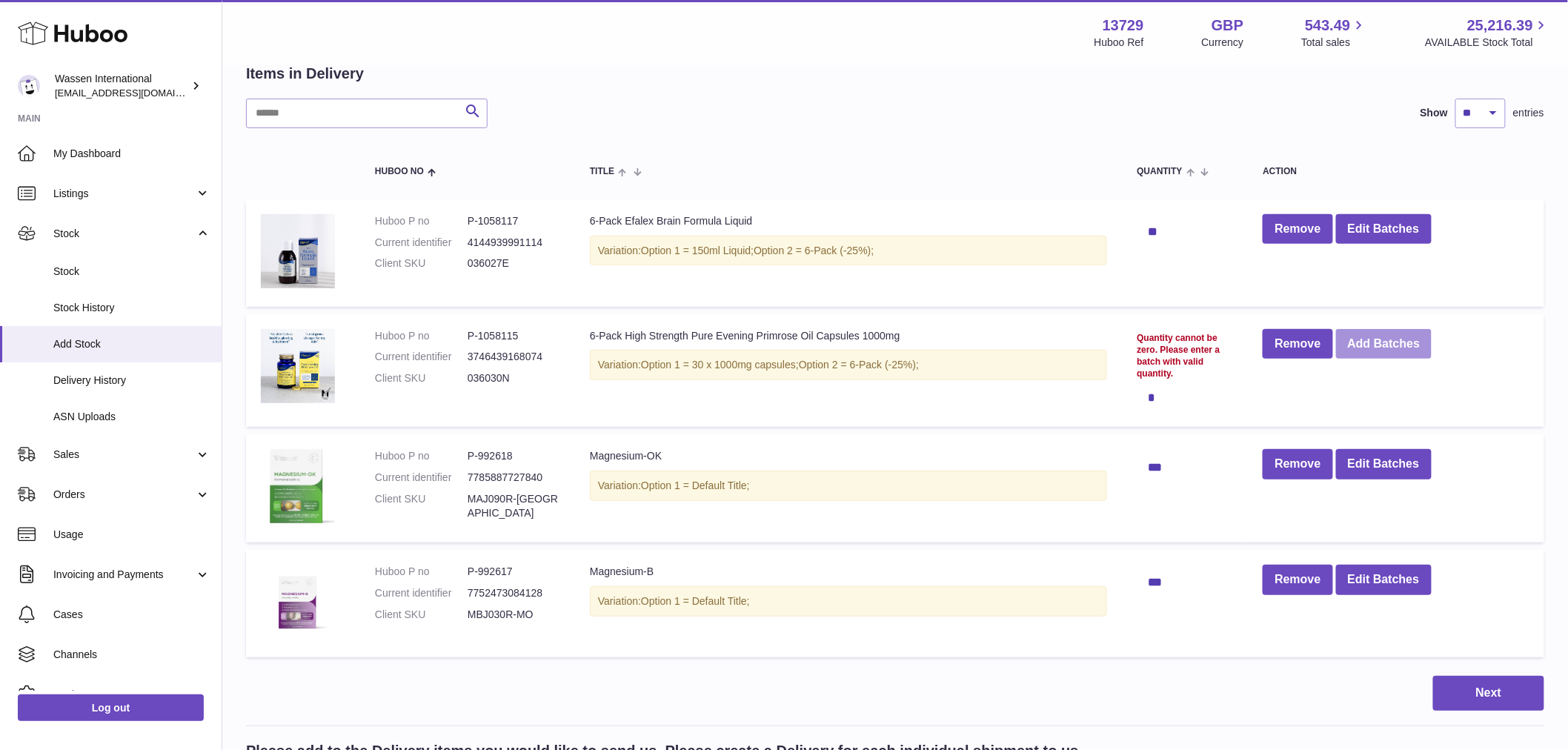
click at [1397, 346] on button "Add Batches" at bounding box center [1384, 344] width 96 height 31
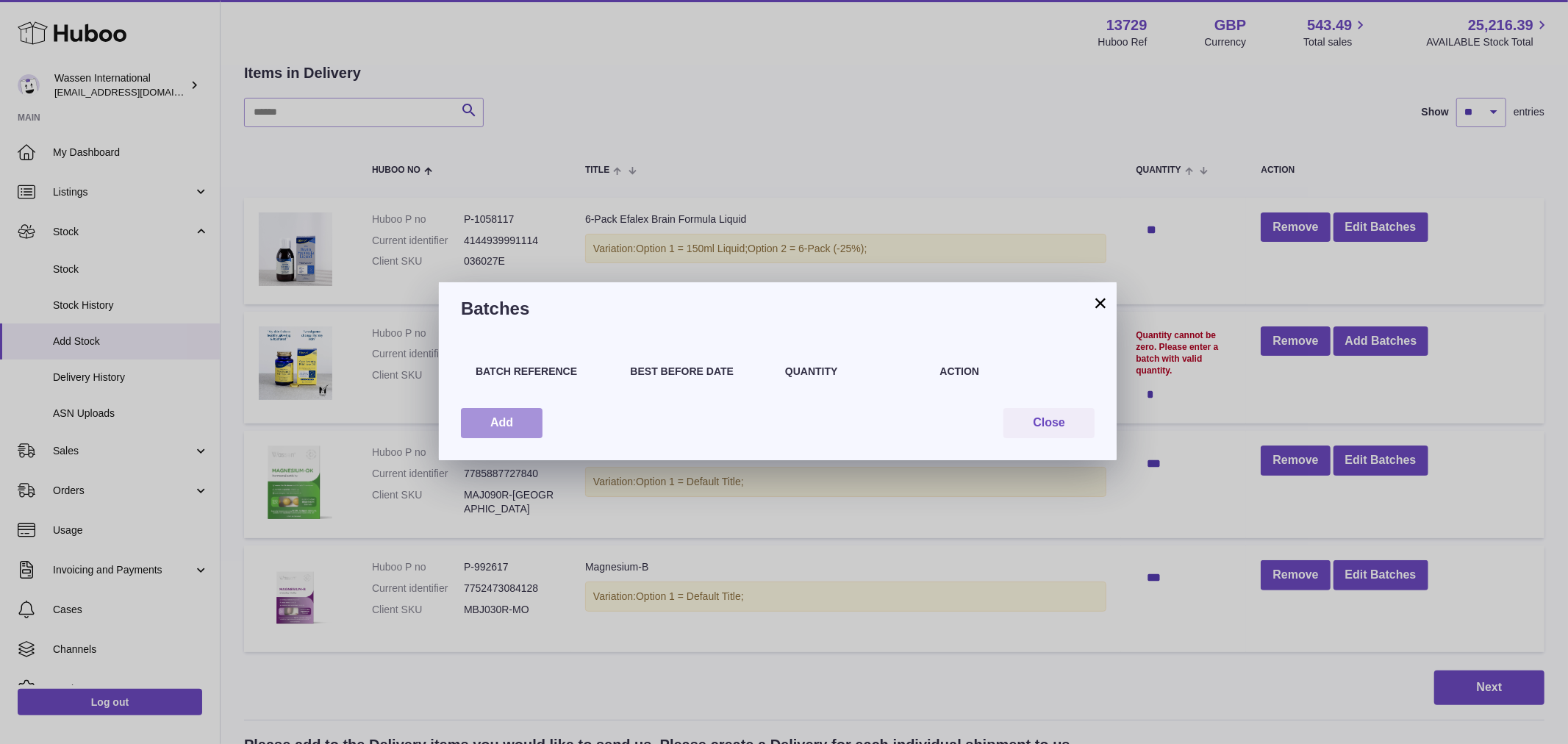
click at [530, 421] on button "Add" at bounding box center [501, 423] width 81 height 30
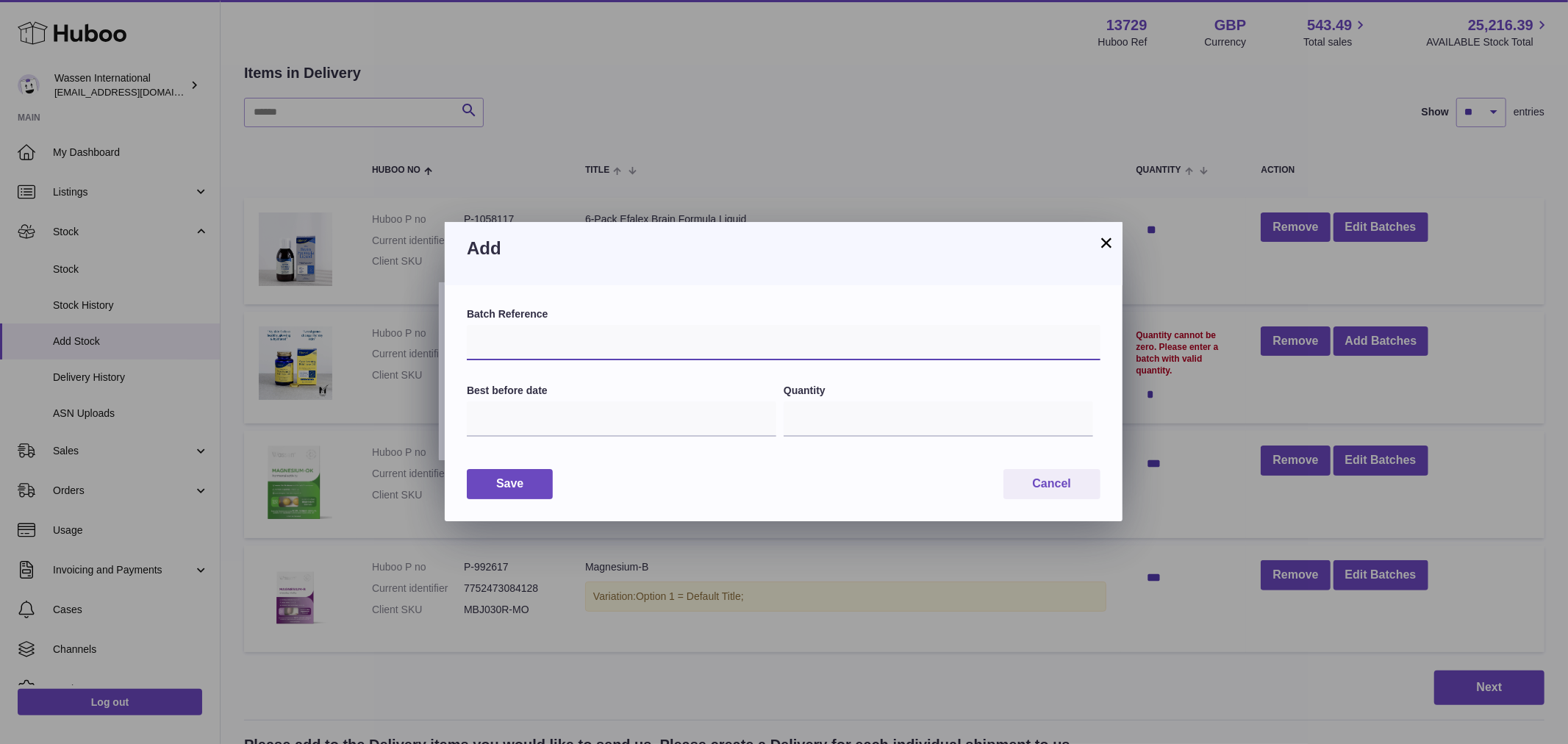
click at [525, 334] on input "text" at bounding box center [783, 343] width 634 height 35
click at [523, 344] on input "text" at bounding box center [783, 343] width 634 height 35
type input "*****"
click at [537, 410] on input "text" at bounding box center [621, 419] width 309 height 35
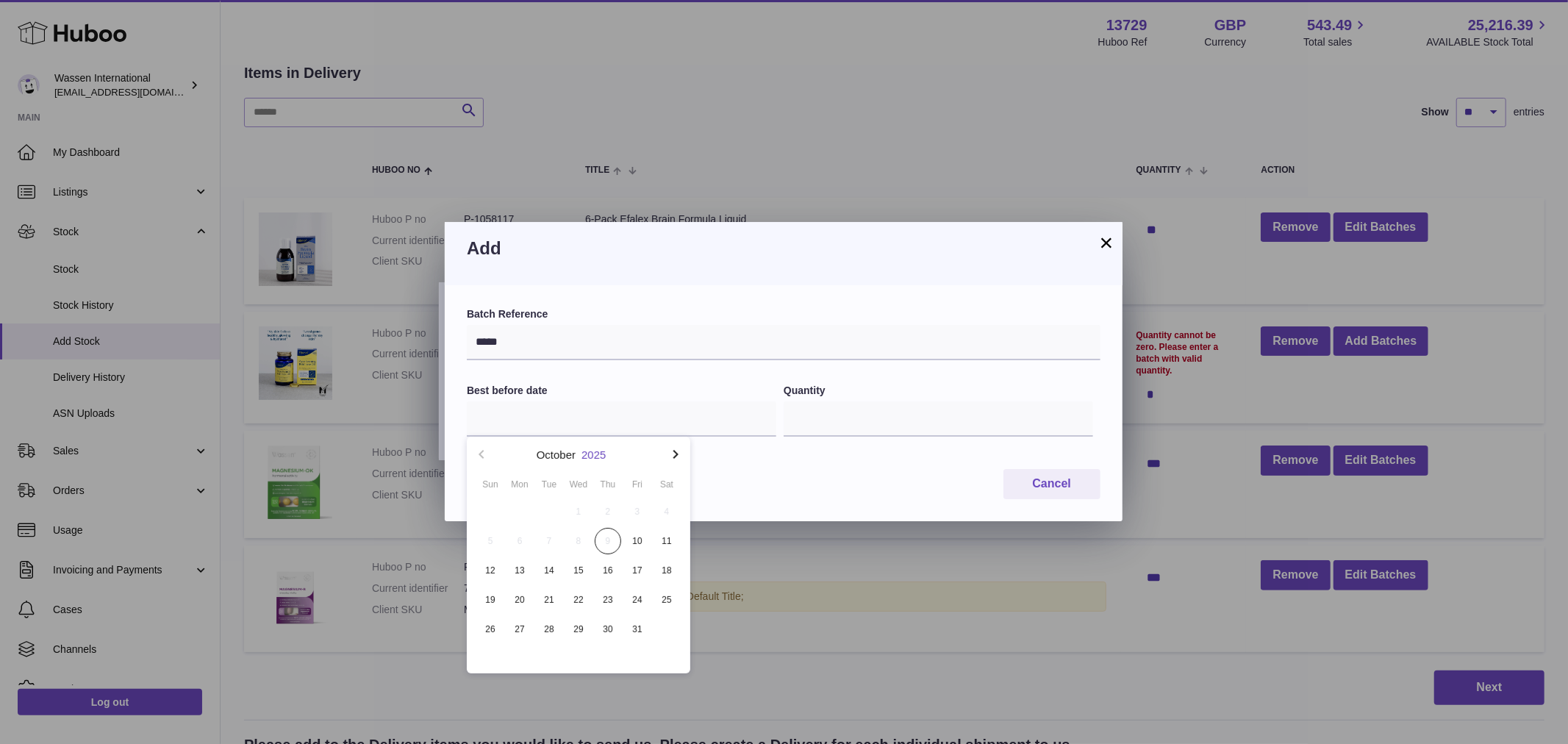
click at [588, 453] on button "2025" at bounding box center [593, 455] width 24 height 11
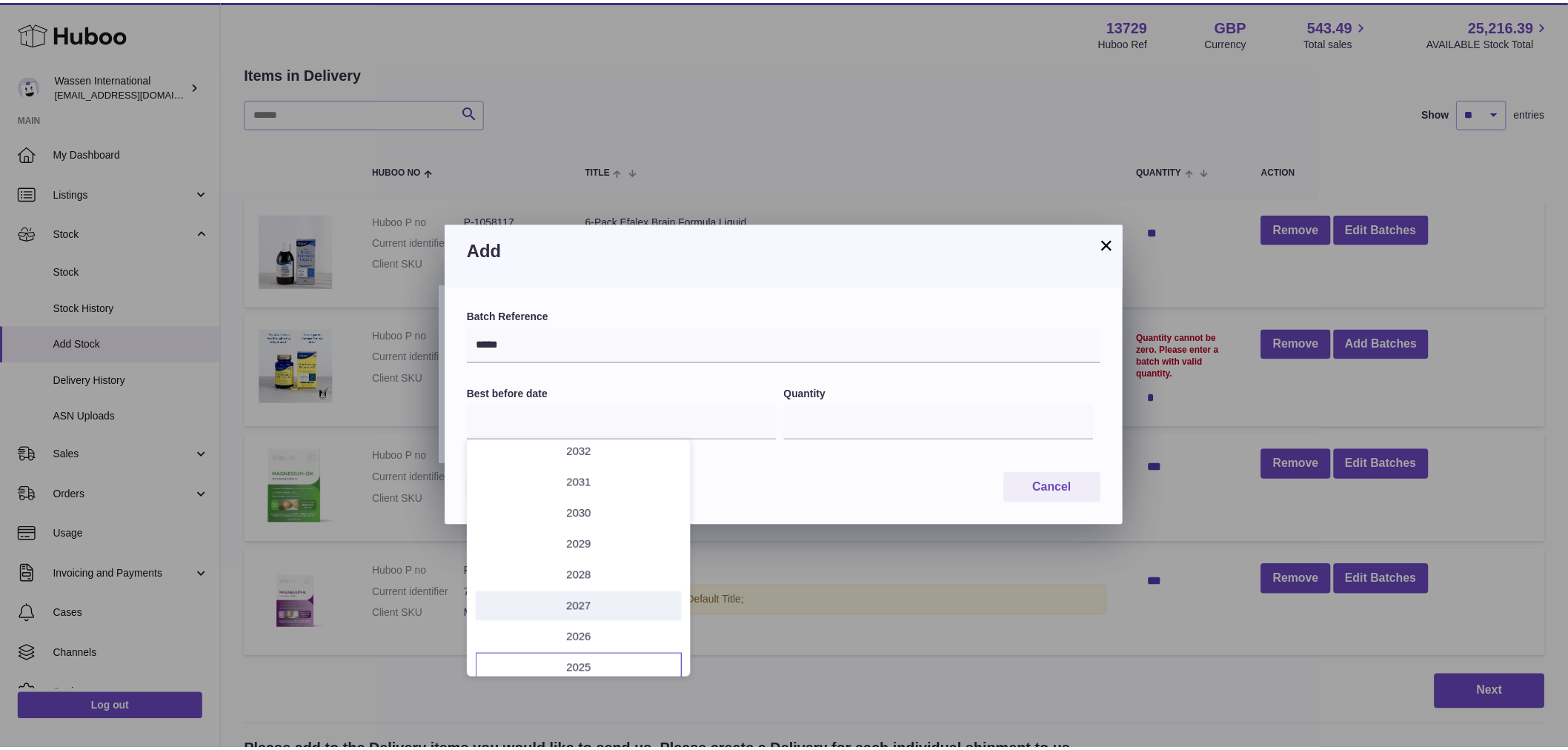
scroll to position [113, 0]
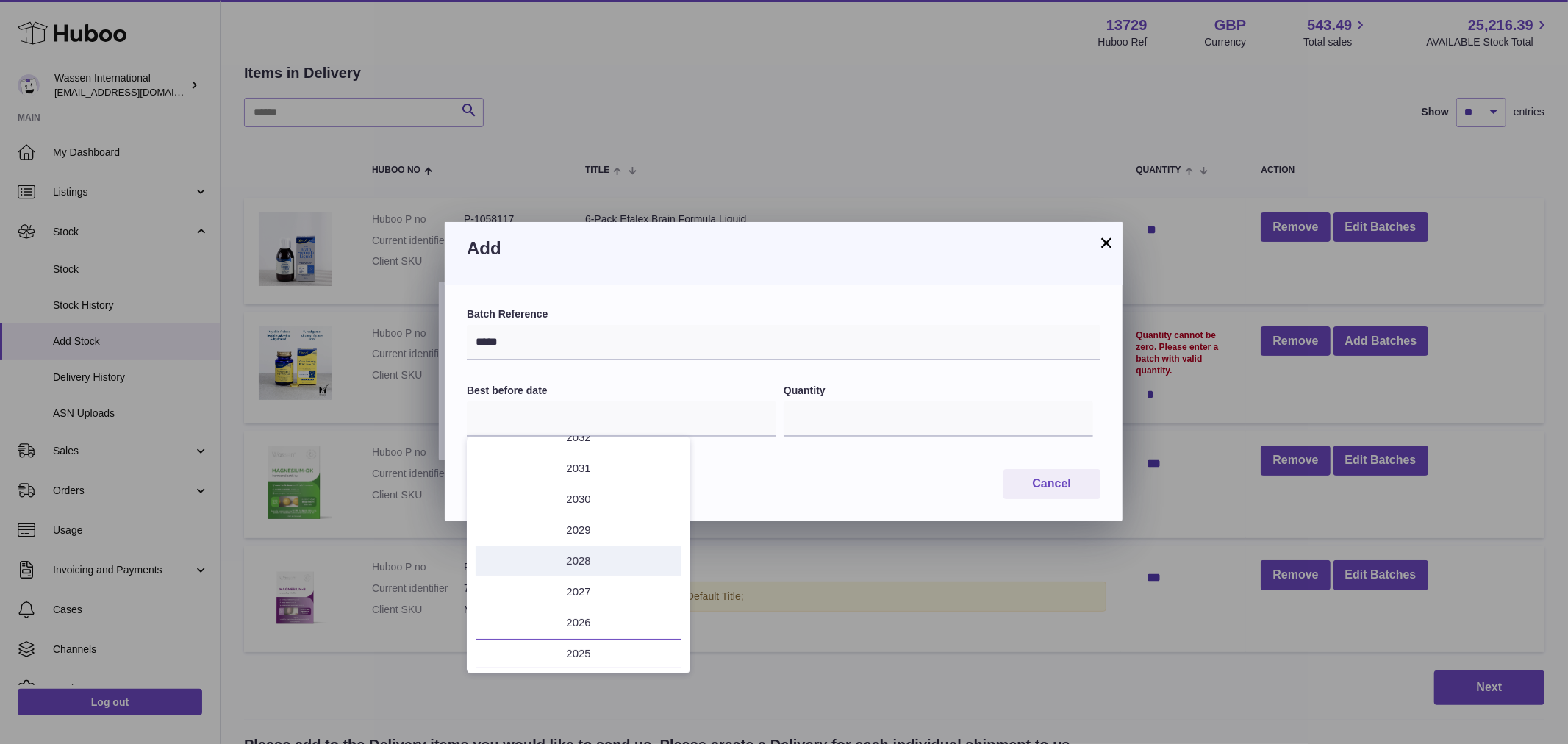
click at [587, 561] on li "2028" at bounding box center [579, 561] width 206 height 30
click at [513, 496] on button "Jan" at bounding box center [504, 497] width 62 height 35
click at [515, 655] on span "31" at bounding box center [519, 658] width 26 height 26
type input "**********"
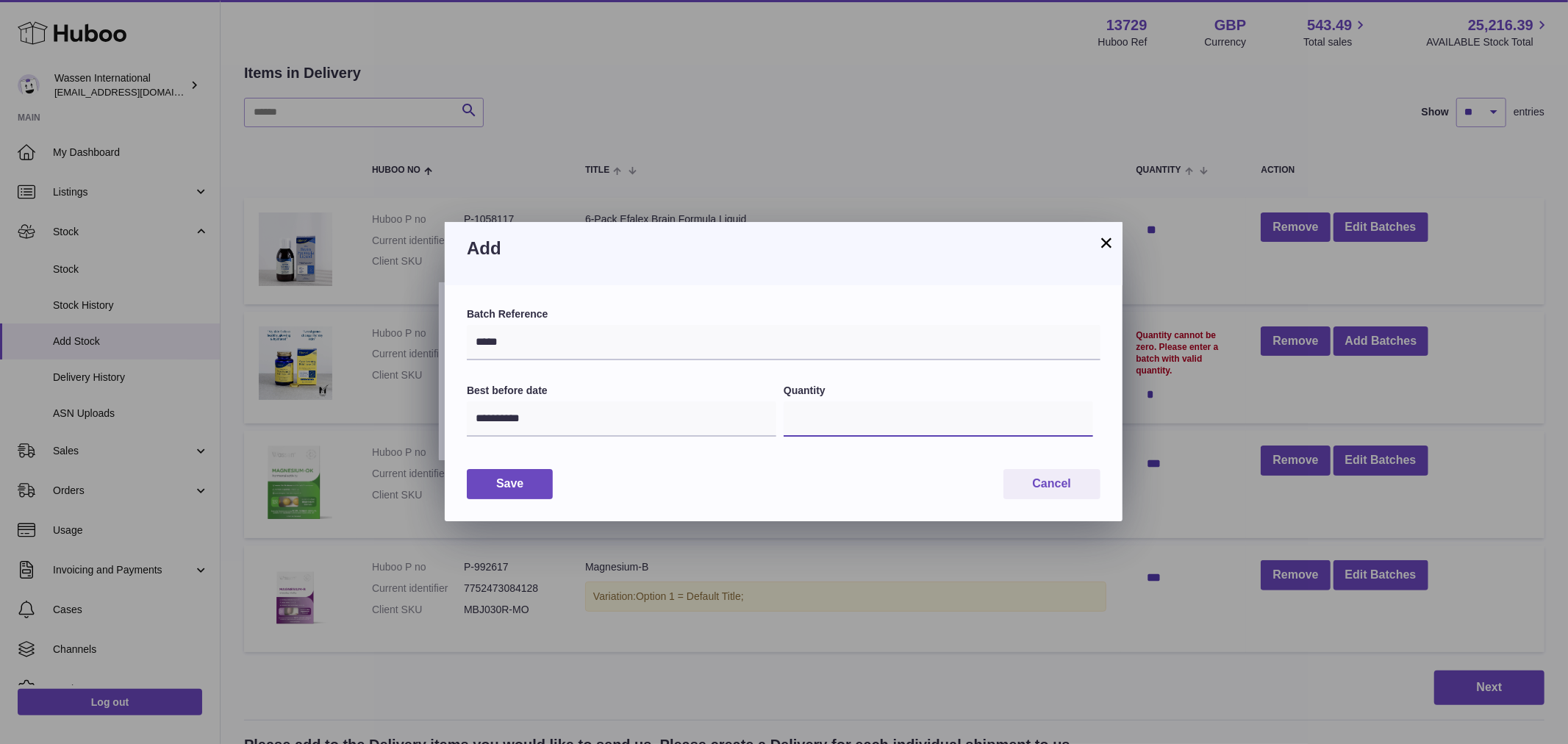
click at [834, 415] on input "*" at bounding box center [938, 419] width 309 height 35
type input "*"
click at [531, 483] on button "Save" at bounding box center [509, 484] width 86 height 30
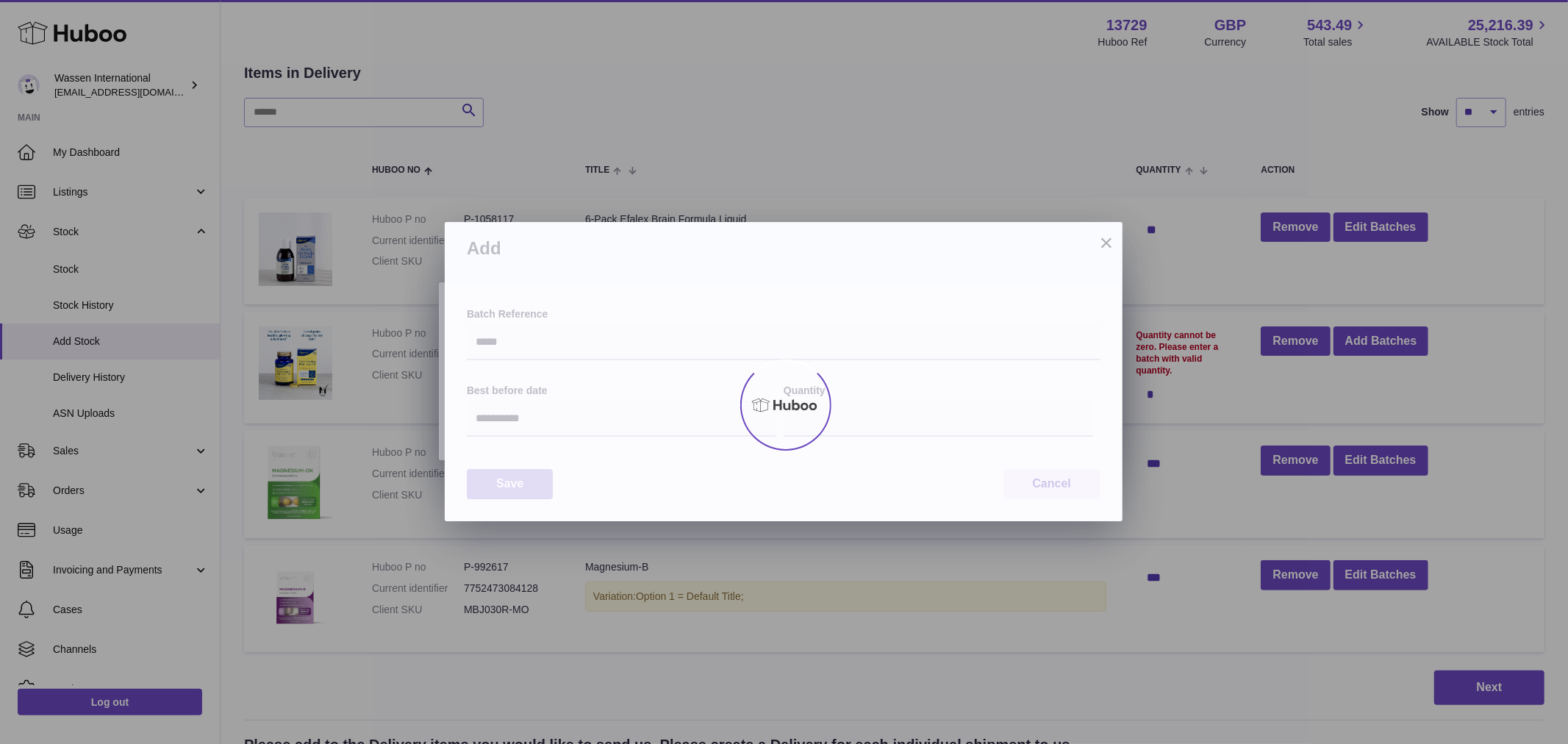
type input "*"
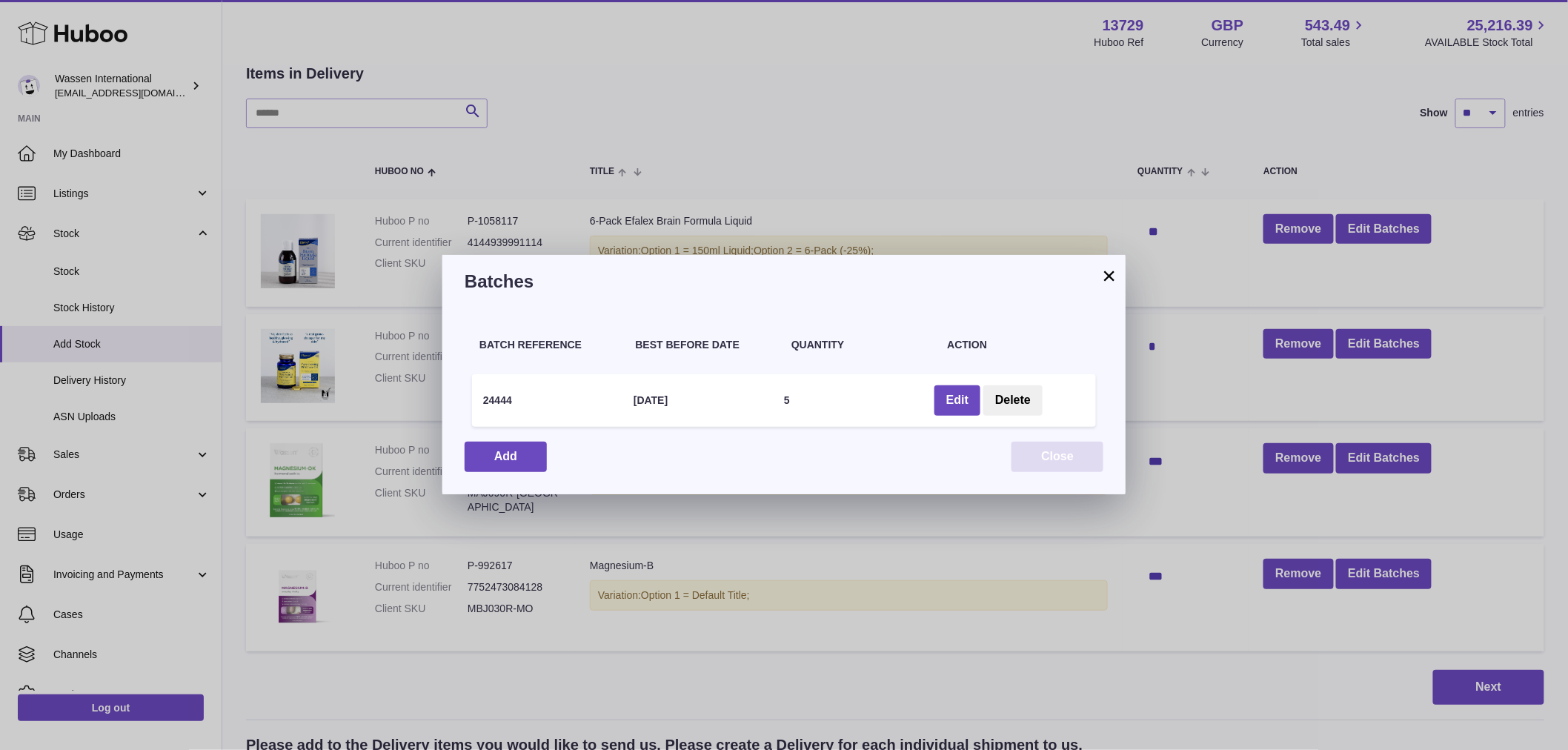
click at [1072, 461] on button "Close" at bounding box center [1057, 457] width 92 height 31
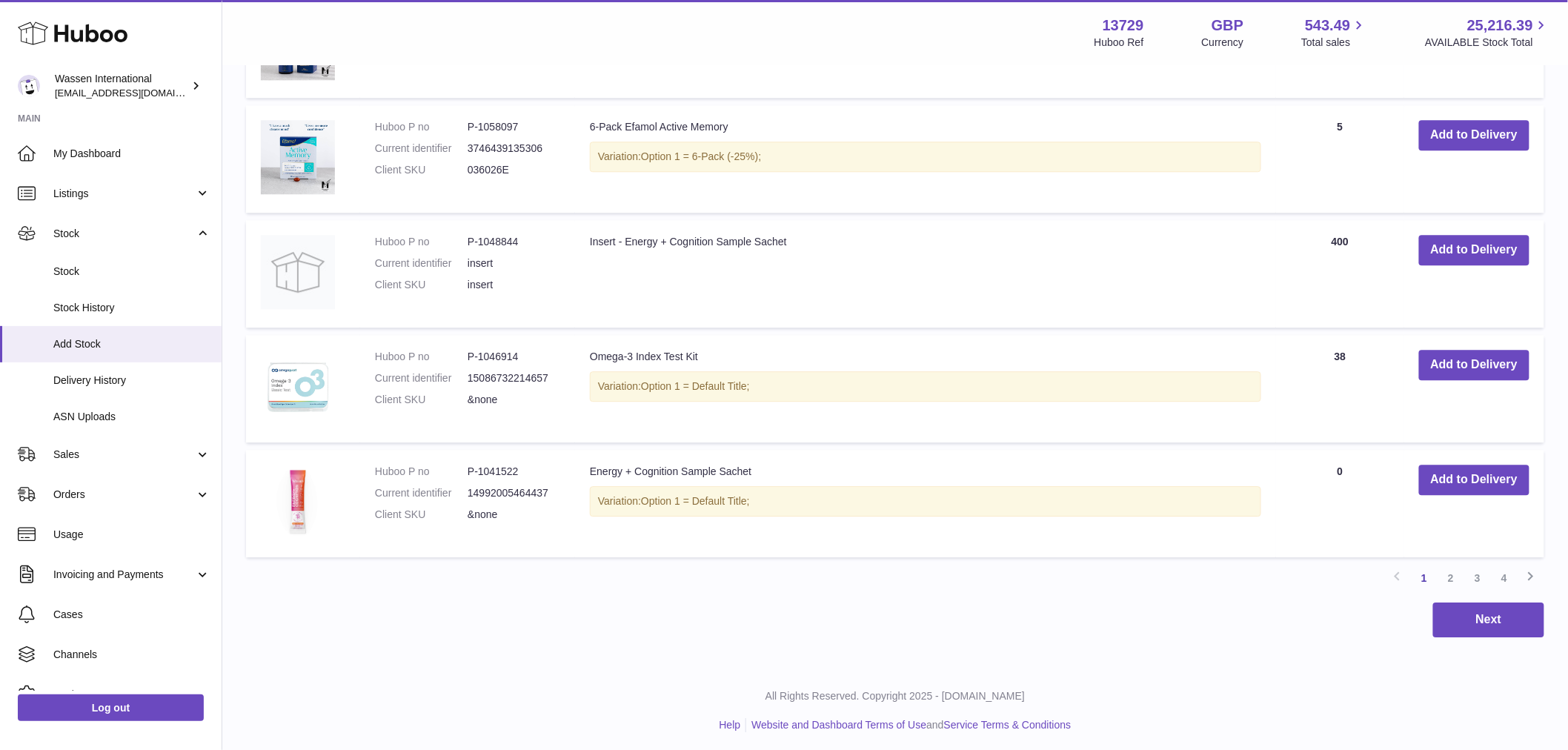
scroll to position [1553, 0]
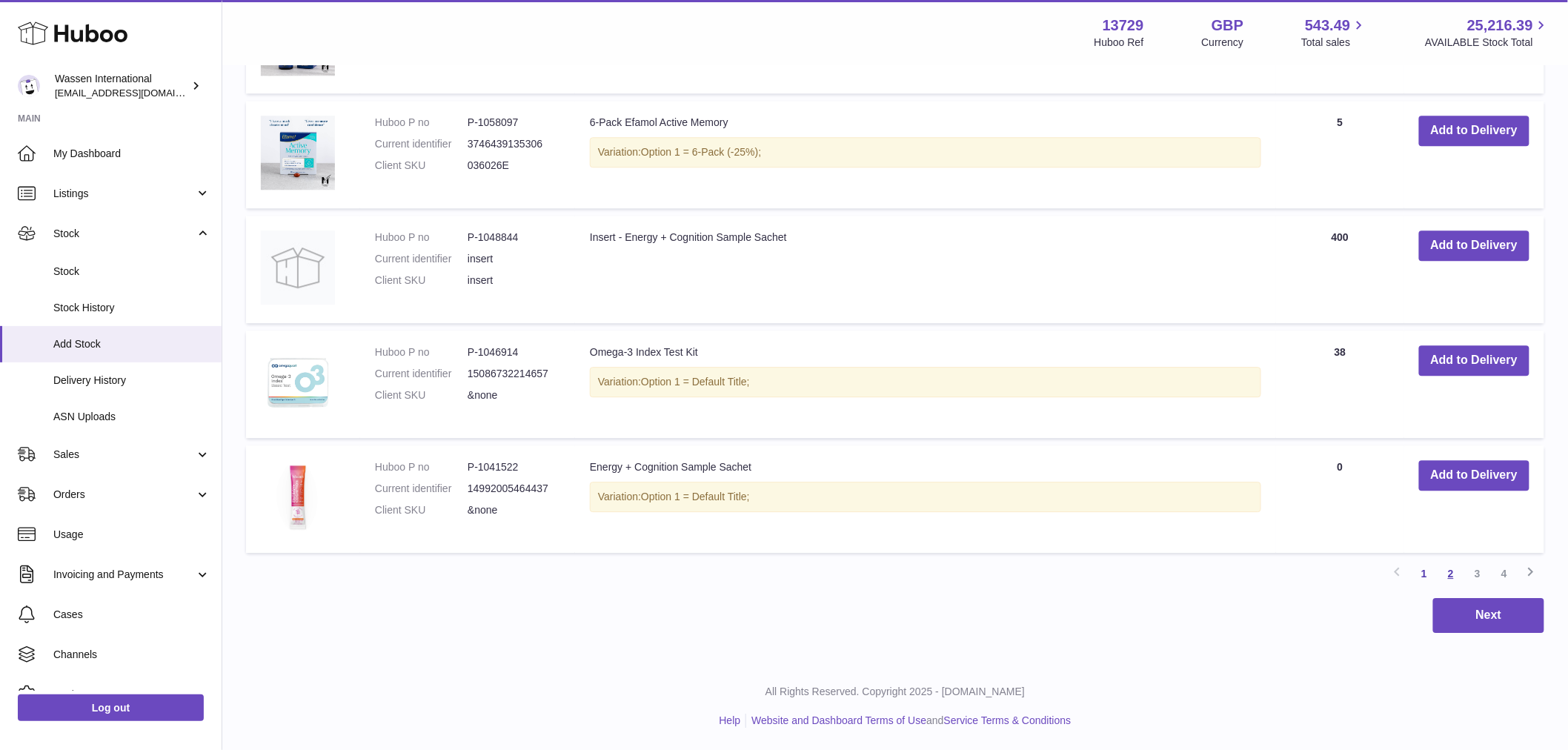
click at [1447, 575] on link "2" at bounding box center [1451, 573] width 27 height 27
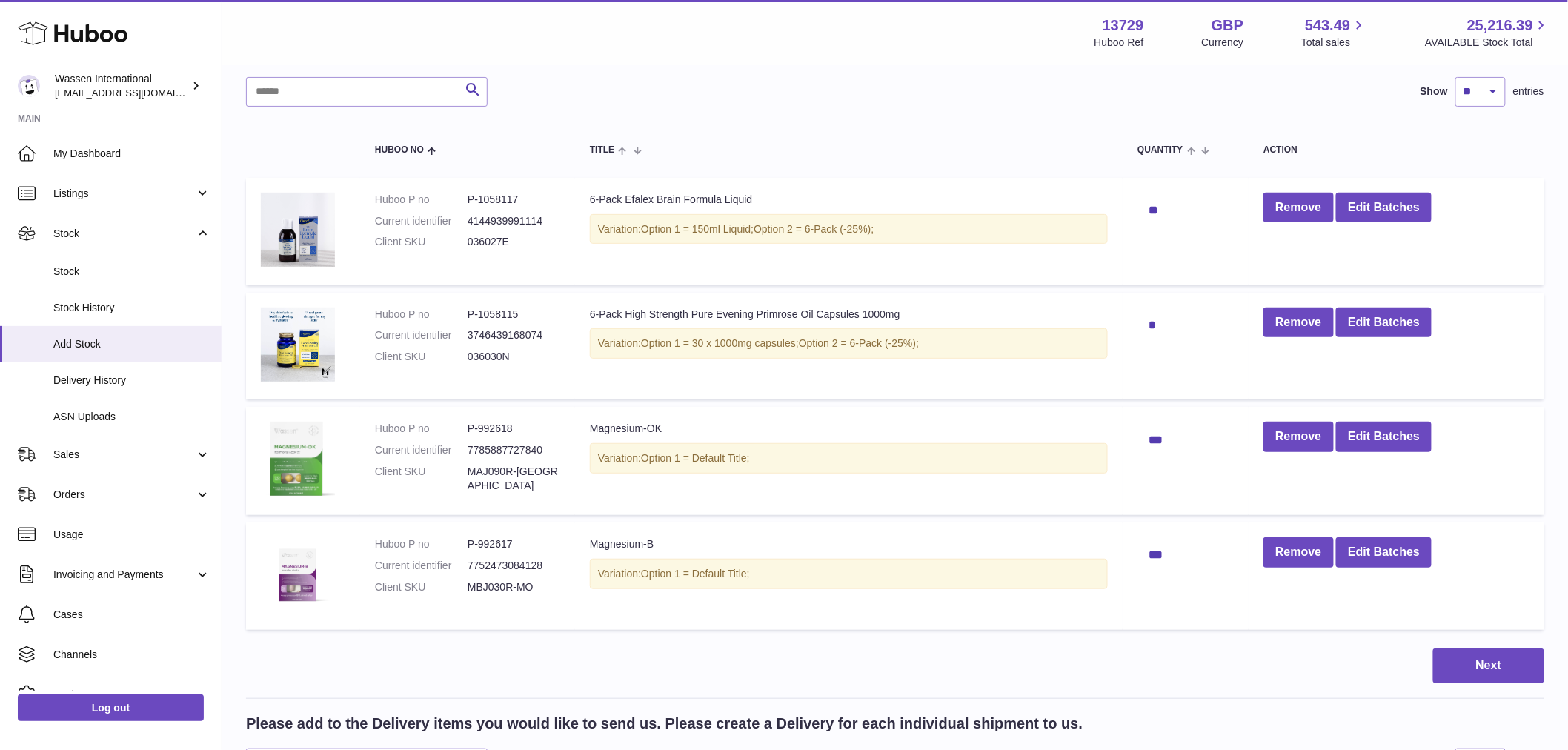
scroll to position [67, 0]
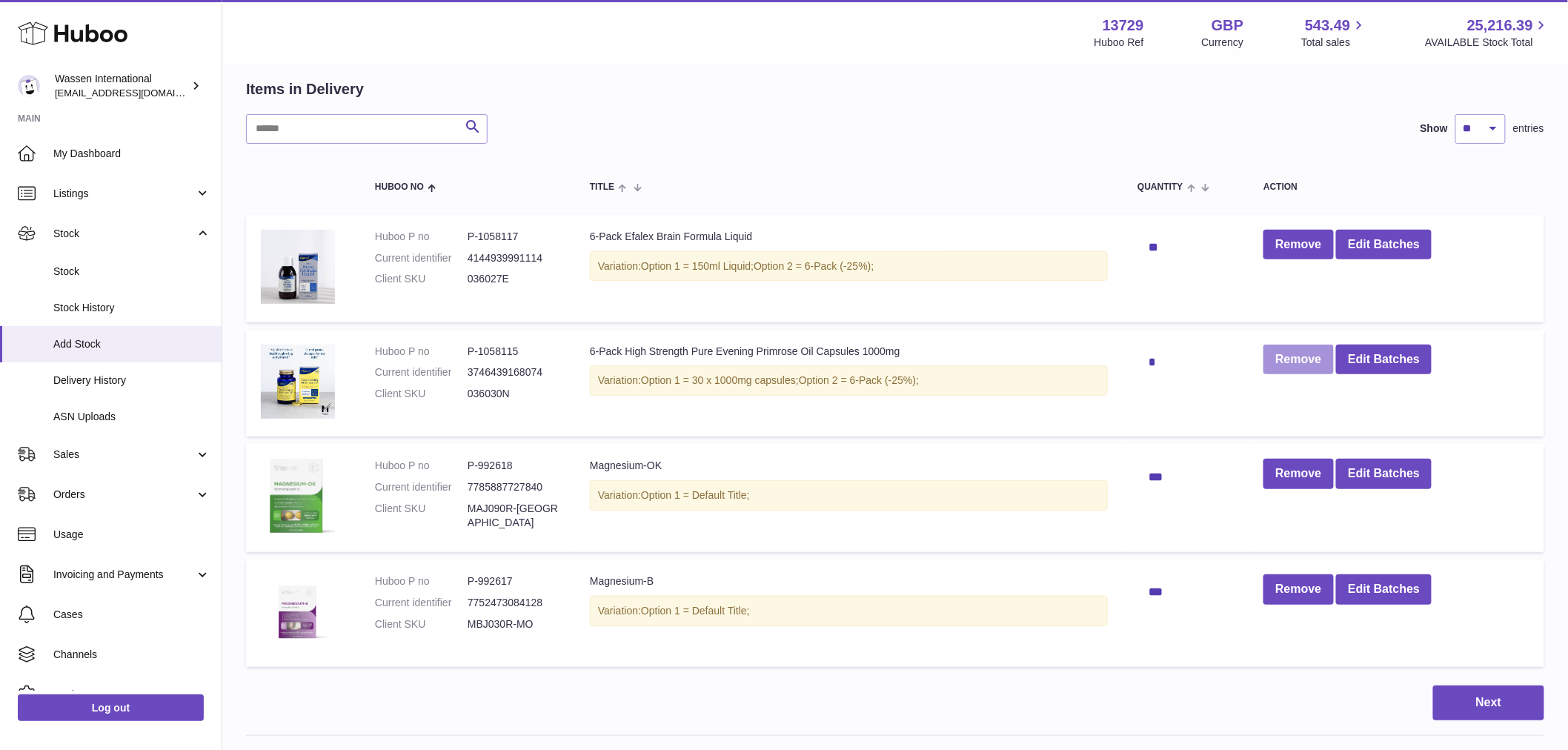
click at [1304, 363] on button "Remove" at bounding box center [1298, 360] width 70 height 31
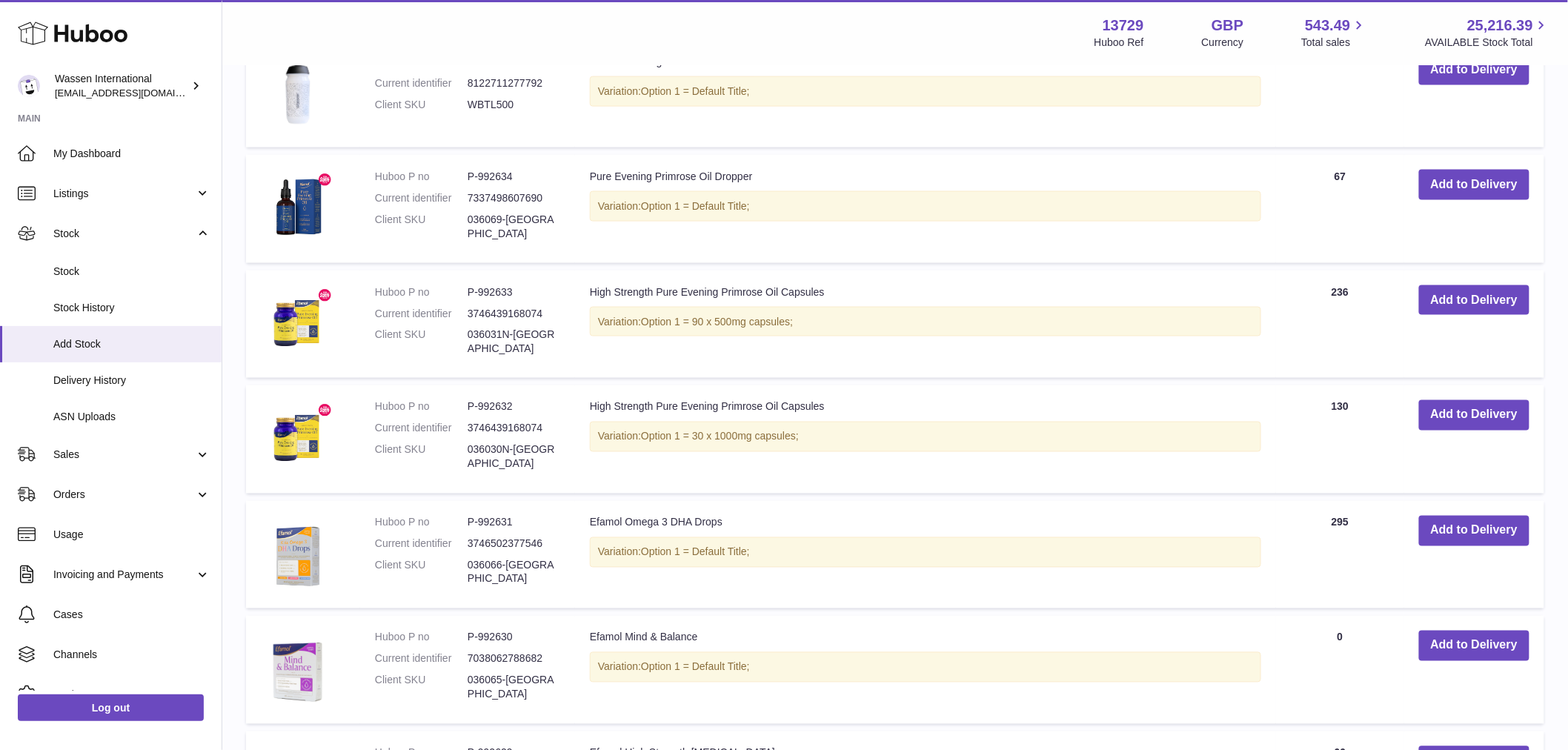
scroll to position [808, 0]
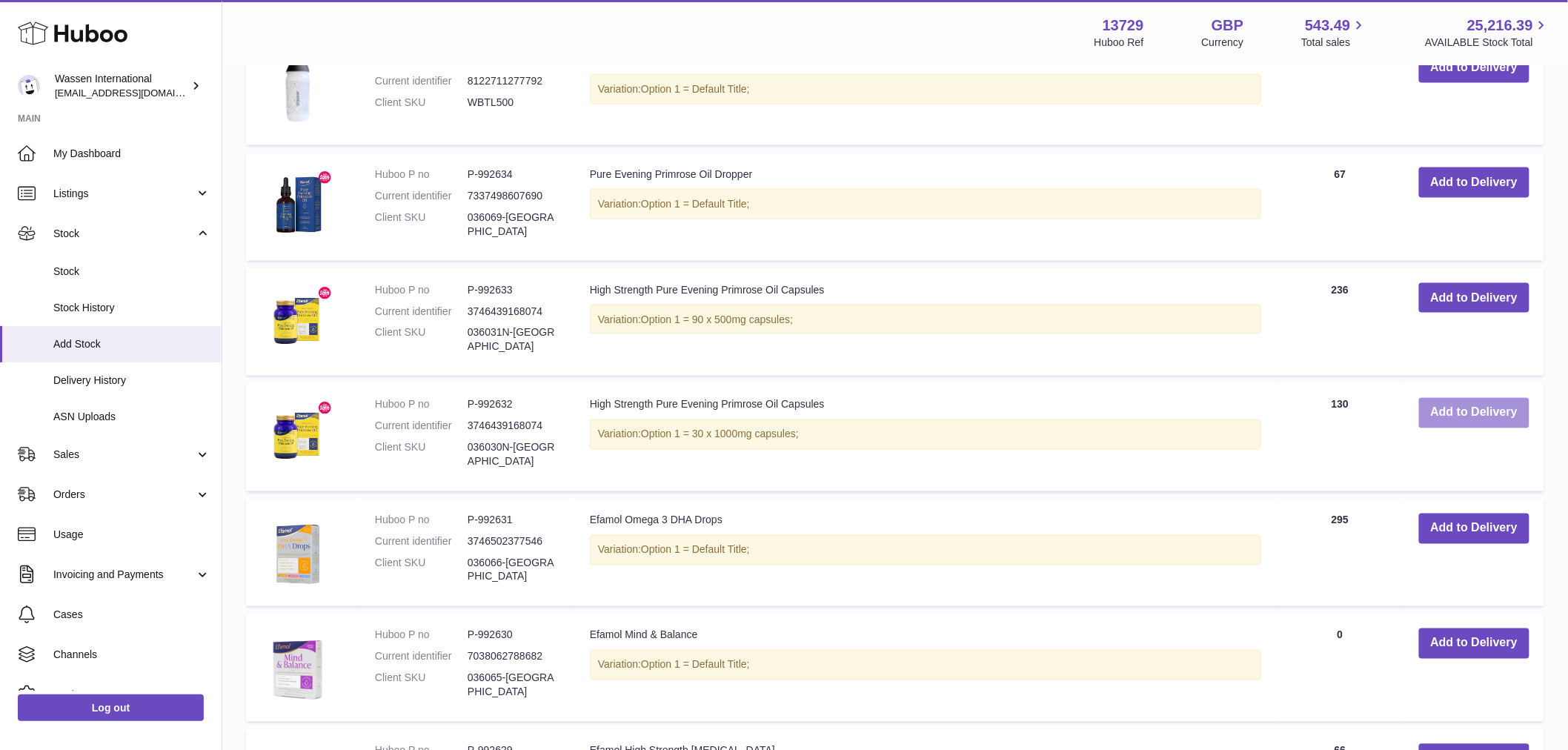
click at [1468, 417] on button "Add to Delivery" at bounding box center [1474, 413] width 110 height 31
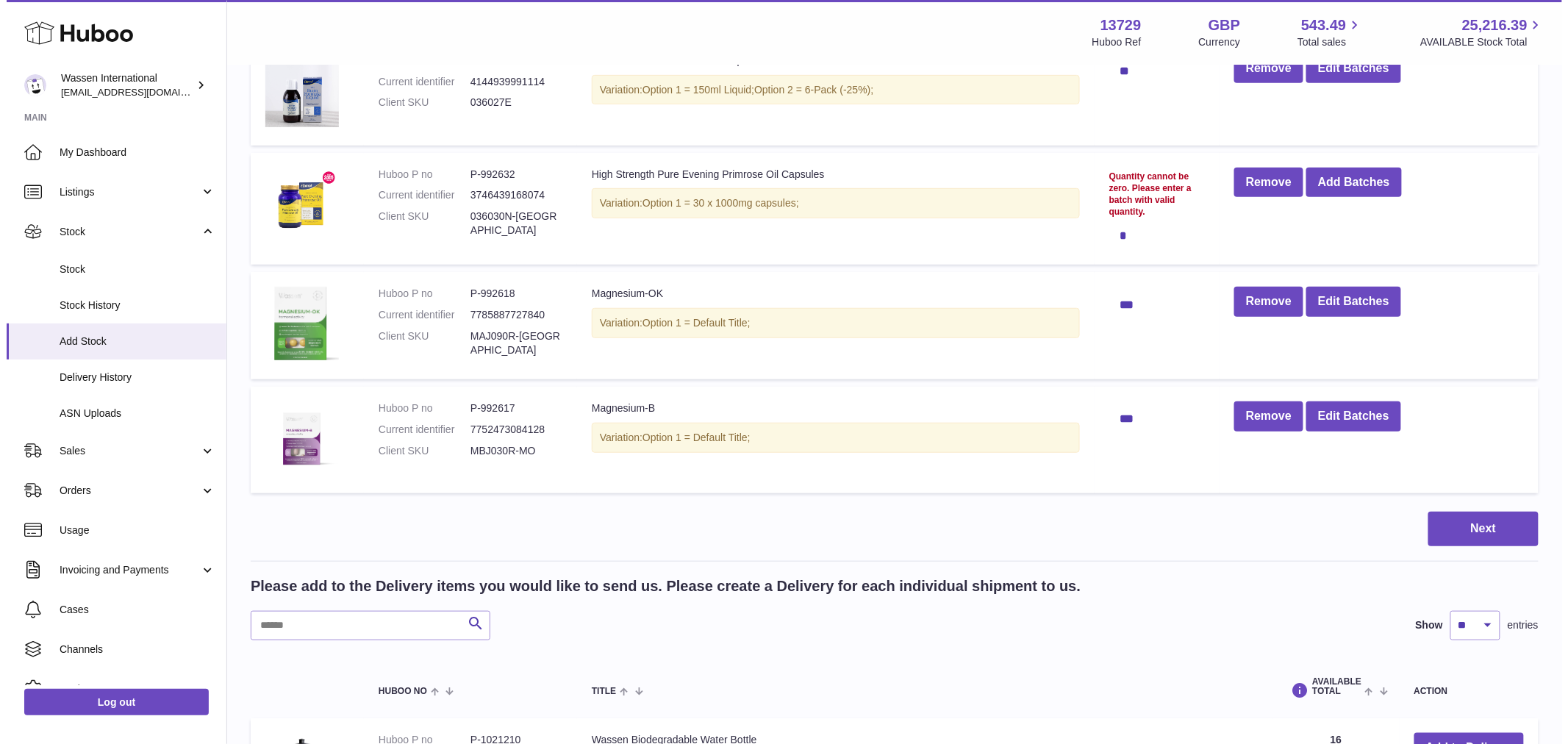
scroll to position [104, 0]
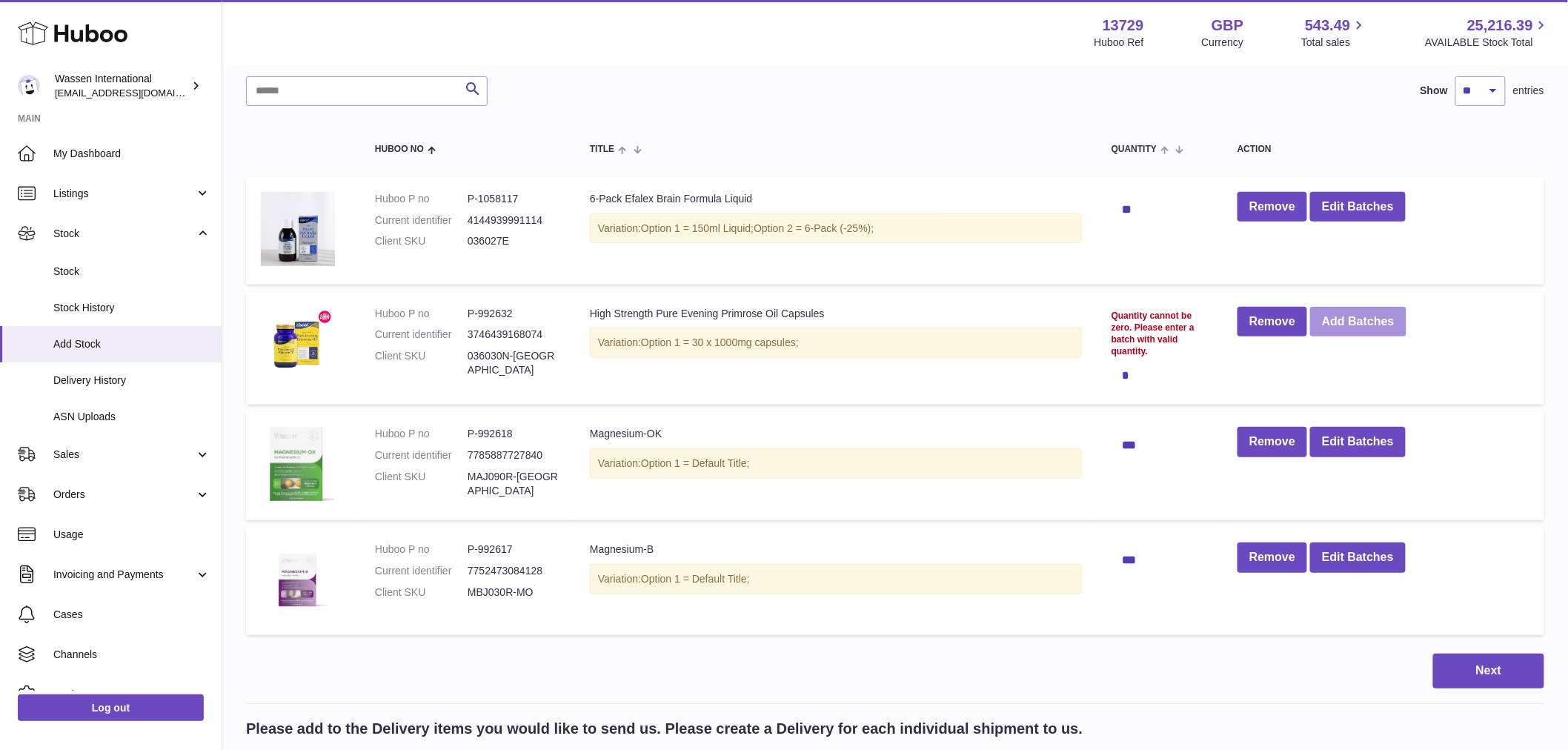
click at [1357, 328] on button "Add Batches" at bounding box center [1358, 322] width 96 height 31
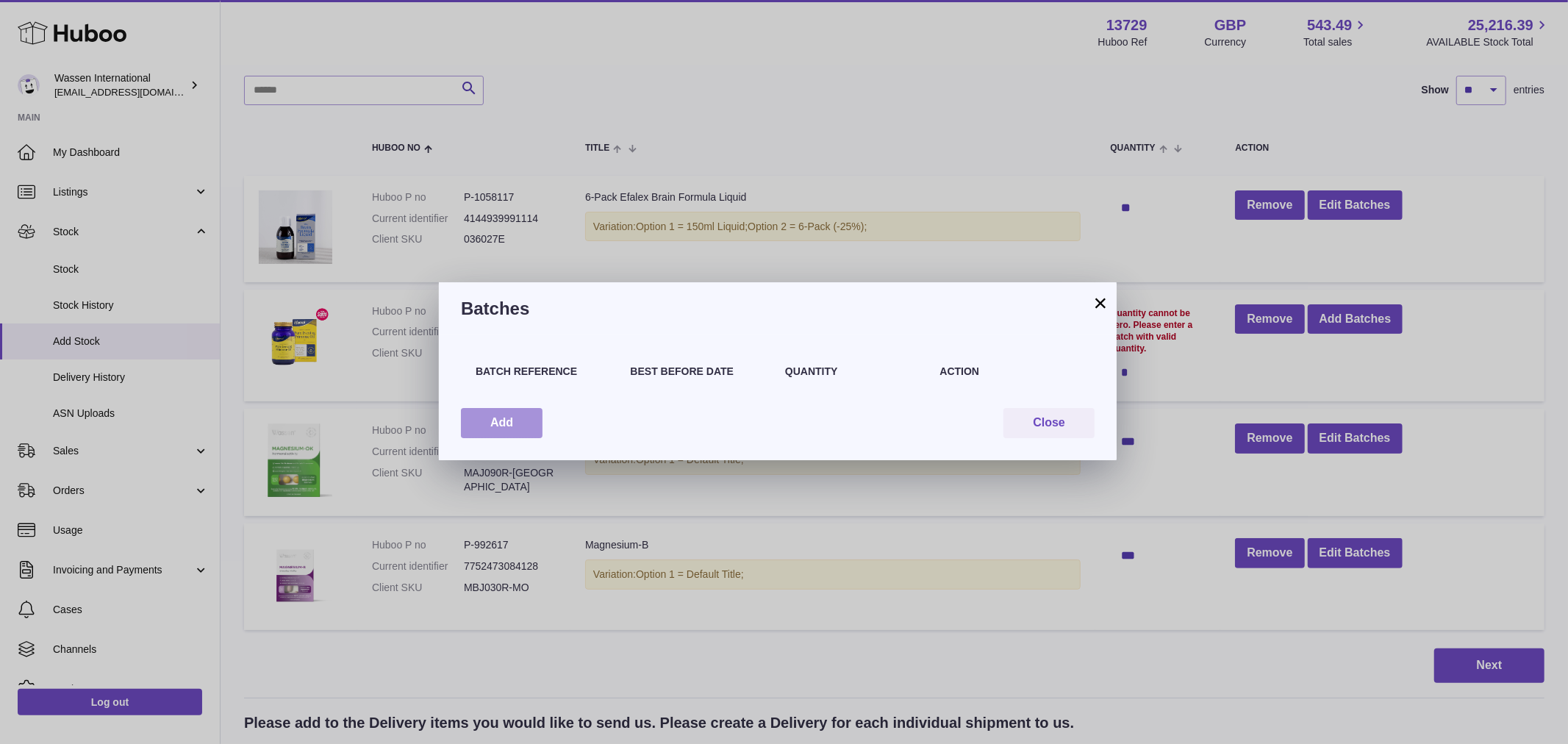
click at [516, 422] on button "Add" at bounding box center [501, 423] width 81 height 30
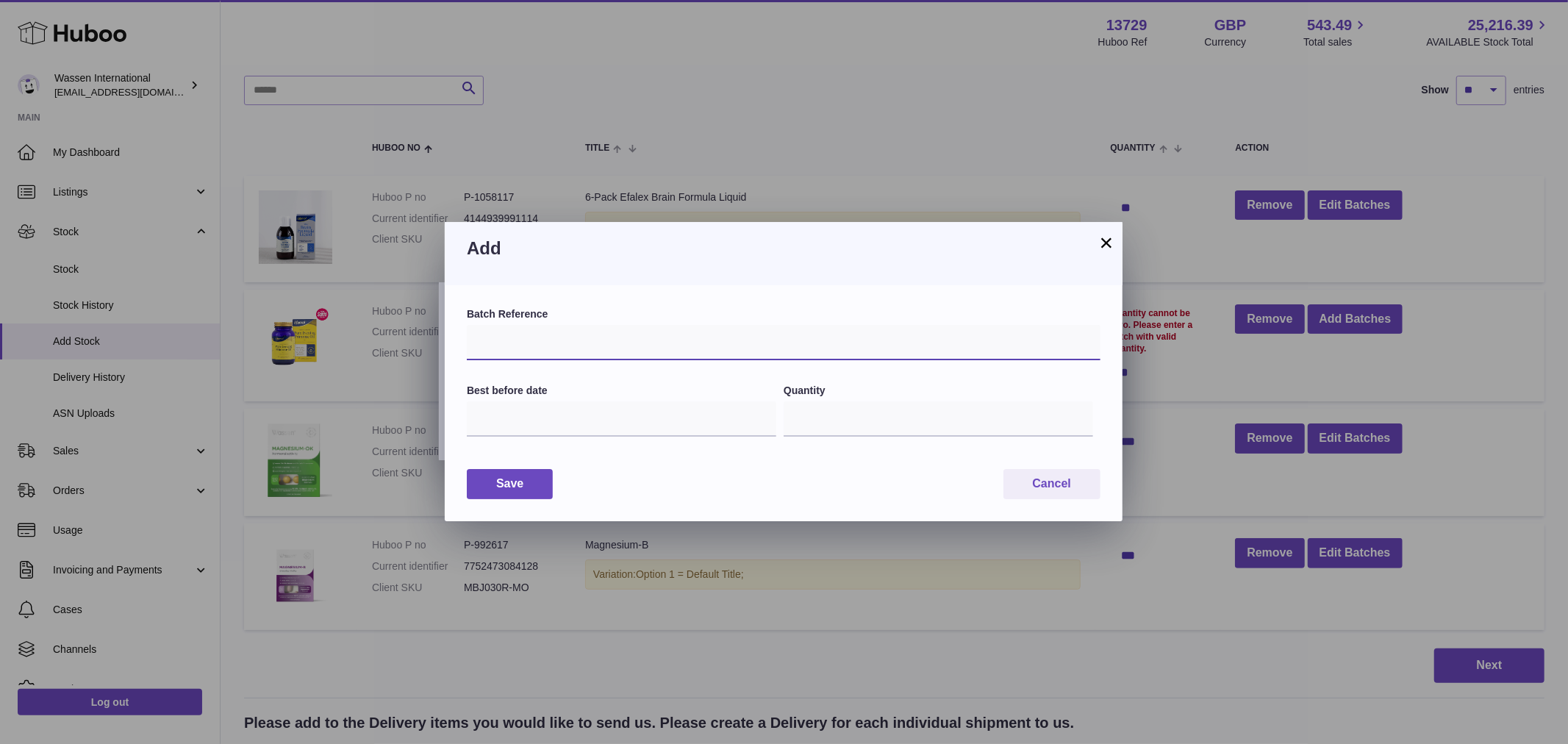
click at [536, 348] on input "text" at bounding box center [783, 343] width 634 height 35
type input "*****"
click at [517, 415] on input "text" at bounding box center [621, 419] width 309 height 35
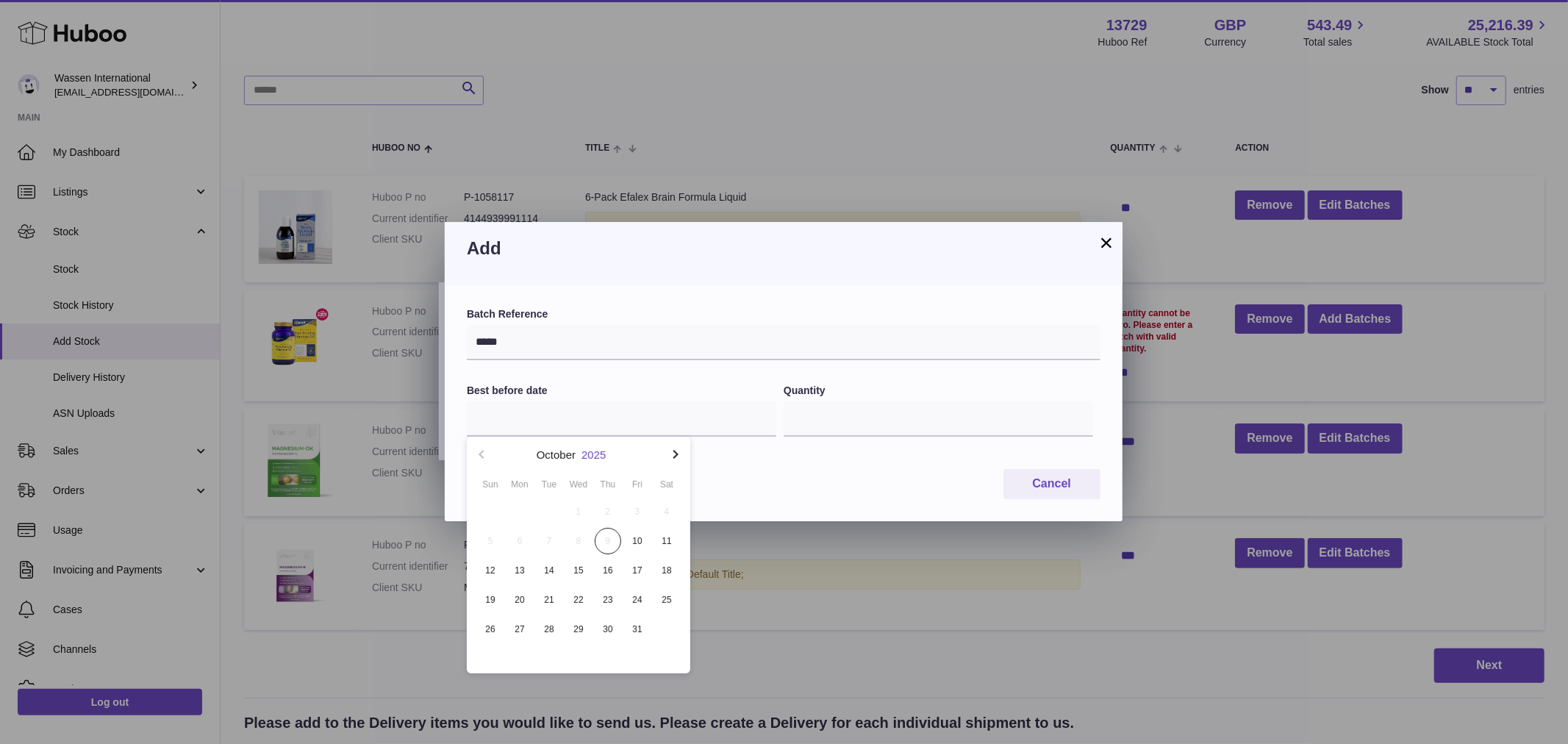
click at [598, 454] on button "2025" at bounding box center [593, 455] width 24 height 11
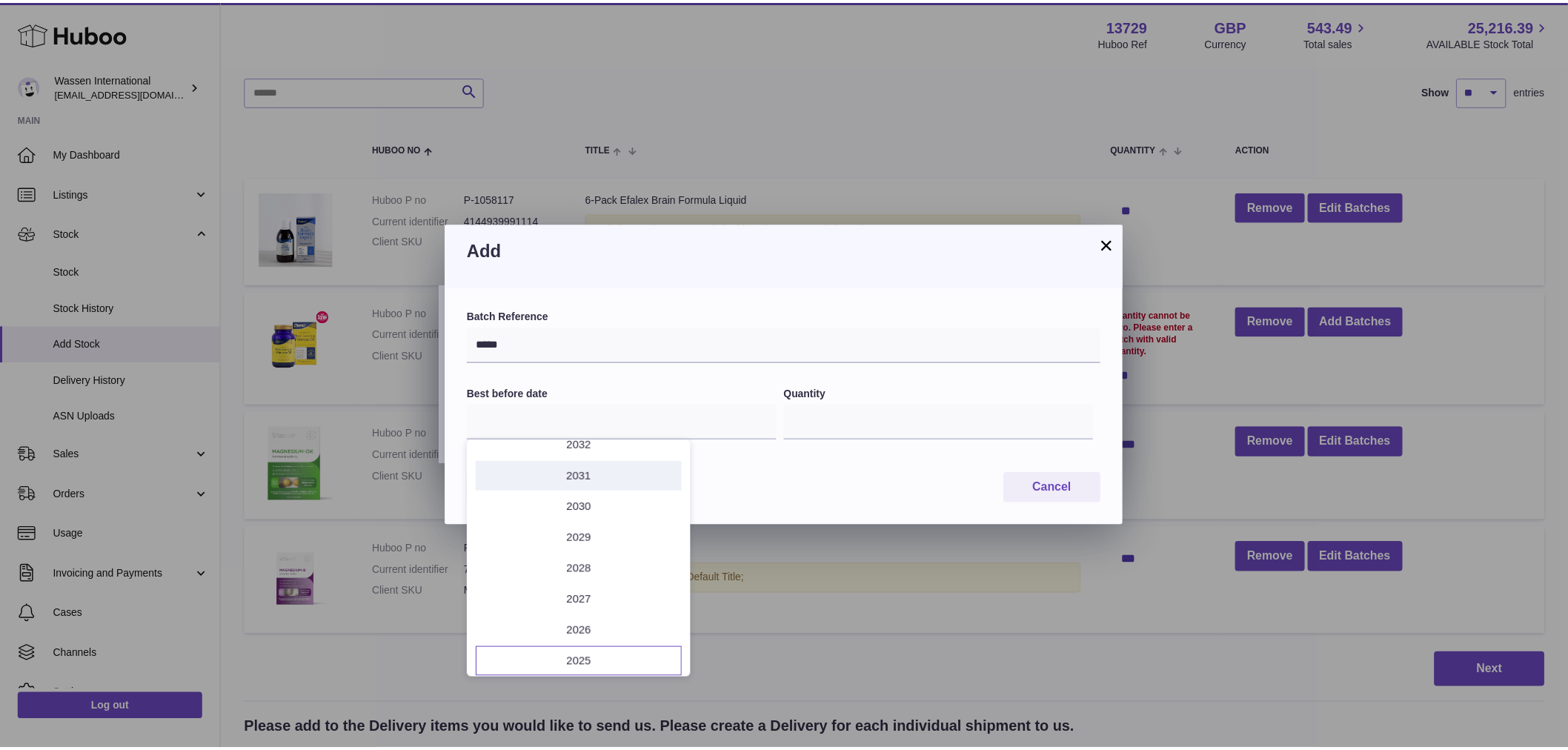
scroll to position [113, 0]
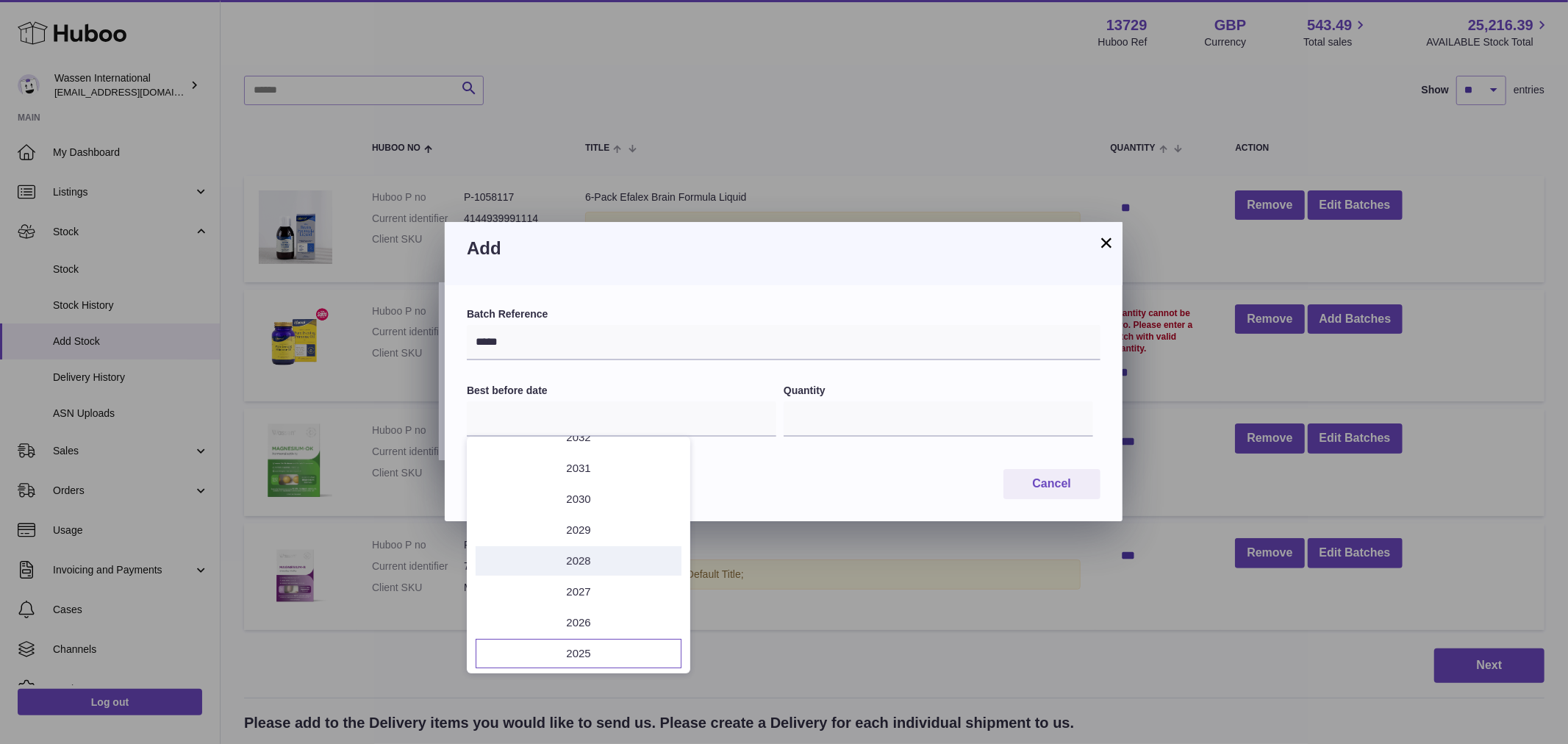
click at [583, 564] on li "2028" at bounding box center [579, 561] width 206 height 30
click at [501, 497] on button "Jan" at bounding box center [504, 497] width 62 height 35
click at [515, 659] on span "31" at bounding box center [519, 658] width 26 height 26
type input "**********"
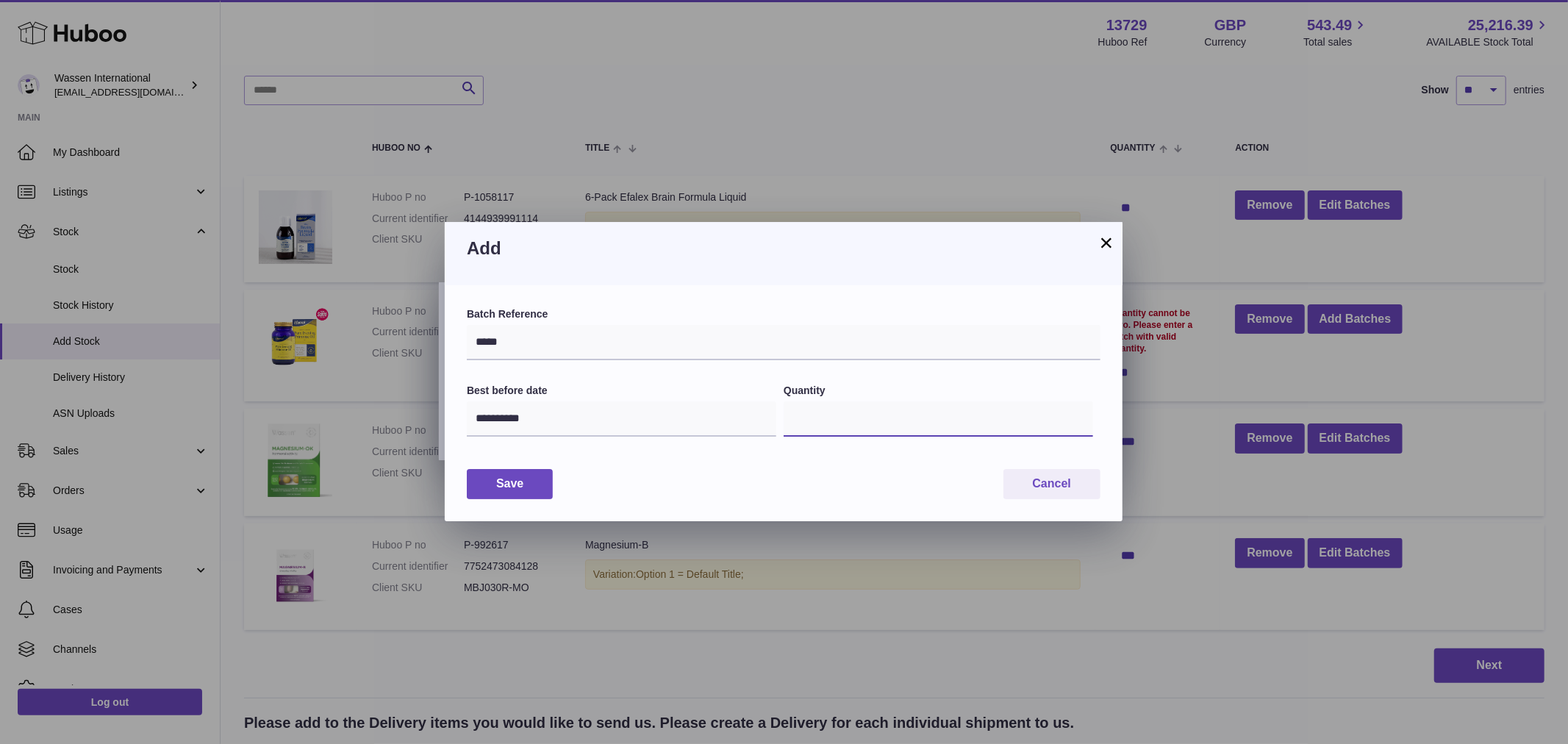
click at [822, 411] on input "*" at bounding box center [938, 419] width 309 height 35
type input "**"
click at [504, 490] on button "Save" at bounding box center [509, 484] width 86 height 30
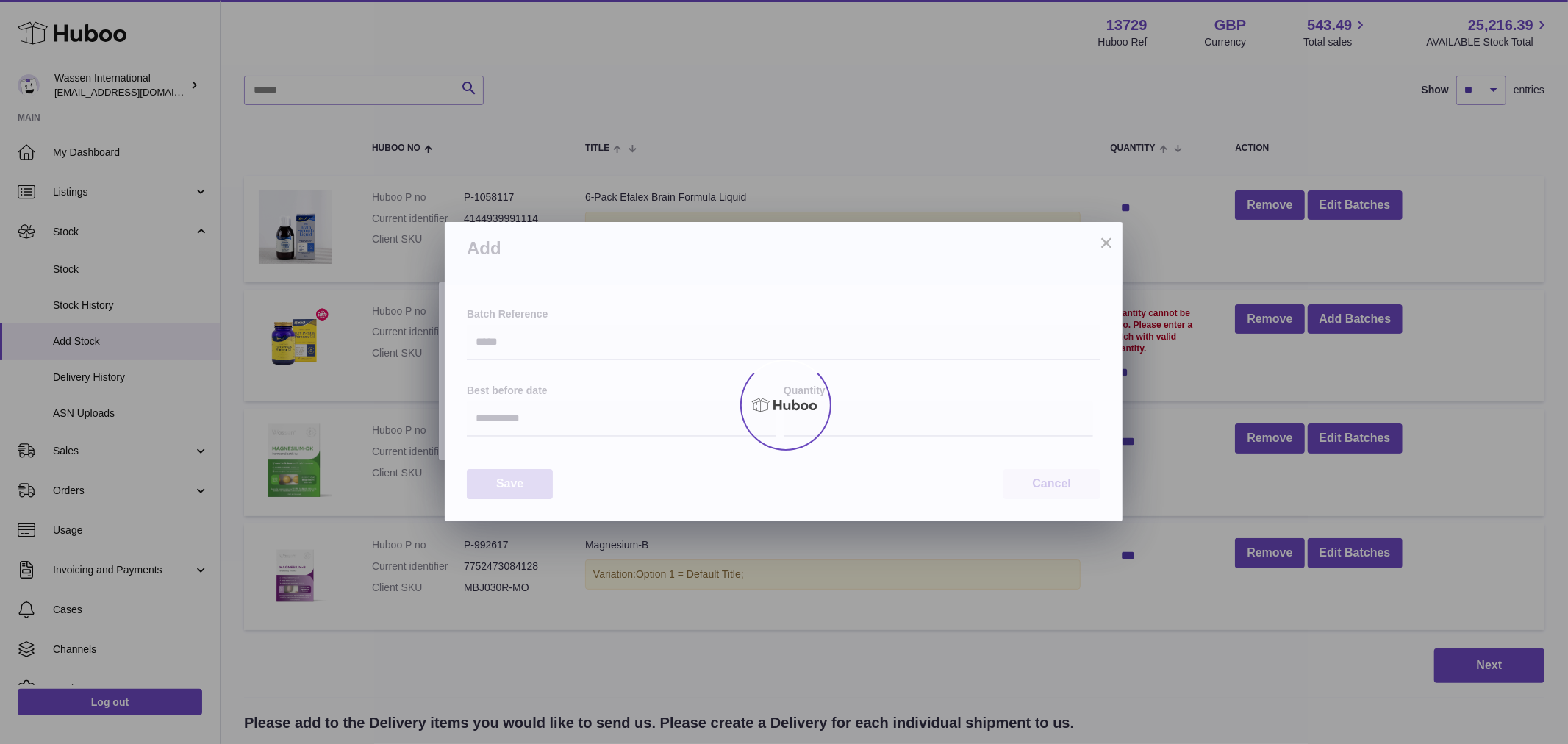
type input "**"
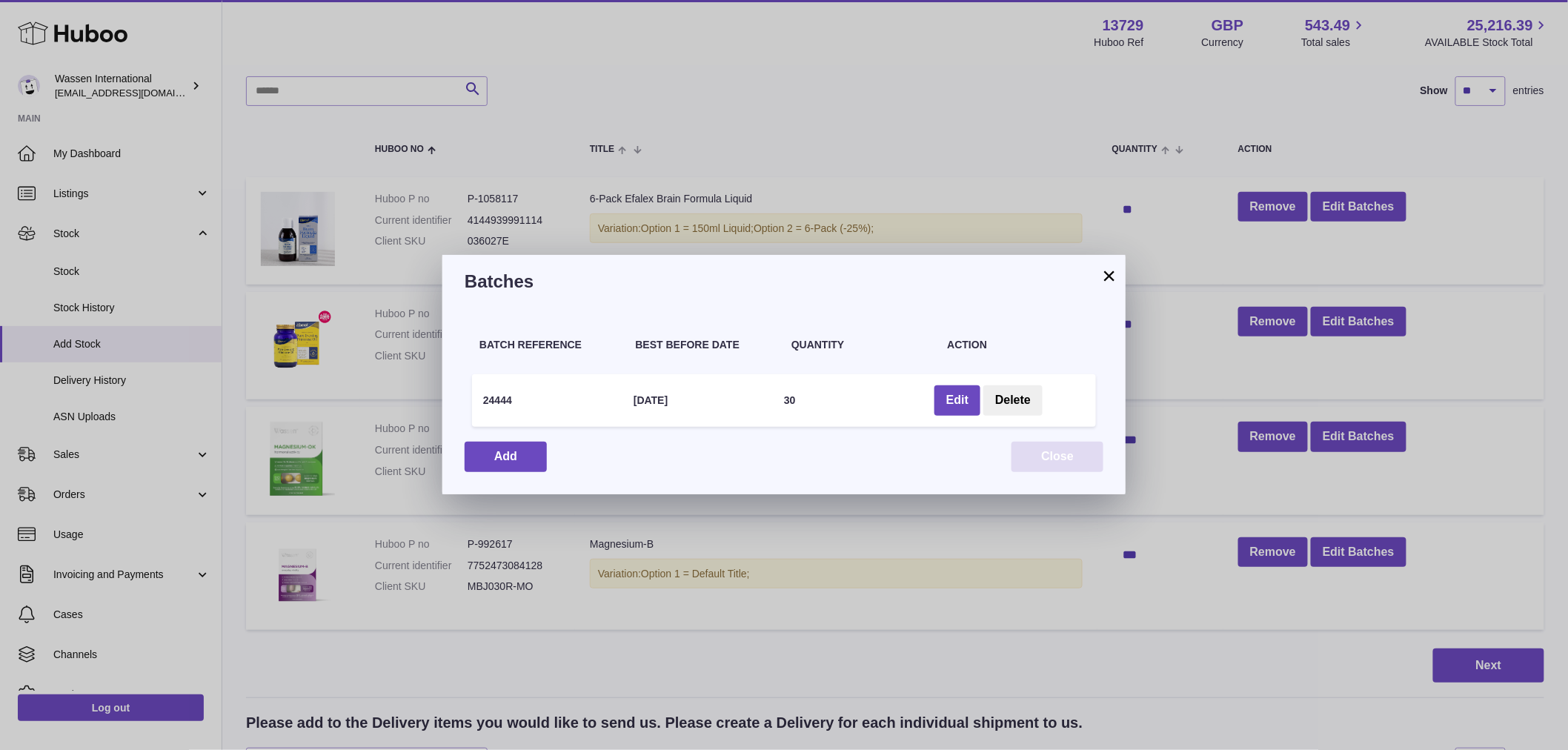
click at [1069, 457] on button "Close" at bounding box center [1057, 457] width 92 height 31
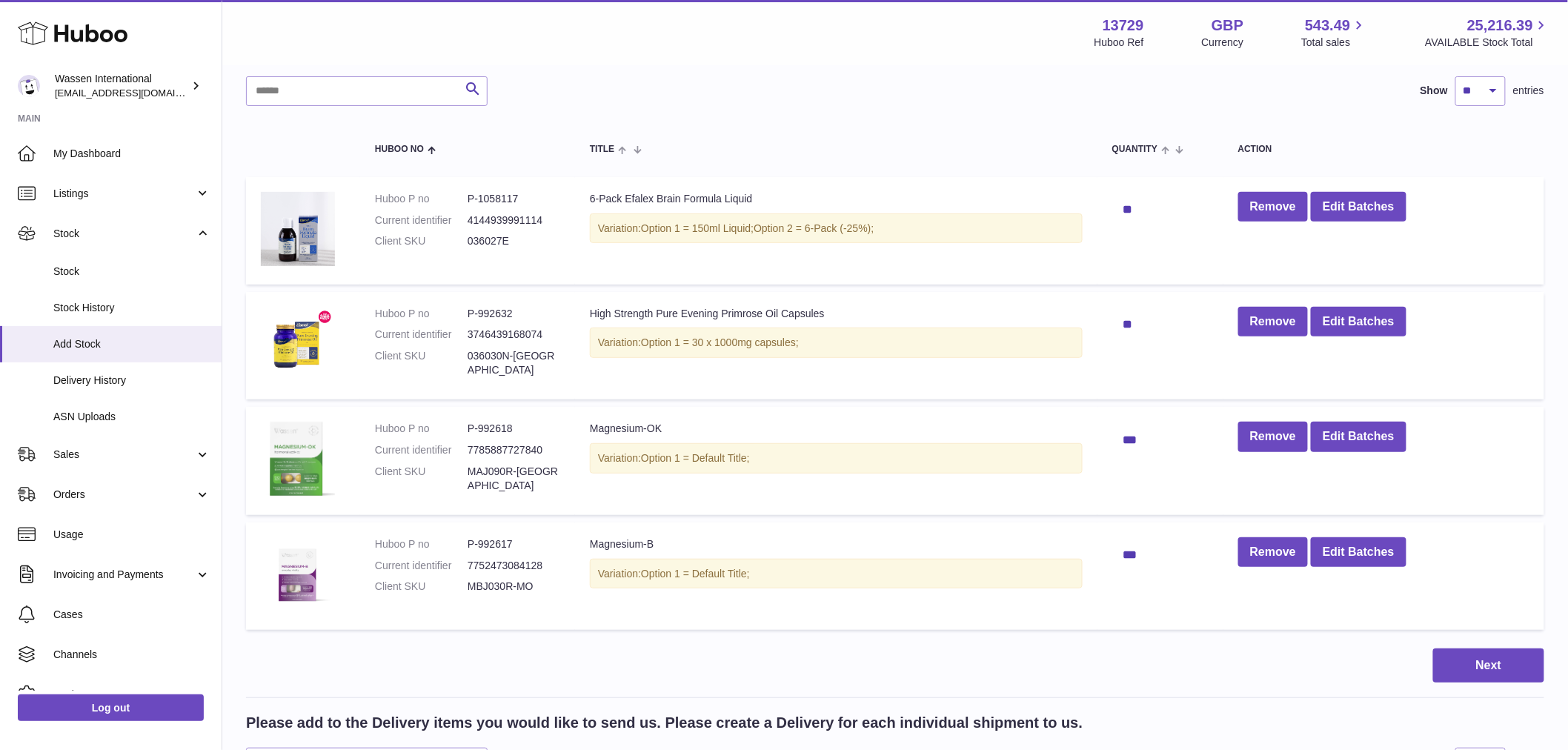
click at [831, 101] on div "Search Show ** ** ** *** entries" at bounding box center [895, 91] width 1298 height 30
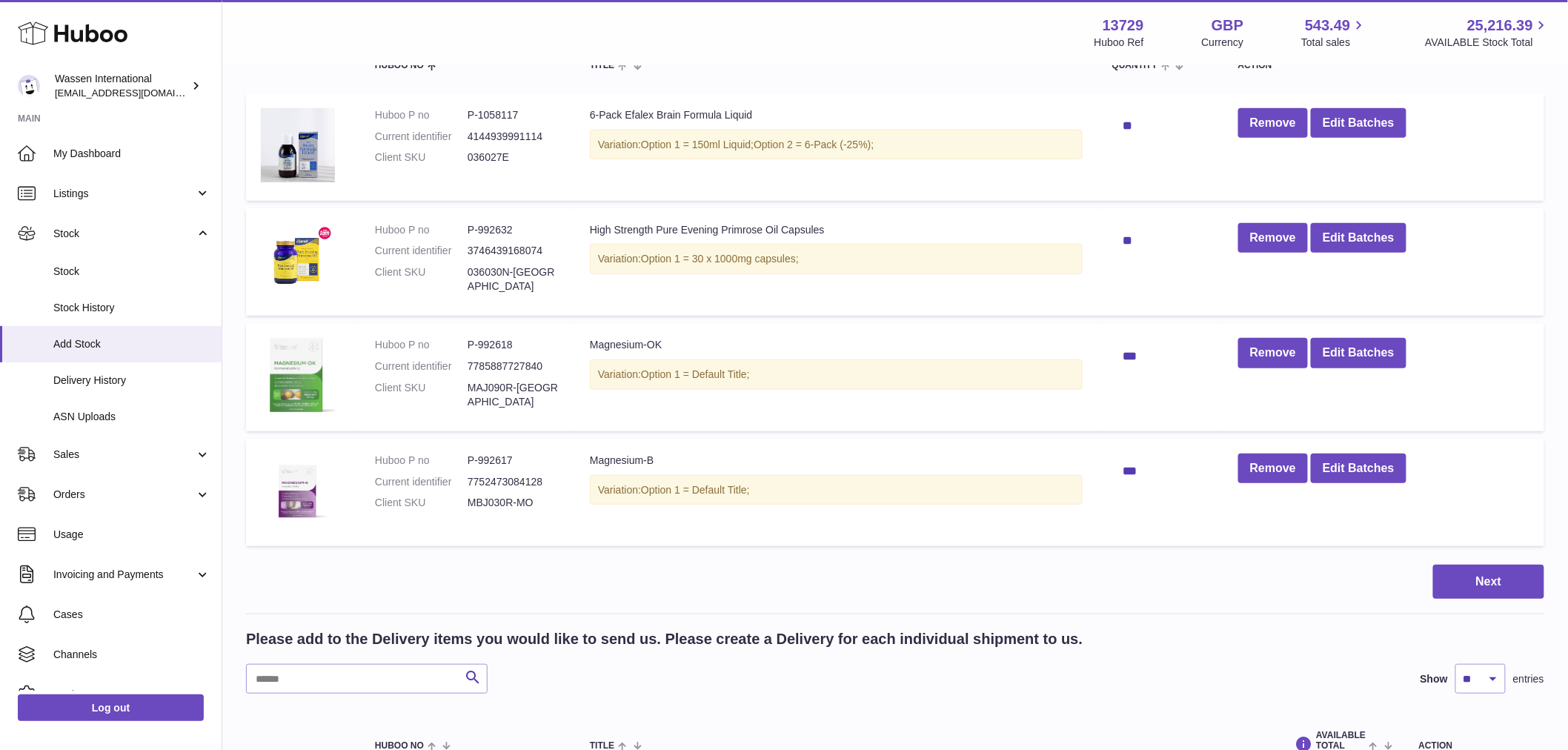
scroll to position [186, 0]
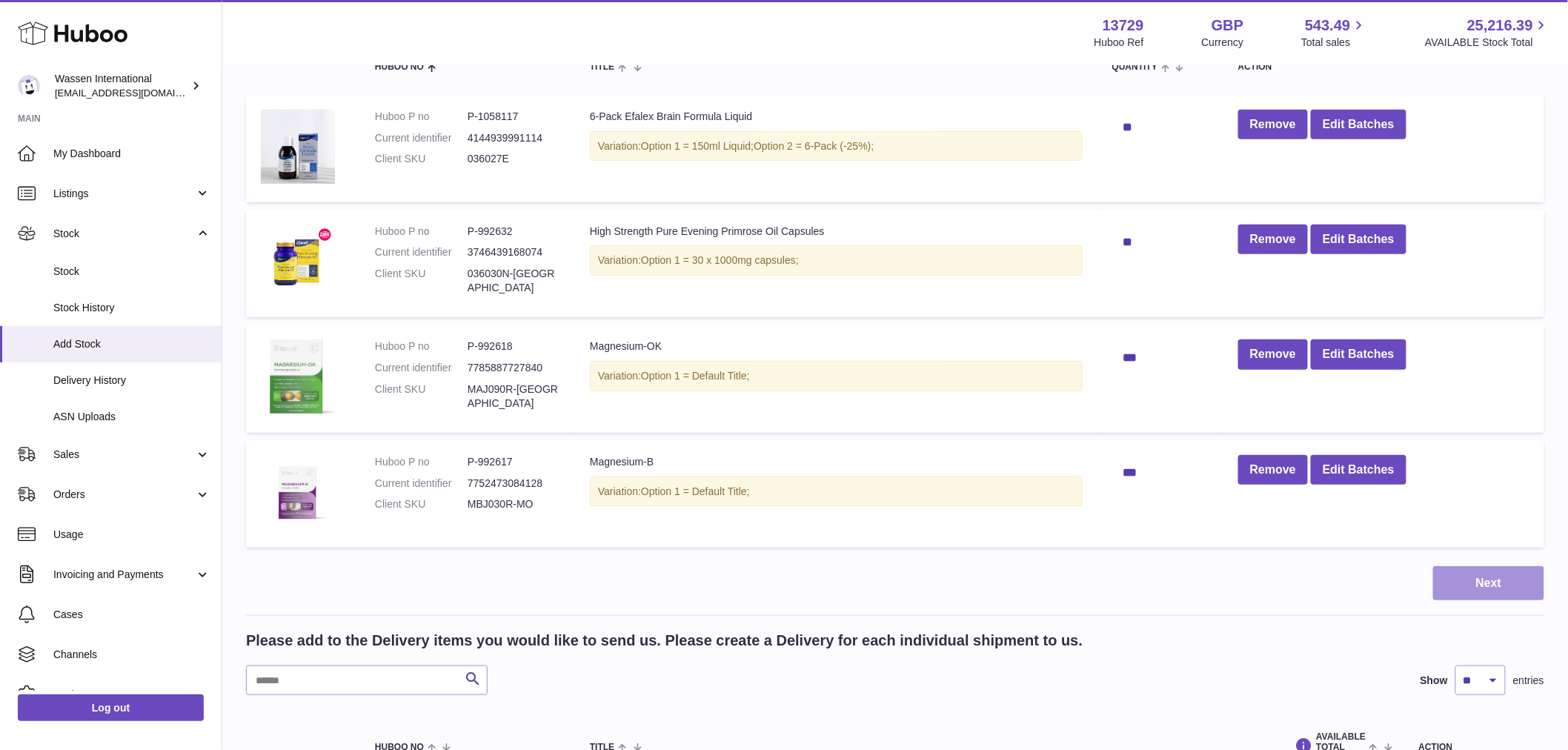
click at [1502, 586] on button "Next" at bounding box center [1488, 583] width 111 height 35
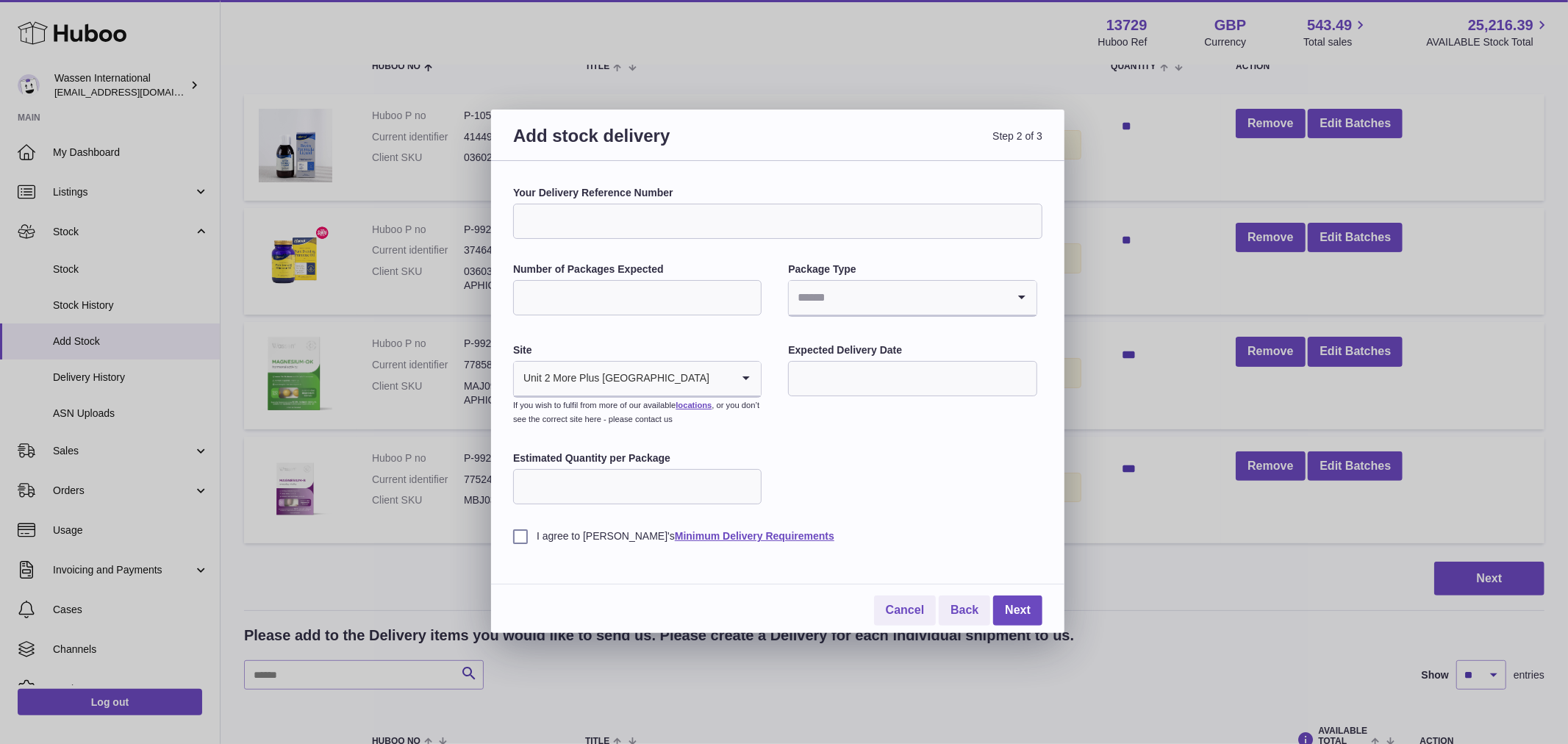
click at [526, 221] on input "Your Delivery Reference Number" at bounding box center [778, 221] width 529 height 35
type input "******"
click at [574, 302] on input "Number of Packages Expected" at bounding box center [638, 297] width 249 height 35
click at [894, 291] on input "Search for option" at bounding box center [897, 297] width 218 height 33
click at [825, 364] on li "Pallets" at bounding box center [912, 367] width 246 height 30
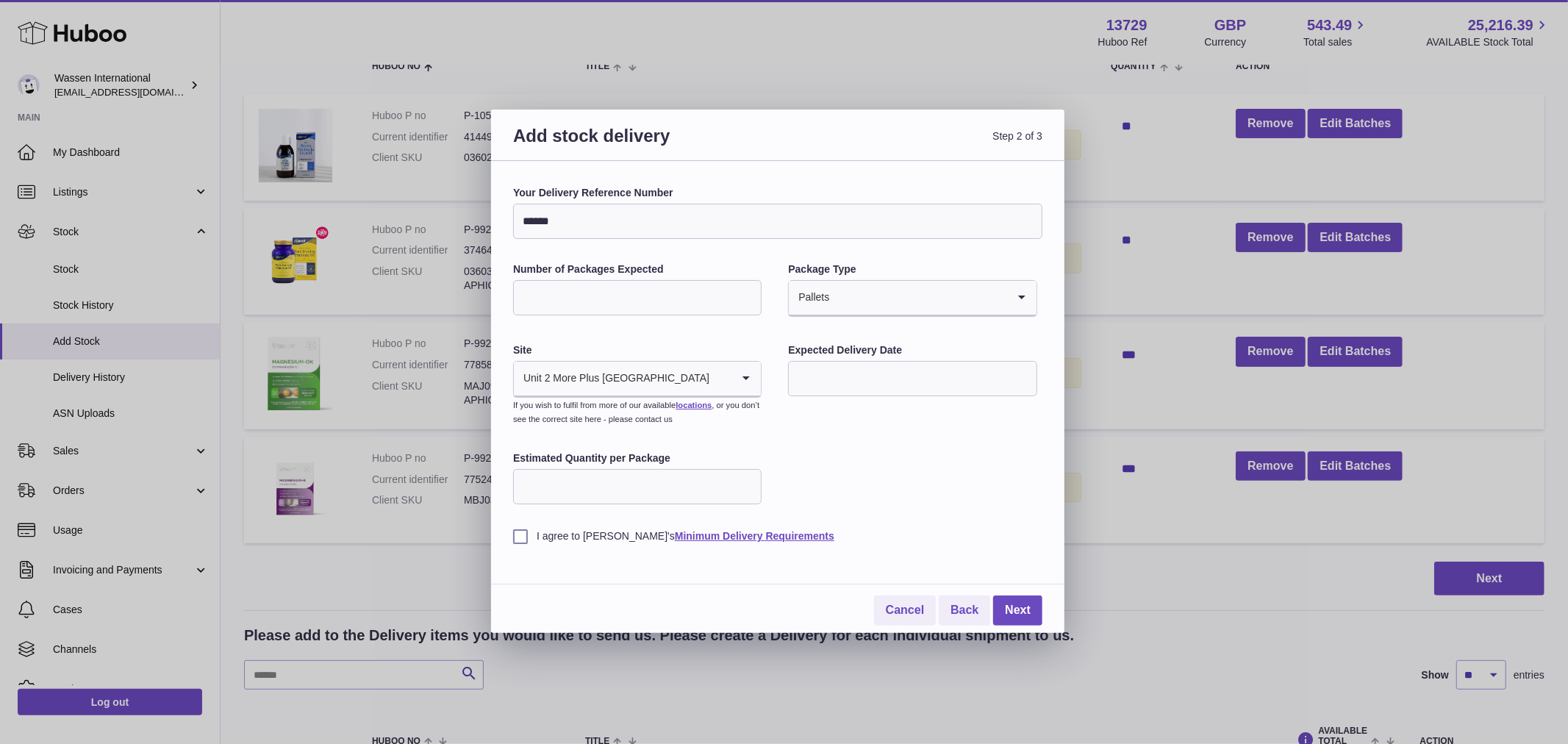
drag, startPoint x: 572, startPoint y: 290, endPoint x: 390, endPoint y: 294, distance: 182.0
click at [391, 294] on div "Add stock delivery Step 2 of 3 Your Delivery Reference Number ****** Number of …" at bounding box center [784, 372] width 1568 height 744
type input "*"
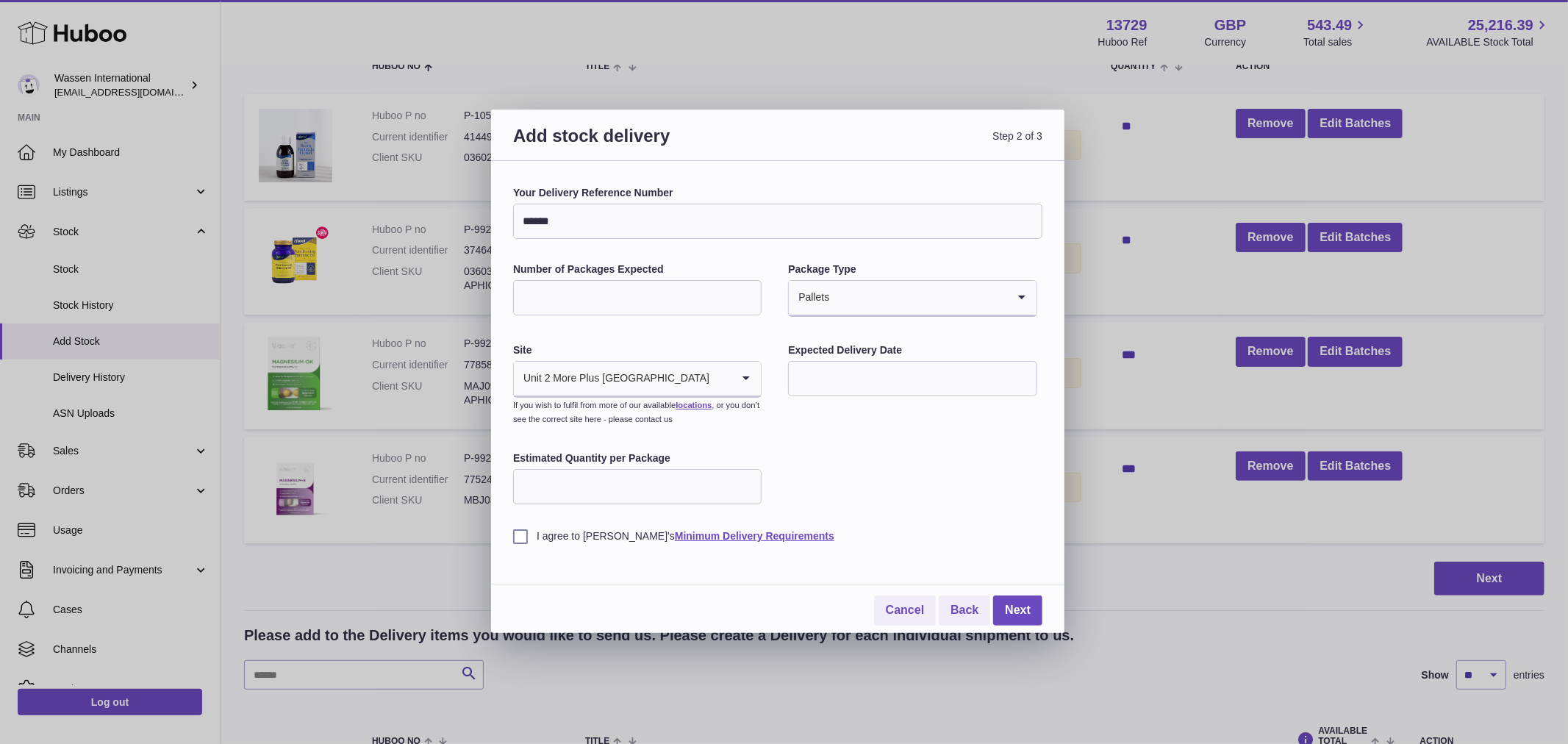
click at [869, 462] on div "Your Delivery Reference Number ****** Number of Packages Expected * Package Typ…" at bounding box center [778, 364] width 529 height 357
click at [532, 493] on input "Estimated Quantity per Package" at bounding box center [638, 486] width 249 height 35
type input "**"
click at [521, 537] on label "I agree to Huboo's Minimum Delivery Requirements" at bounding box center [778, 537] width 529 height 14
click at [839, 373] on input "text" at bounding box center [912, 379] width 249 height 35
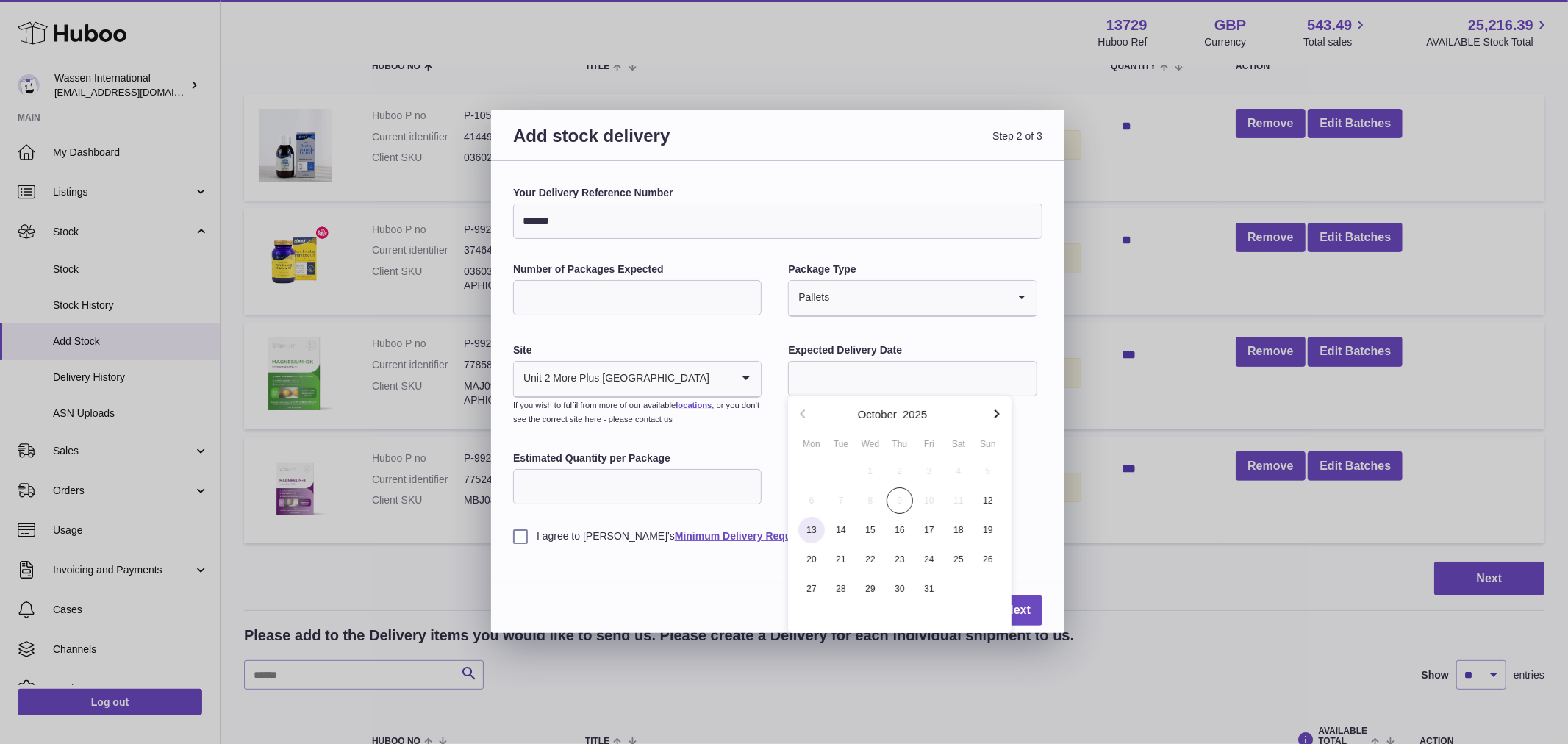
click at [812, 532] on span "13" at bounding box center [811, 529] width 26 height 26
type input "**********"
click at [1017, 611] on link "Next" at bounding box center [1018, 611] width 49 height 30
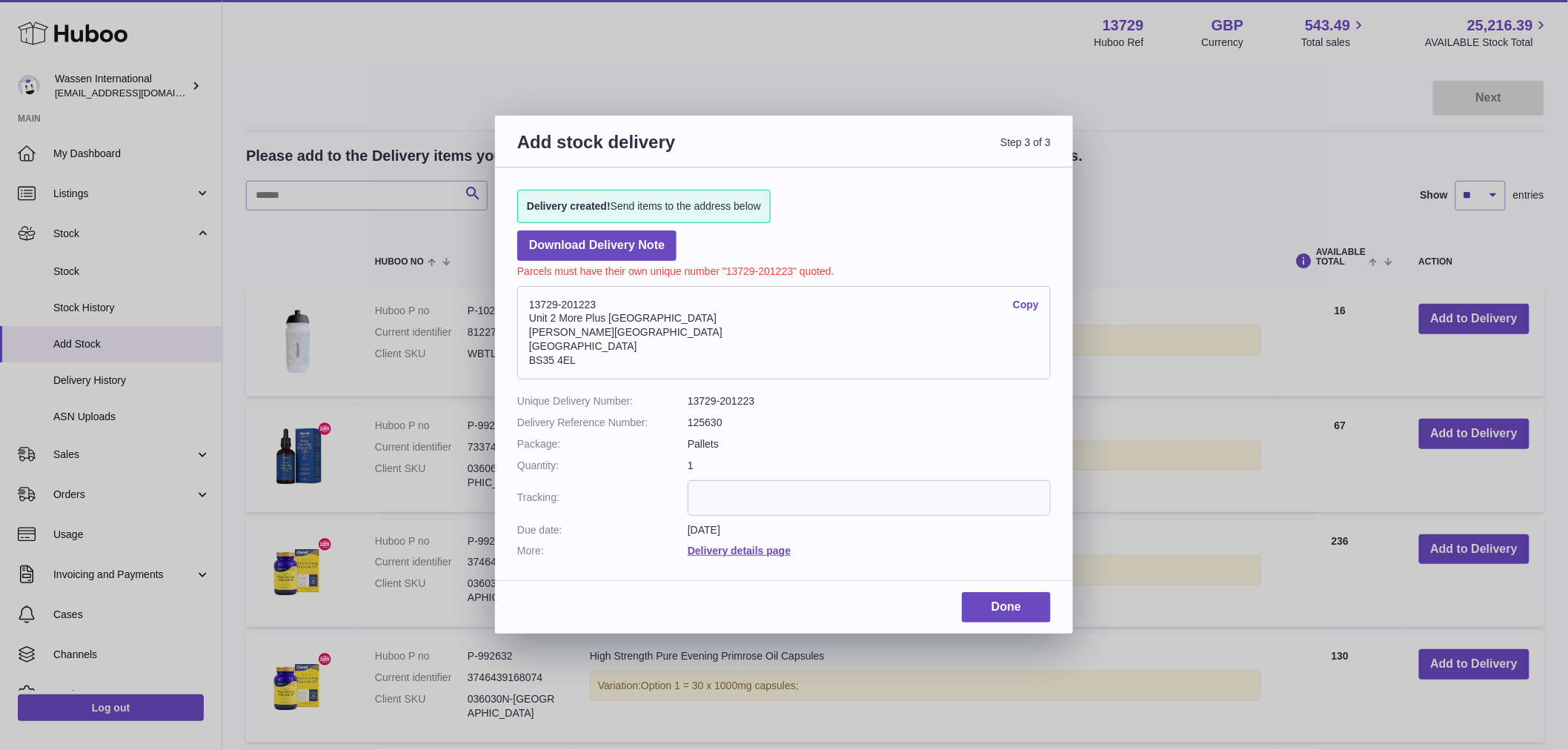
click at [729, 346] on address "13729-201223 Copy Unit 2 More Plus Central Park Hudson Ave Severn Beach BS35 4EL" at bounding box center [784, 333] width 534 height 93
drag, startPoint x: 530, startPoint y: 304, endPoint x: 594, endPoint y: 359, distance: 84.4
click at [594, 359] on address "13729-201223 Copy Unit 2 More Plus Central Park Hudson Ave Severn Beach BS35 4EL" at bounding box center [784, 333] width 534 height 93
copy address "13729-201223 Copy Unit 2 More Plus Central Park Hudson Ave Severn Beach BS35 4EL"
click at [772, 350] on address "13729-201223 Copy Unit 2 More Plus Central Park Hudson Ave Severn Beach BS35 4EL" at bounding box center [784, 333] width 534 height 93
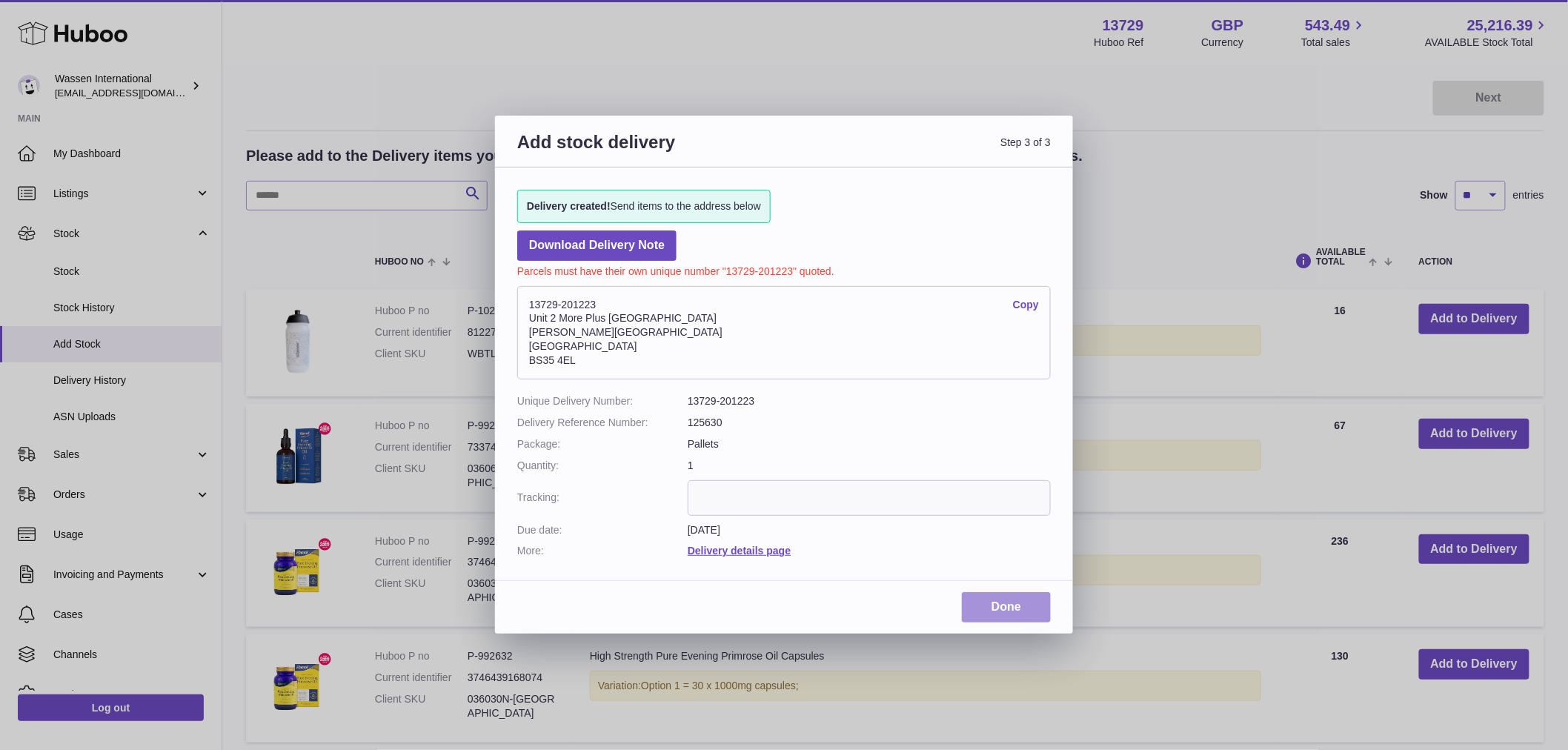
click at [986, 605] on link "Done" at bounding box center [1006, 608] width 89 height 31
drag, startPoint x: 430, startPoint y: 529, endPoint x: 441, endPoint y: 527, distance: 11.2
click at [430, 528] on div "Add stock delivery Step 3 of 3 Delivery created! Send items to the address belo…" at bounding box center [784, 375] width 1568 height 750
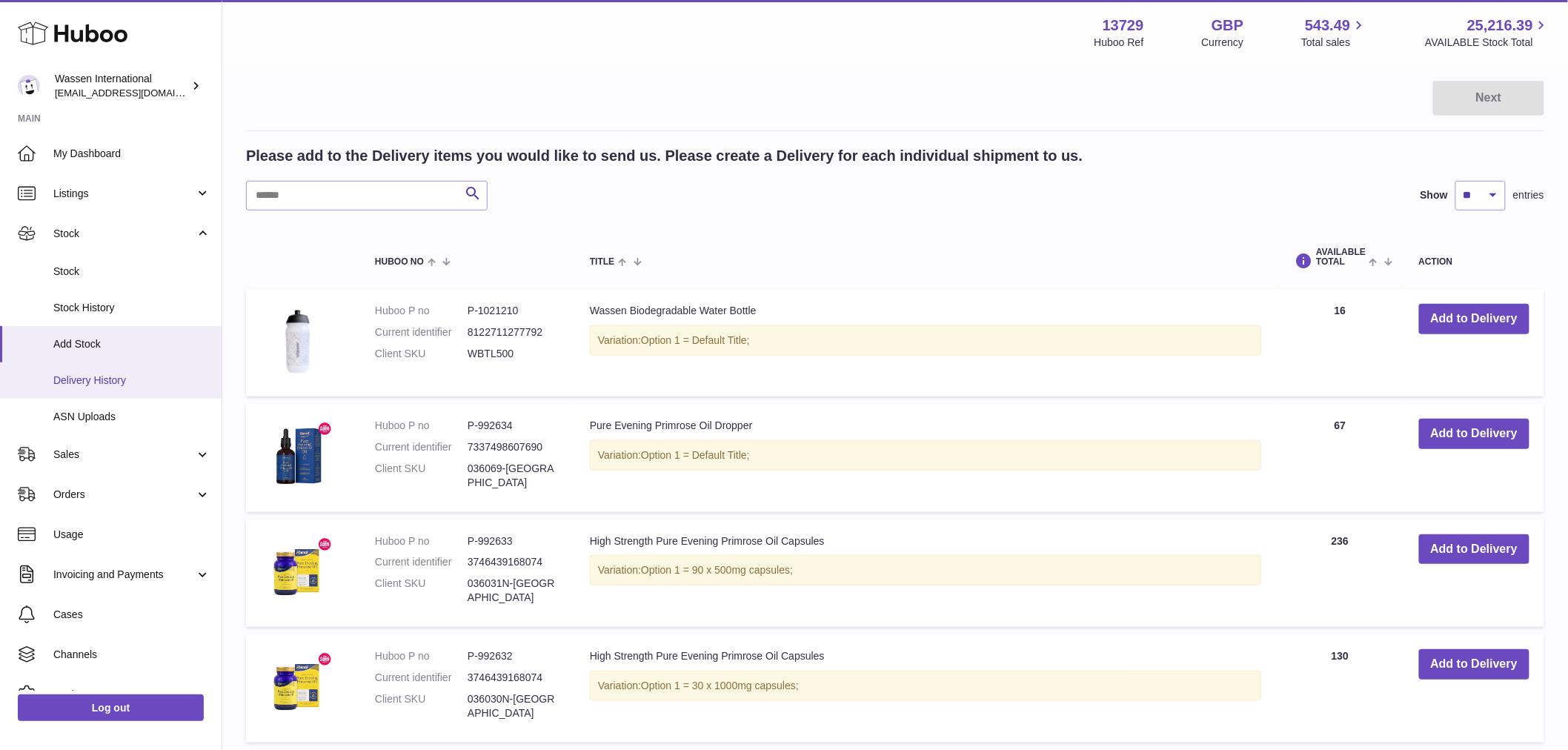
click at [90, 374] on span "Delivery History" at bounding box center [131, 381] width 157 height 14
click at [81, 376] on span "Delivery History" at bounding box center [131, 381] width 157 height 14
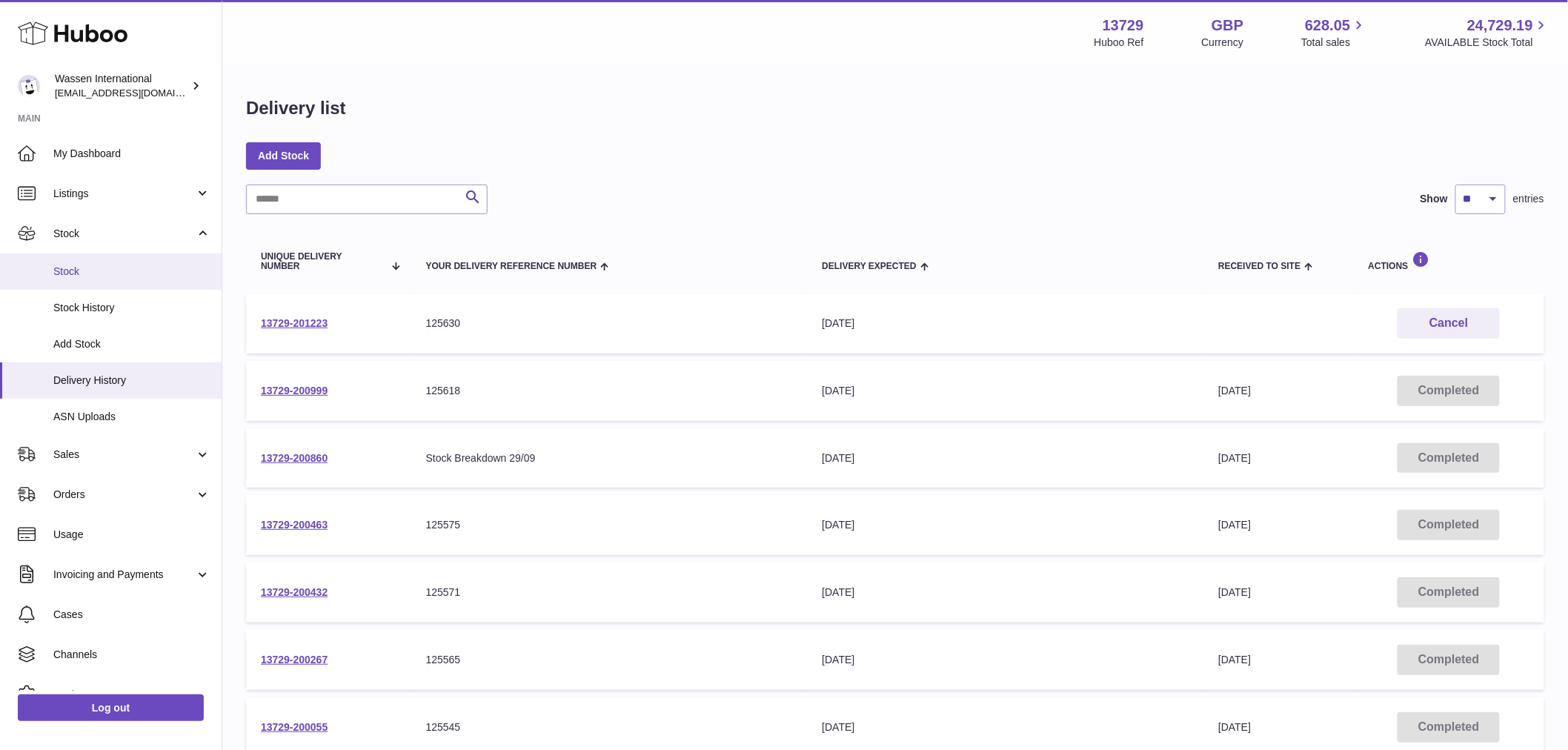
click at [72, 265] on span "Stock" at bounding box center [131, 272] width 157 height 14
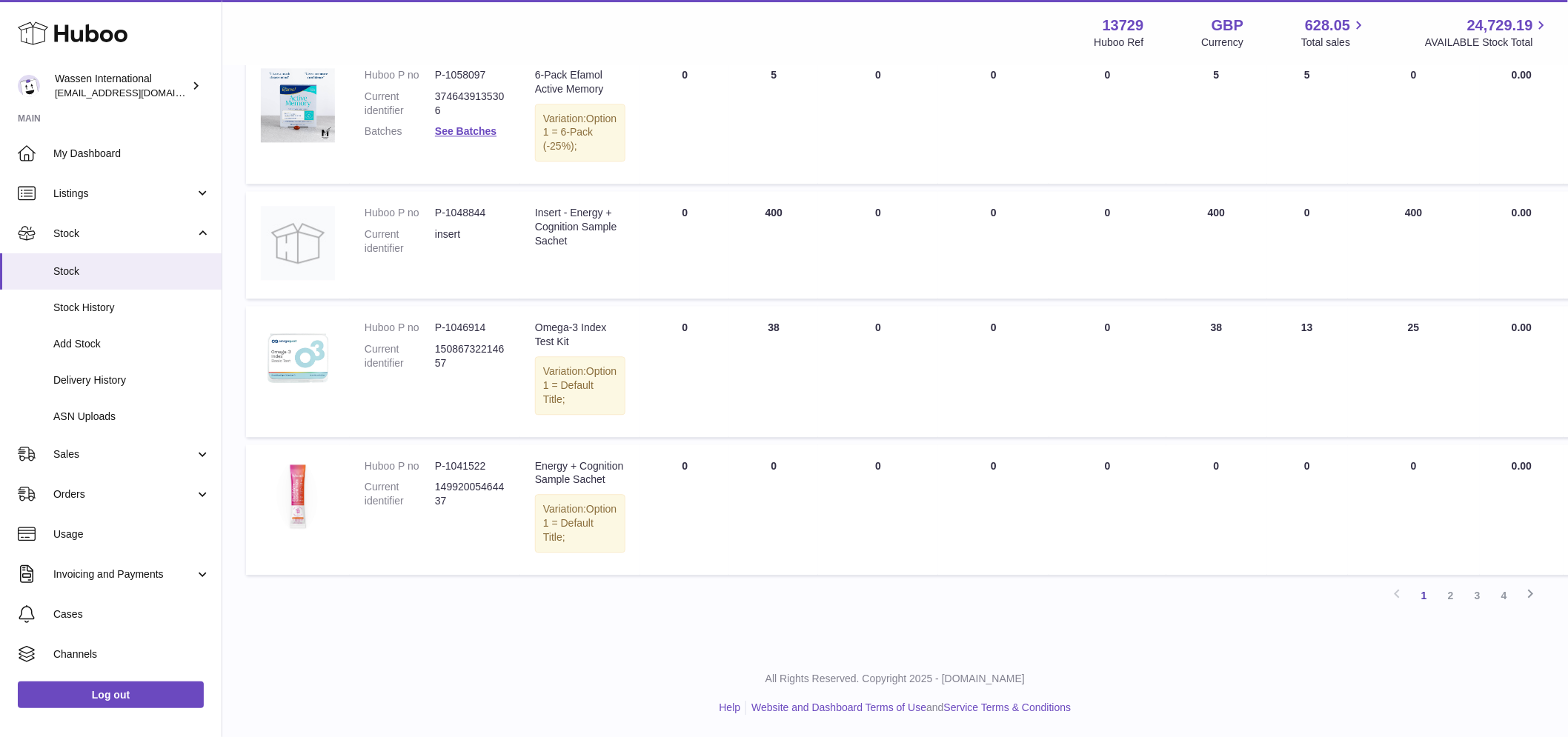
scroll to position [1590, 0]
click at [85, 337] on span "Add Stock" at bounding box center [131, 344] width 157 height 14
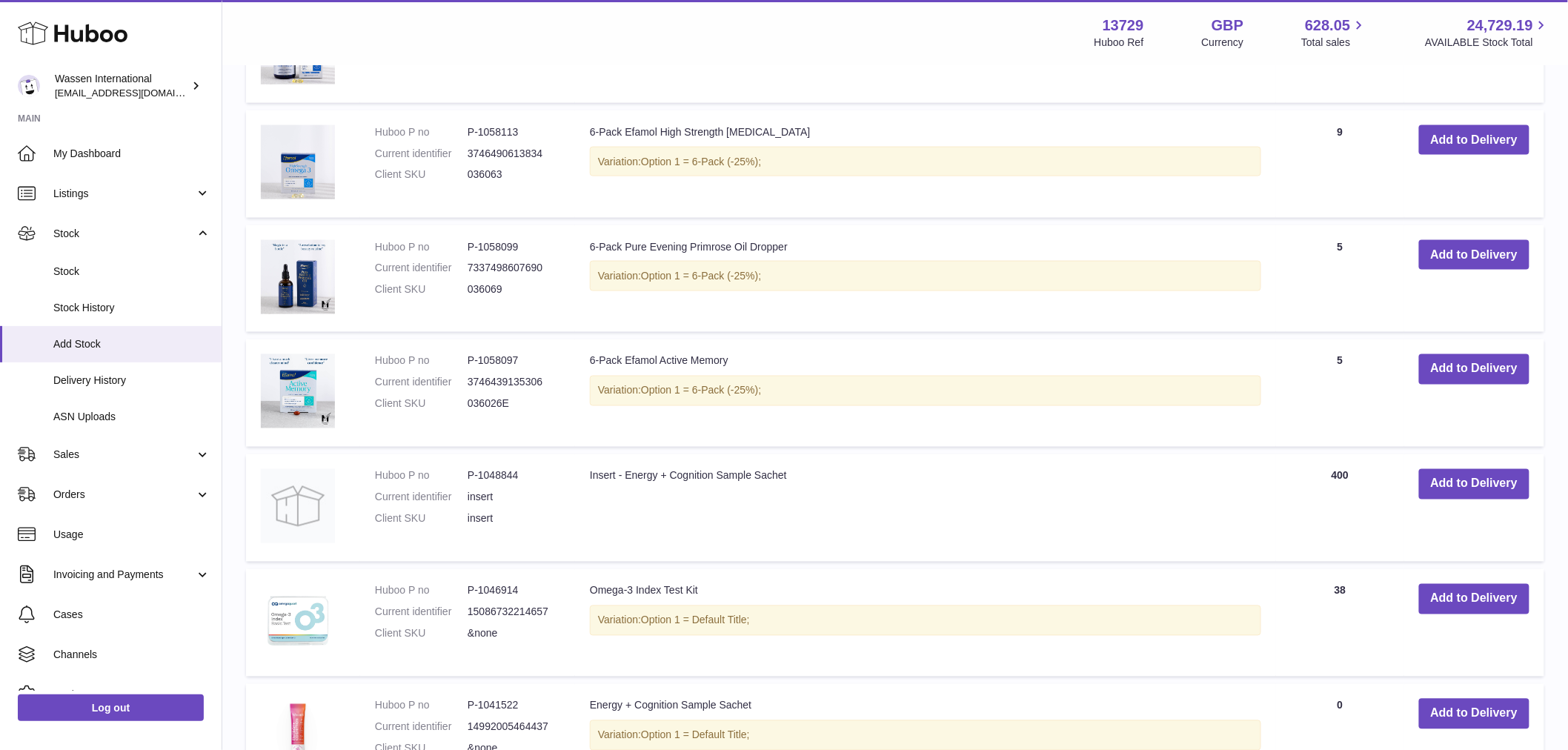
scroll to position [1068, 0]
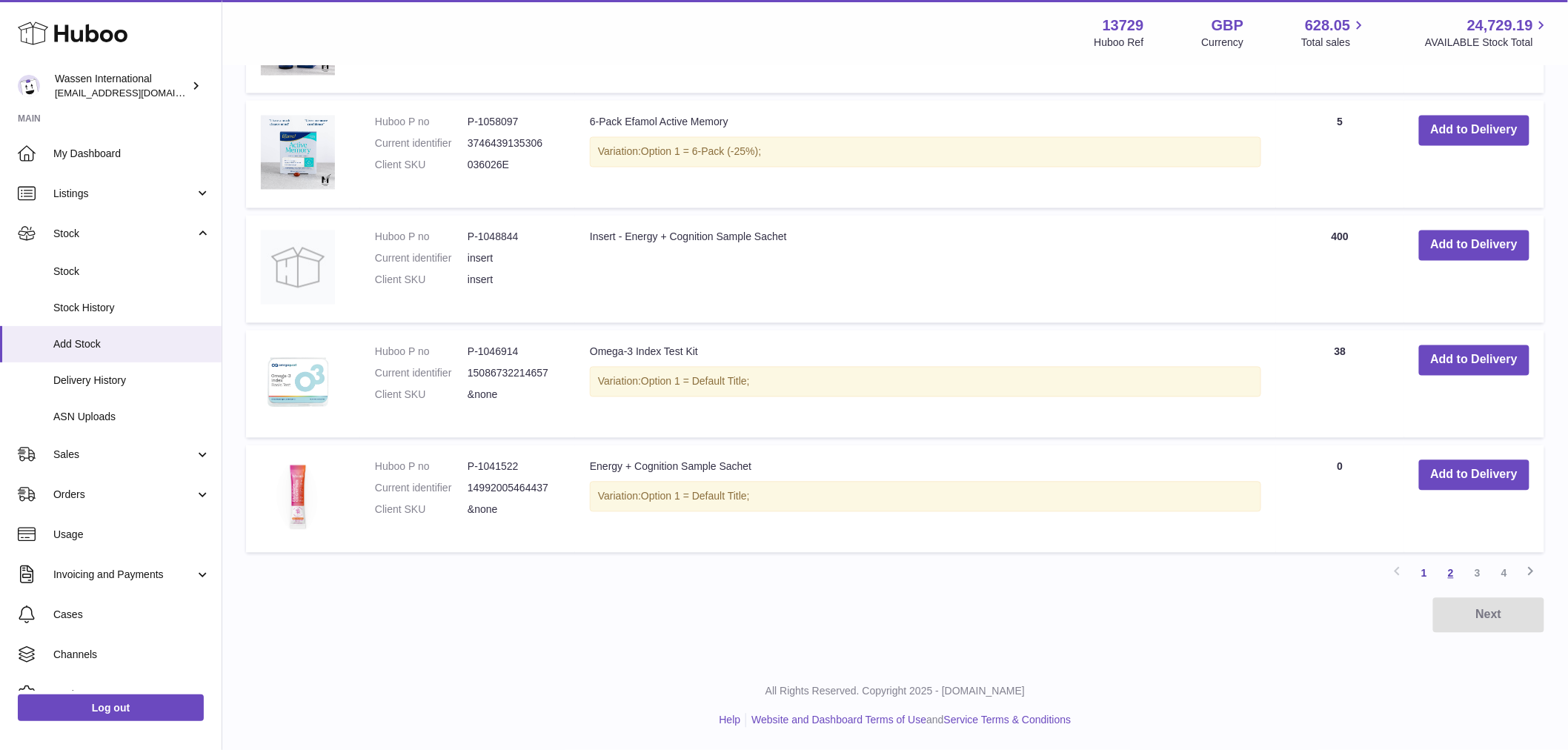
click at [1455, 569] on link "2" at bounding box center [1451, 573] width 27 height 27
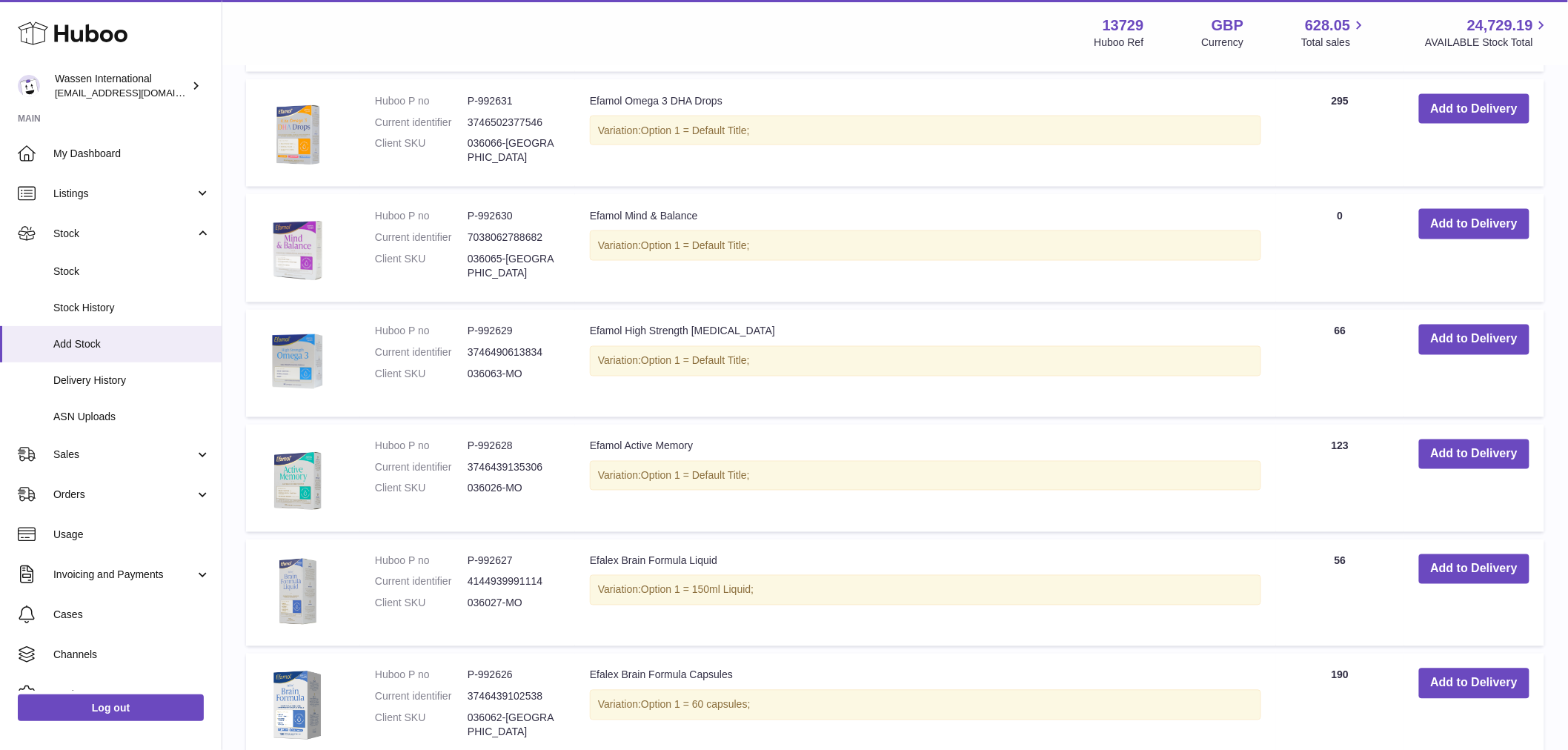
scroll to position [1068, 0]
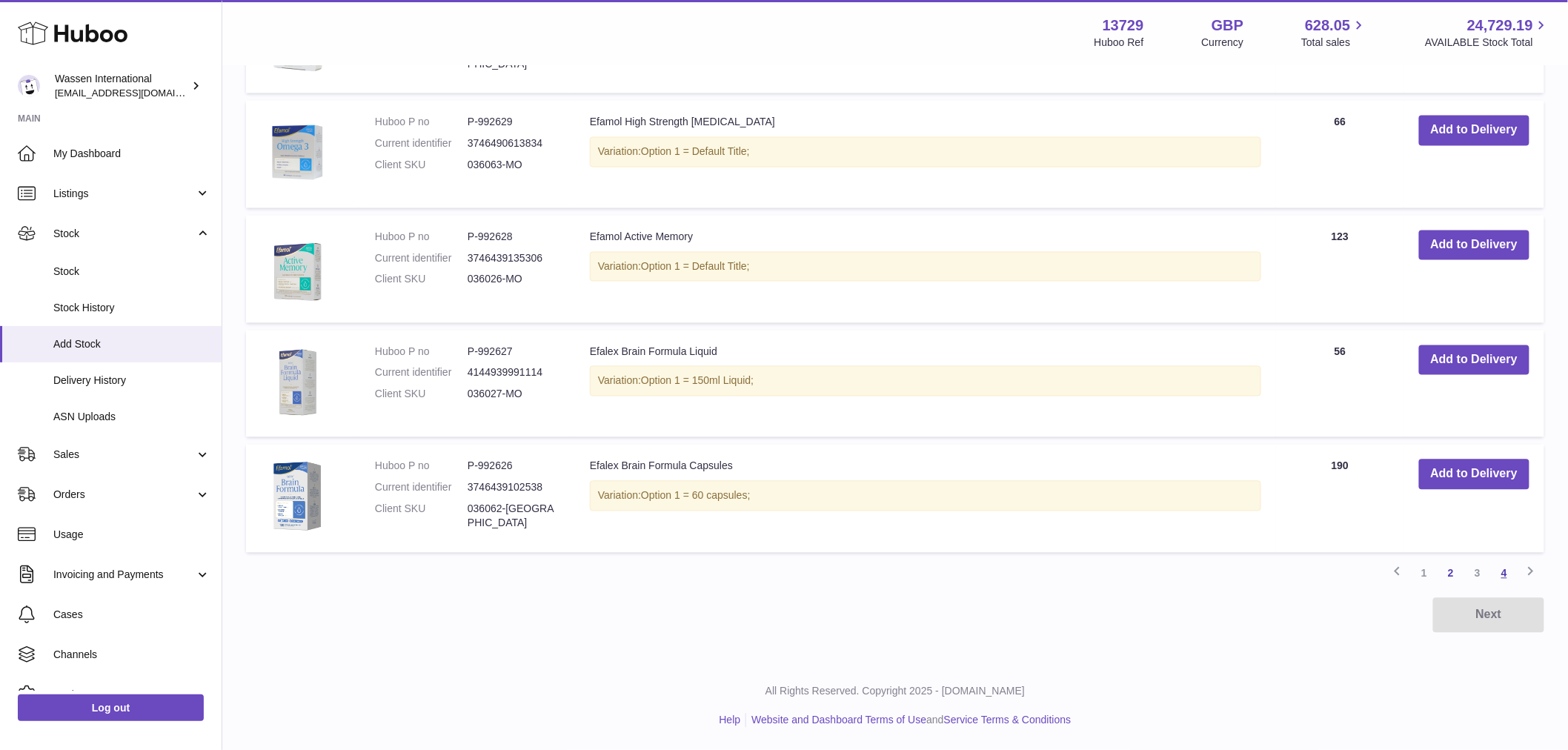
click at [1500, 572] on link "4" at bounding box center [1504, 573] width 27 height 27
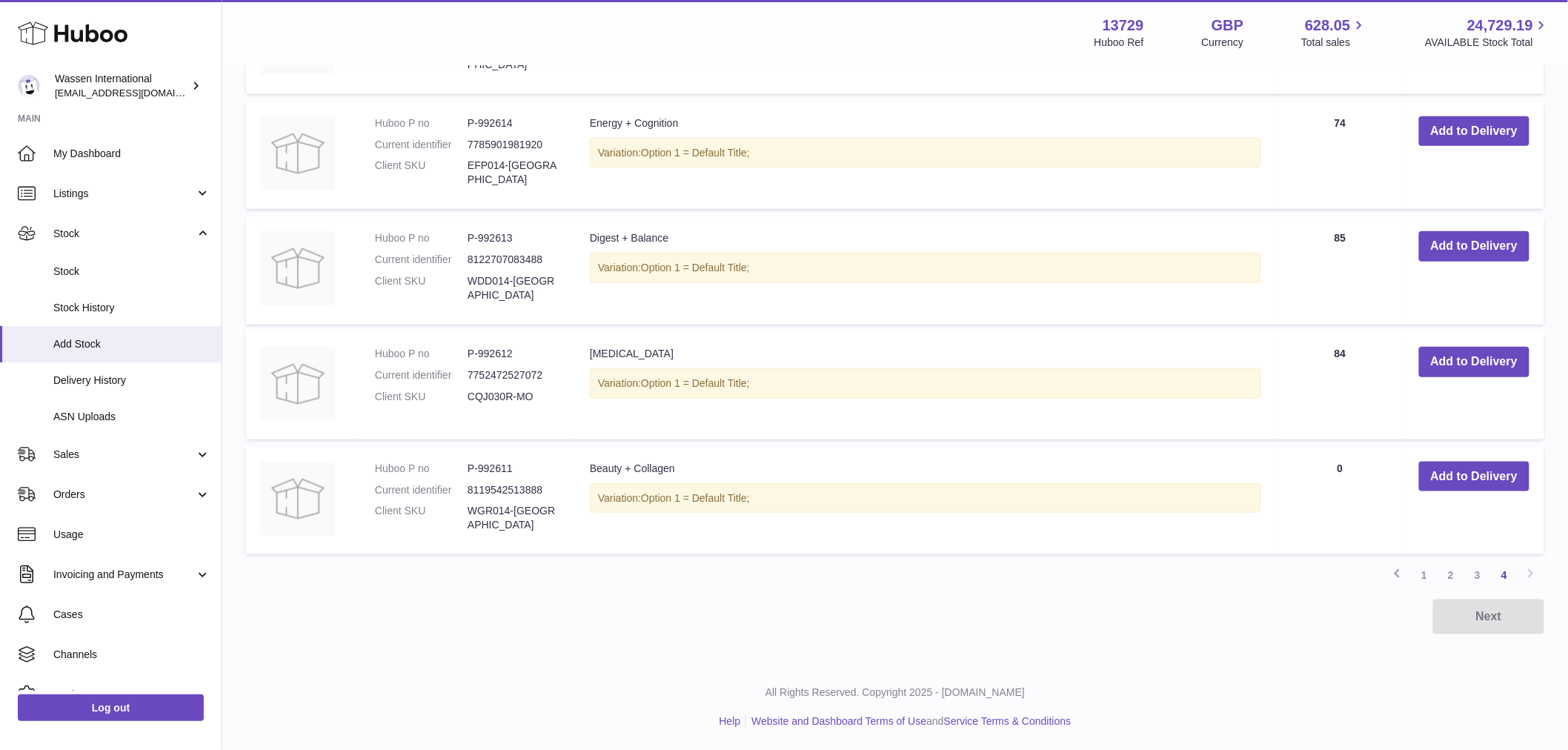
scroll to position [491, 0]
click at [1473, 576] on link "3" at bounding box center [1477, 573] width 27 height 27
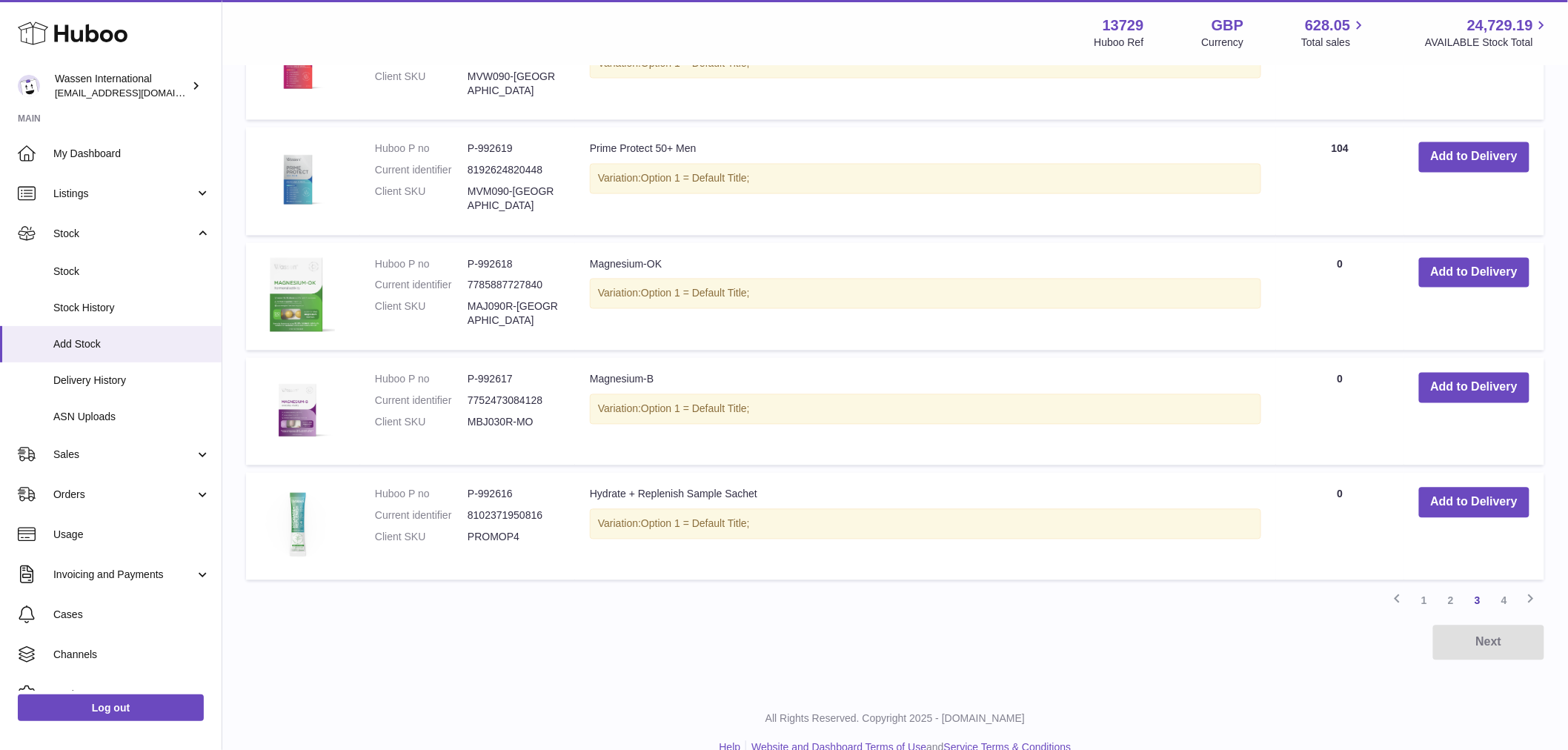
scroll to position [1055, 0]
